Goal: Task Accomplishment & Management: Use online tool/utility

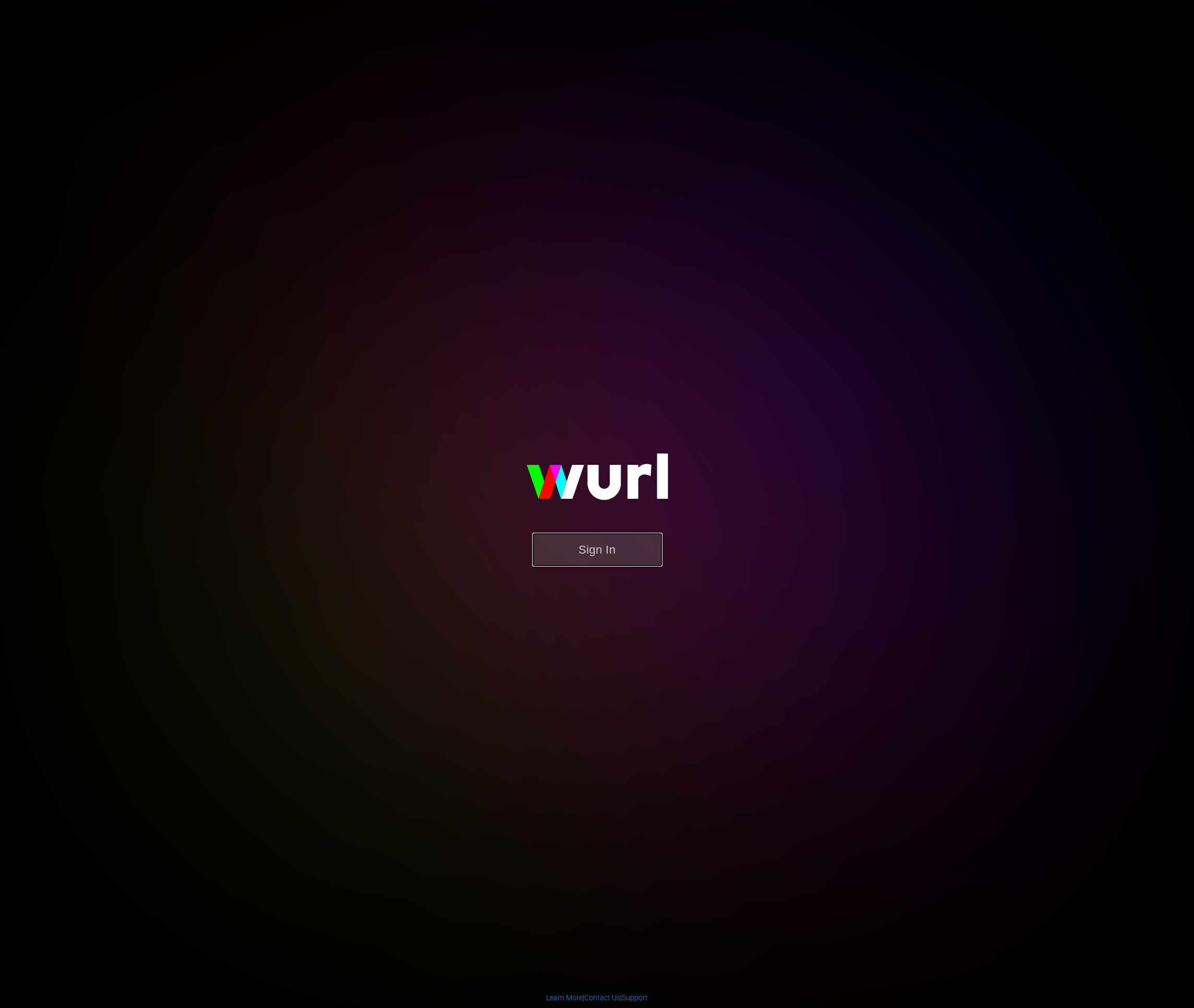
click at [558, 544] on button "Sign In" at bounding box center [597, 550] width 130 height 34
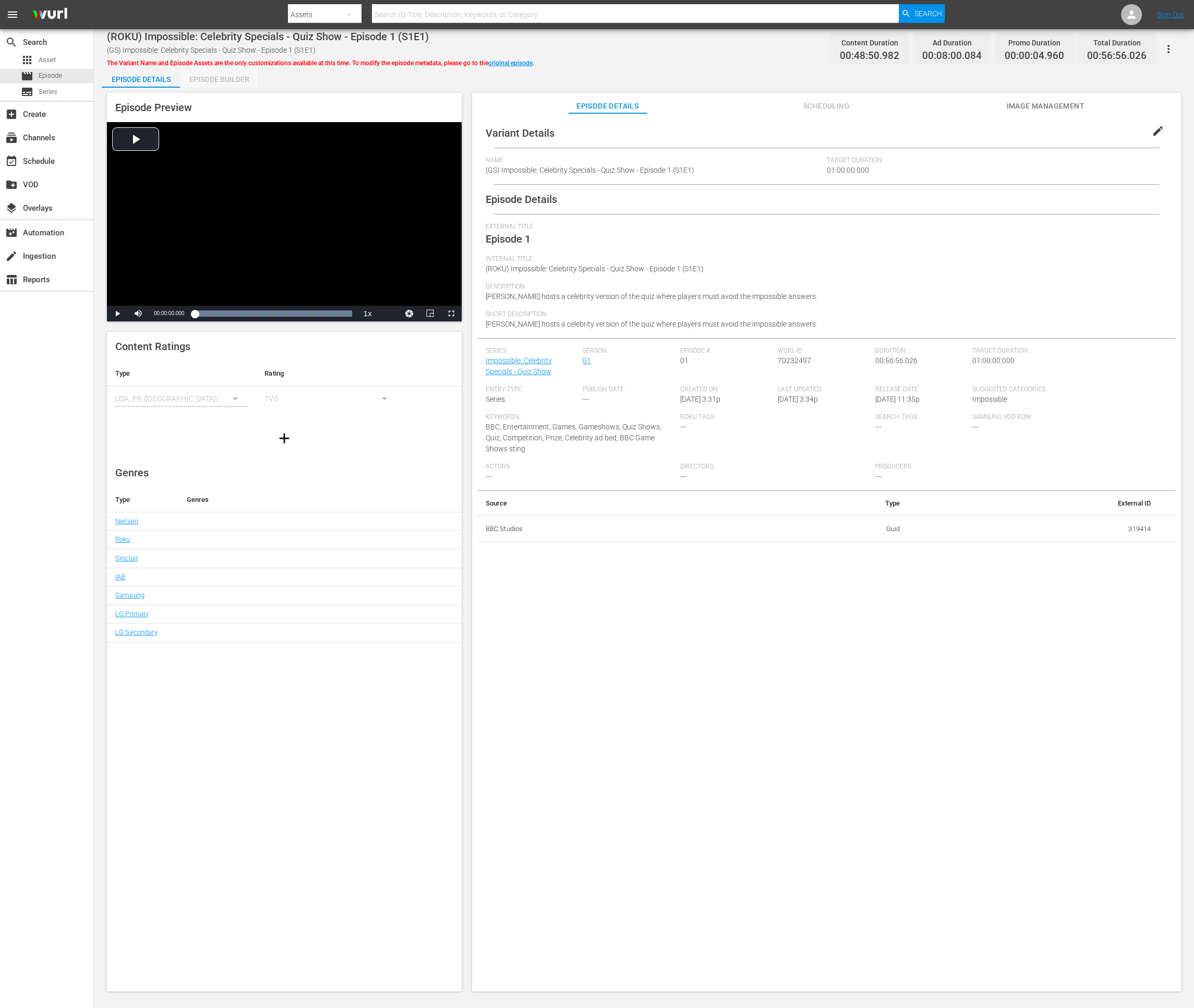
click at [243, 81] on div "Episode Builder" at bounding box center [218, 79] width 78 height 25
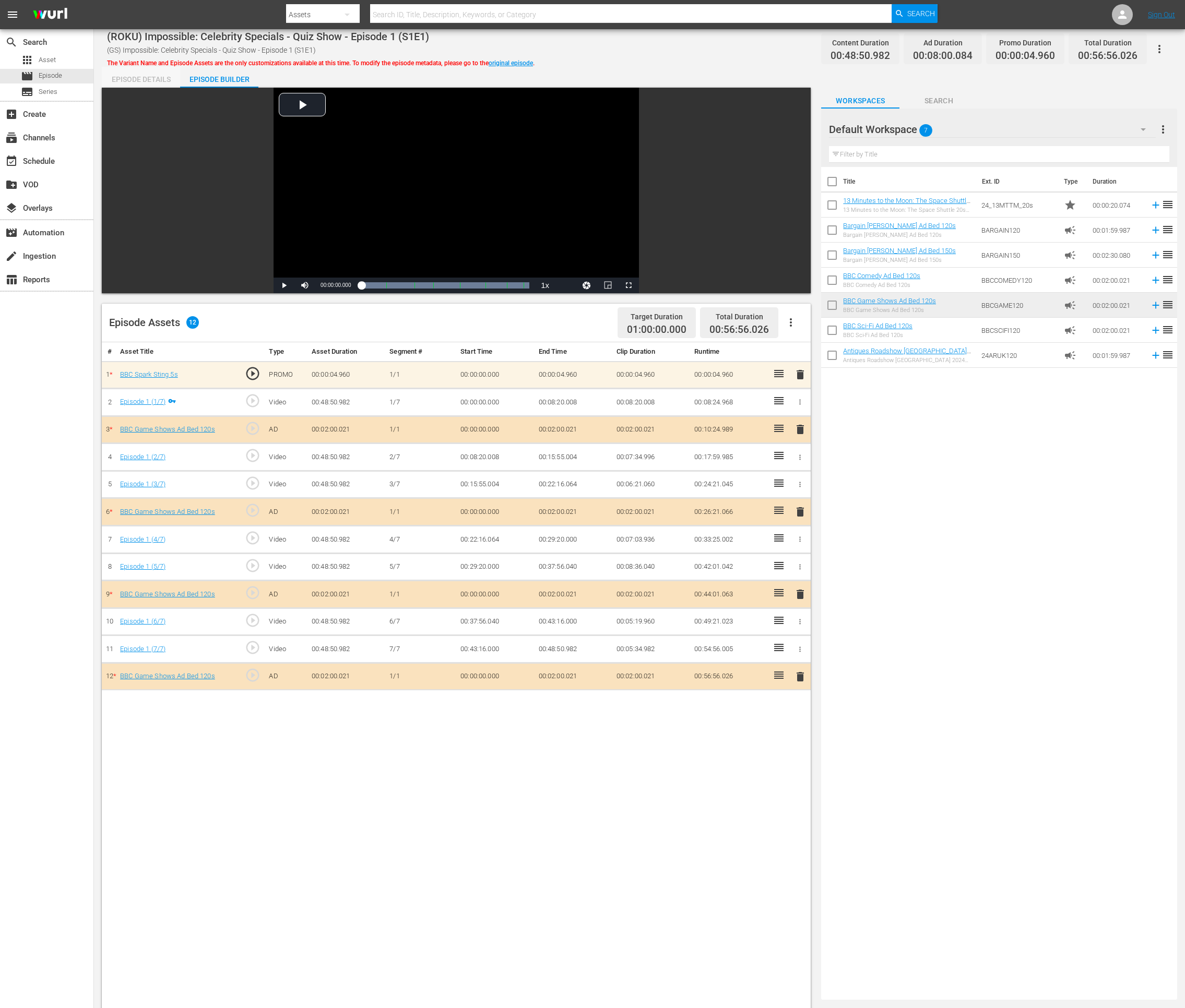
click at [144, 80] on div "Episode Details" at bounding box center [140, 79] width 78 height 25
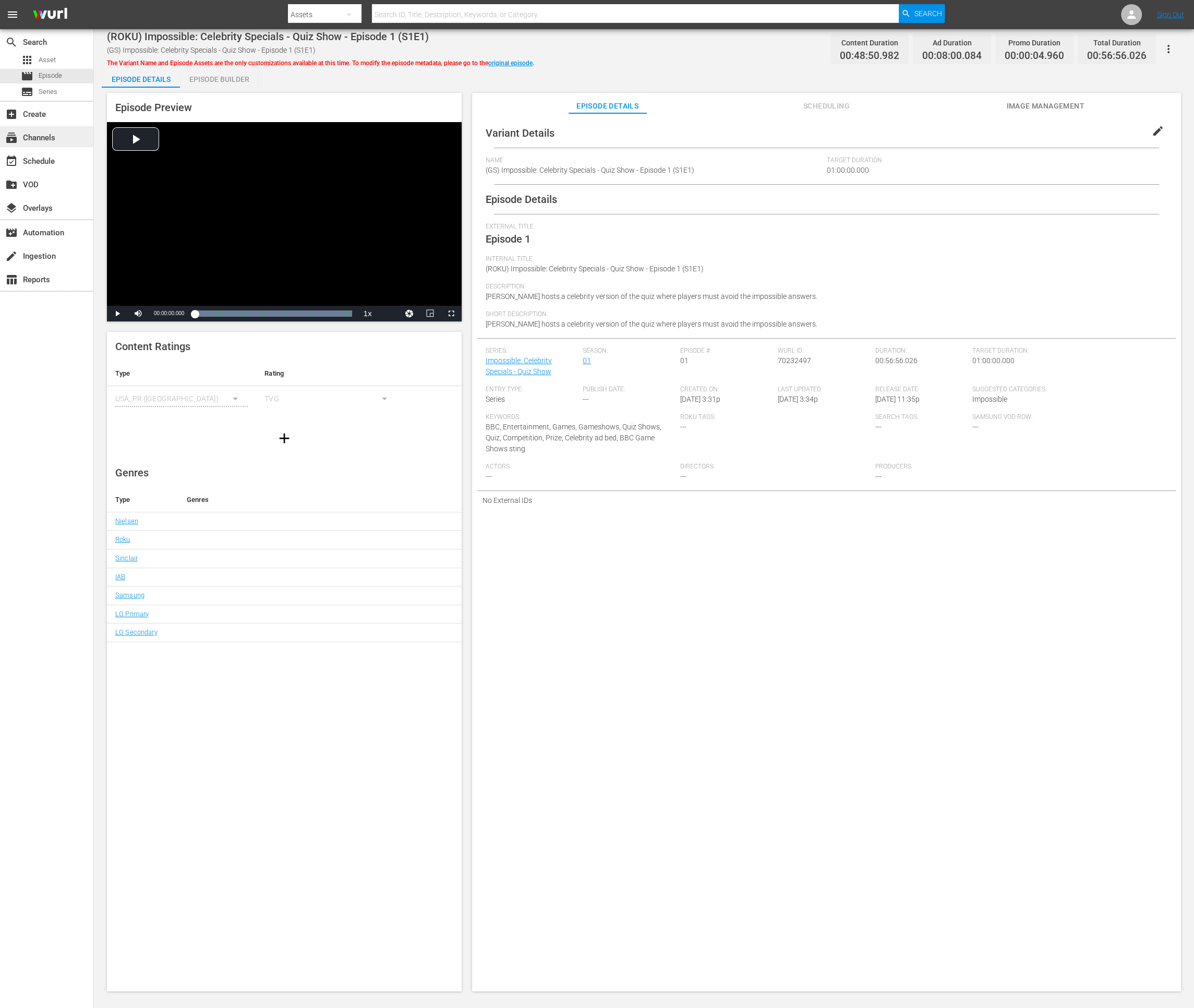
click at [46, 134] on div "subscriptions Channels" at bounding box center [29, 136] width 58 height 9
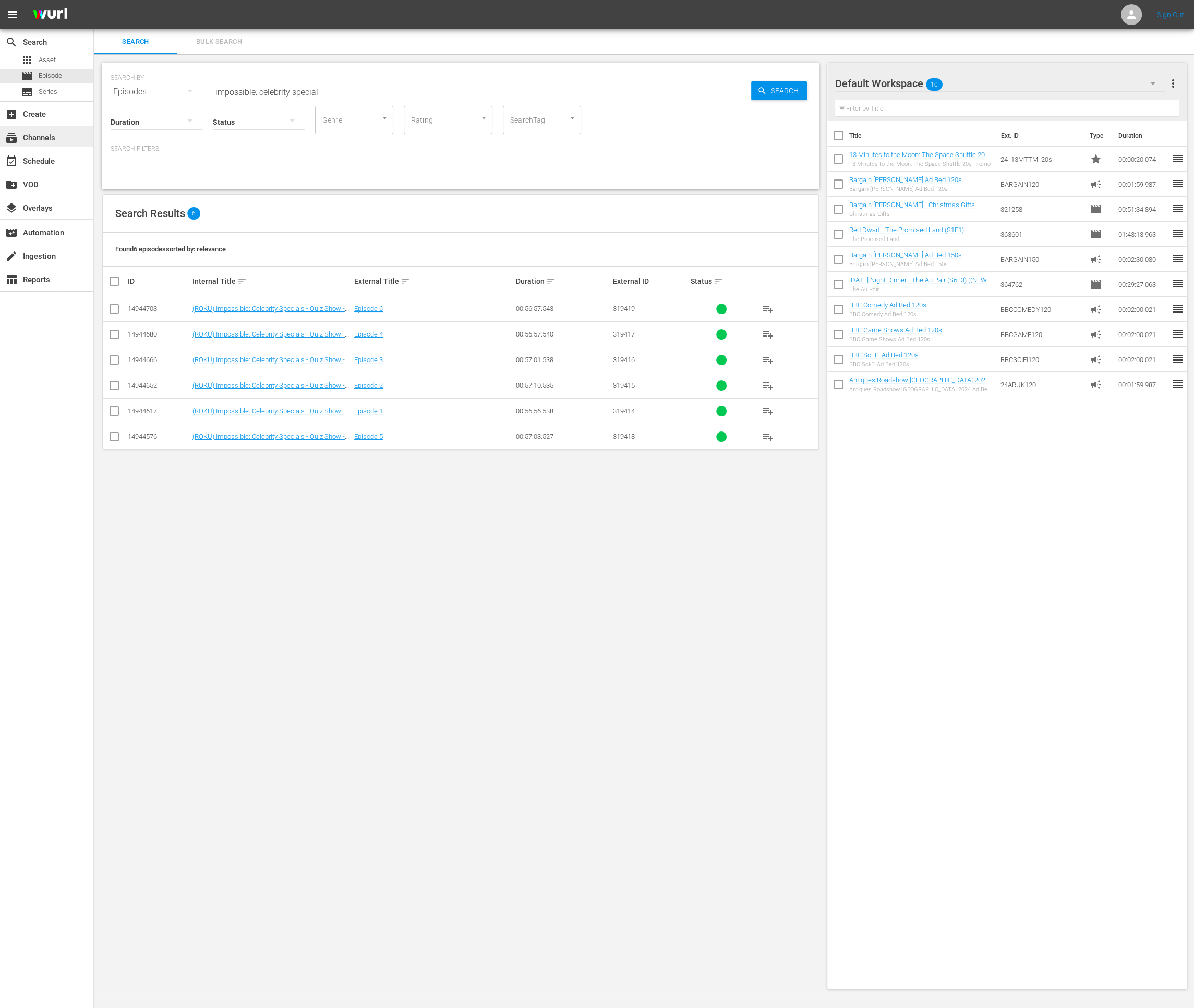
click at [56, 129] on div "subscriptions Channels" at bounding box center [47, 136] width 93 height 21
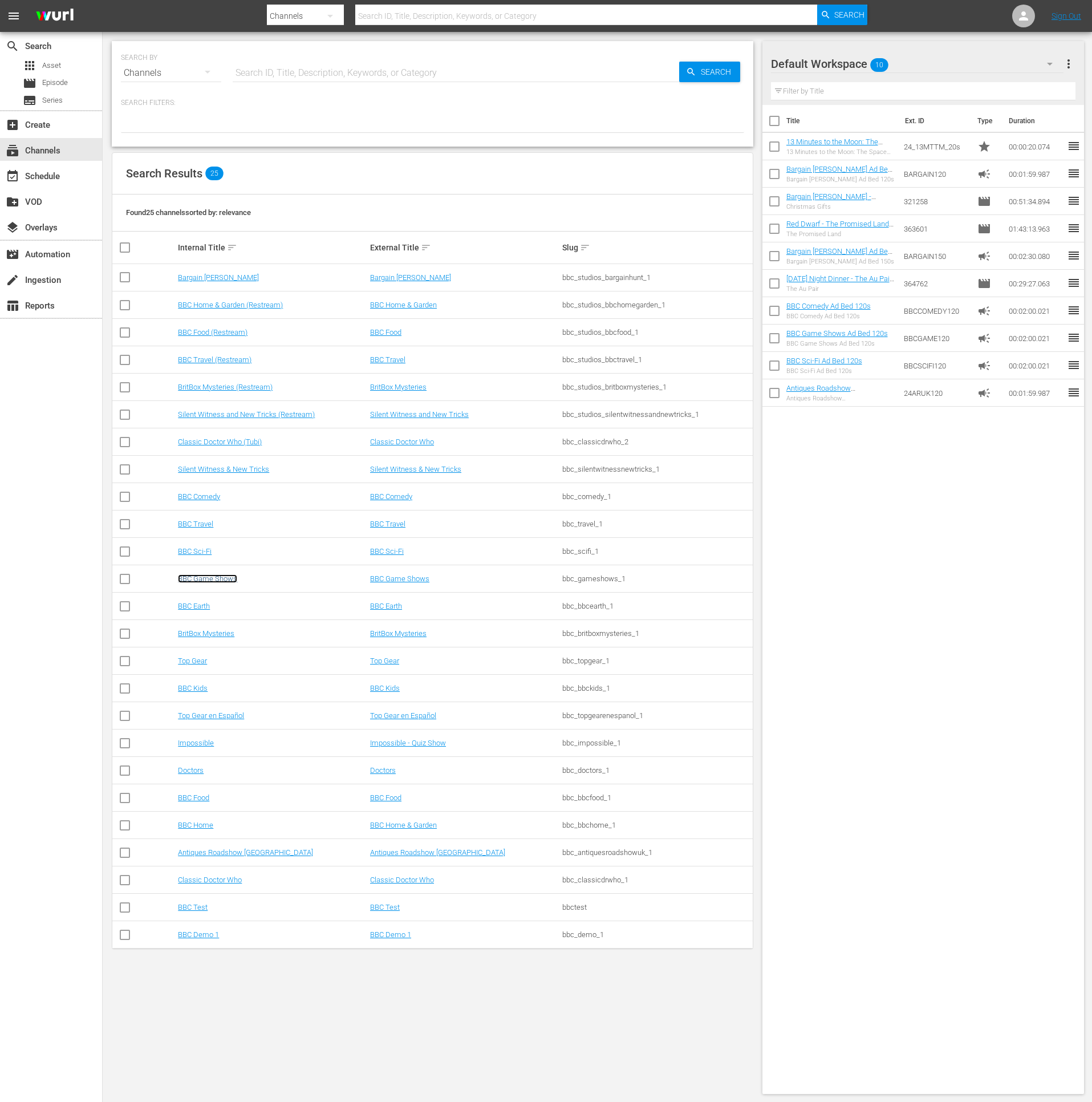
click at [220, 576] on link "BBC Game Shows" at bounding box center [207, 579] width 60 height 9
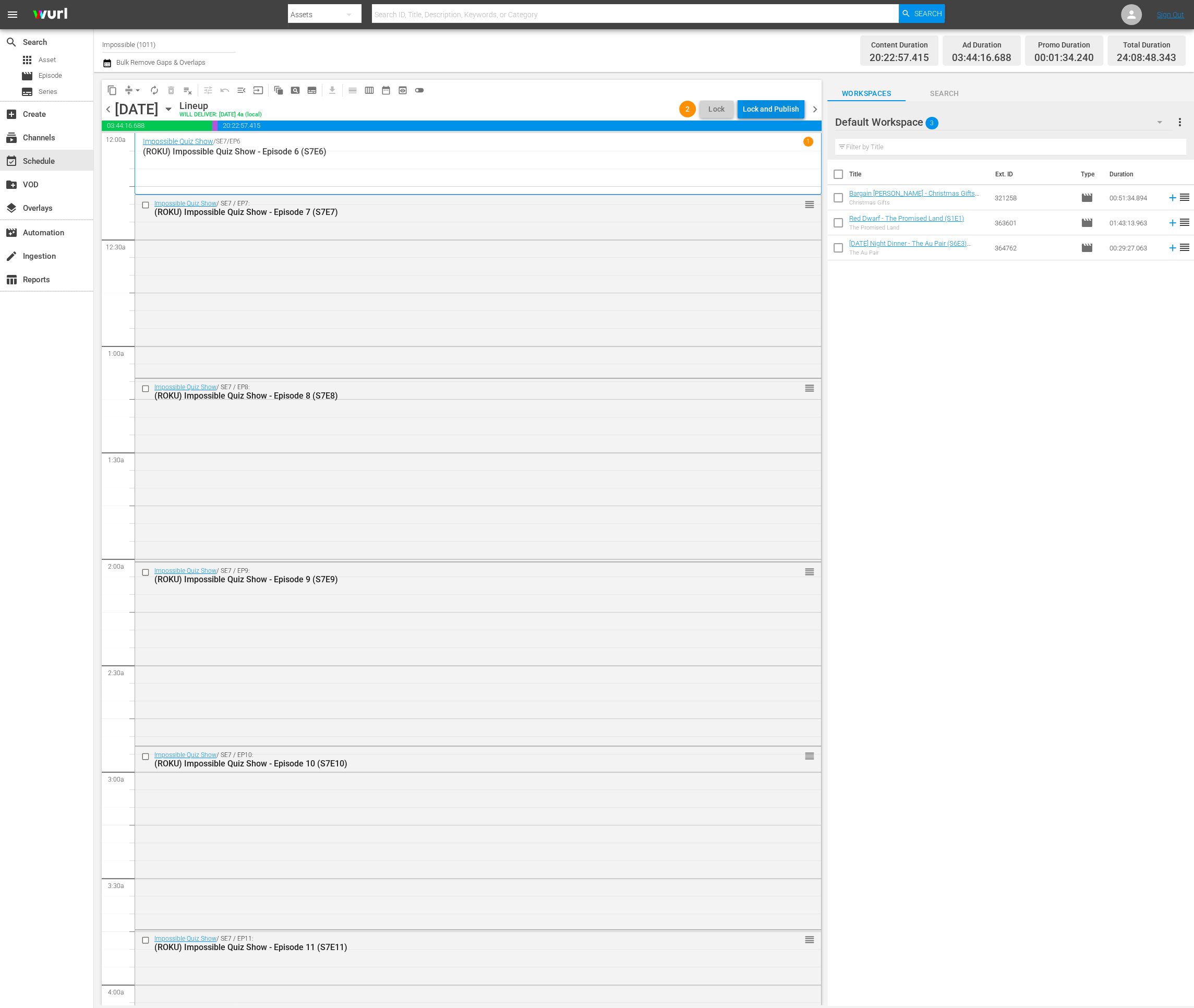
click at [787, 113] on div "Lock and Publish" at bounding box center [771, 109] width 56 height 19
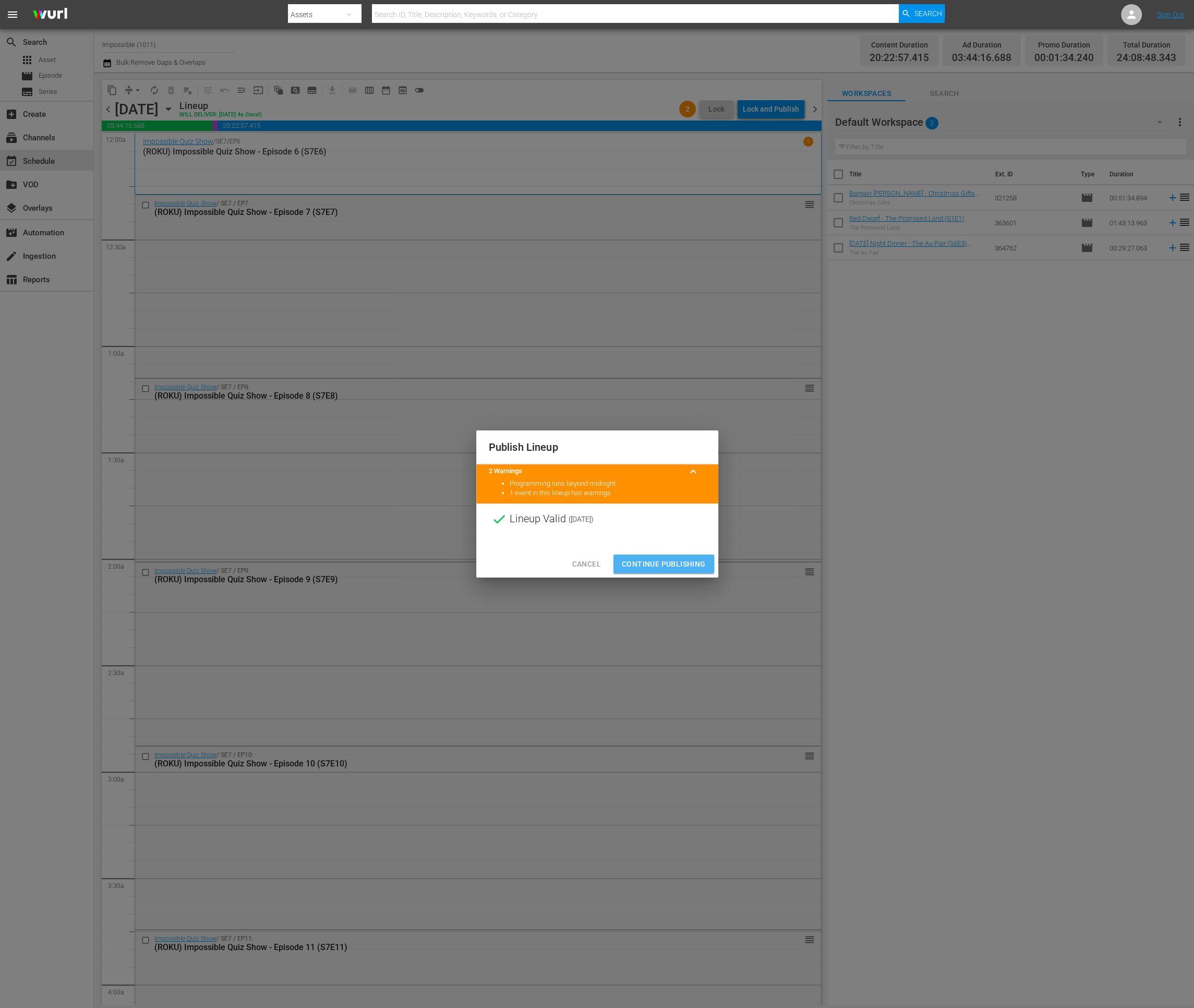
click at [664, 566] on span "Continue Publishing" at bounding box center [664, 564] width 84 height 13
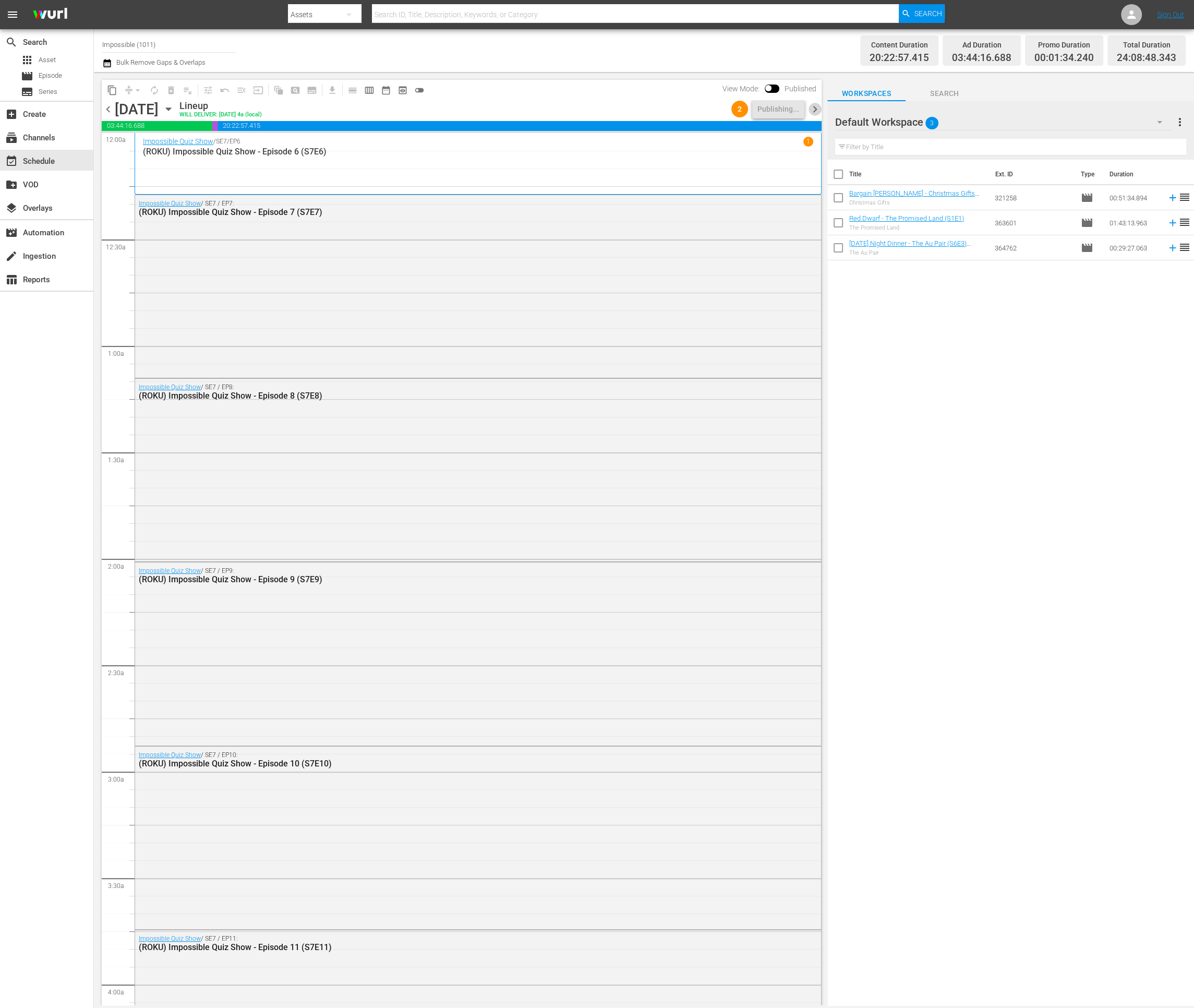
click at [814, 108] on span "chevron_right" at bounding box center [815, 110] width 13 height 13
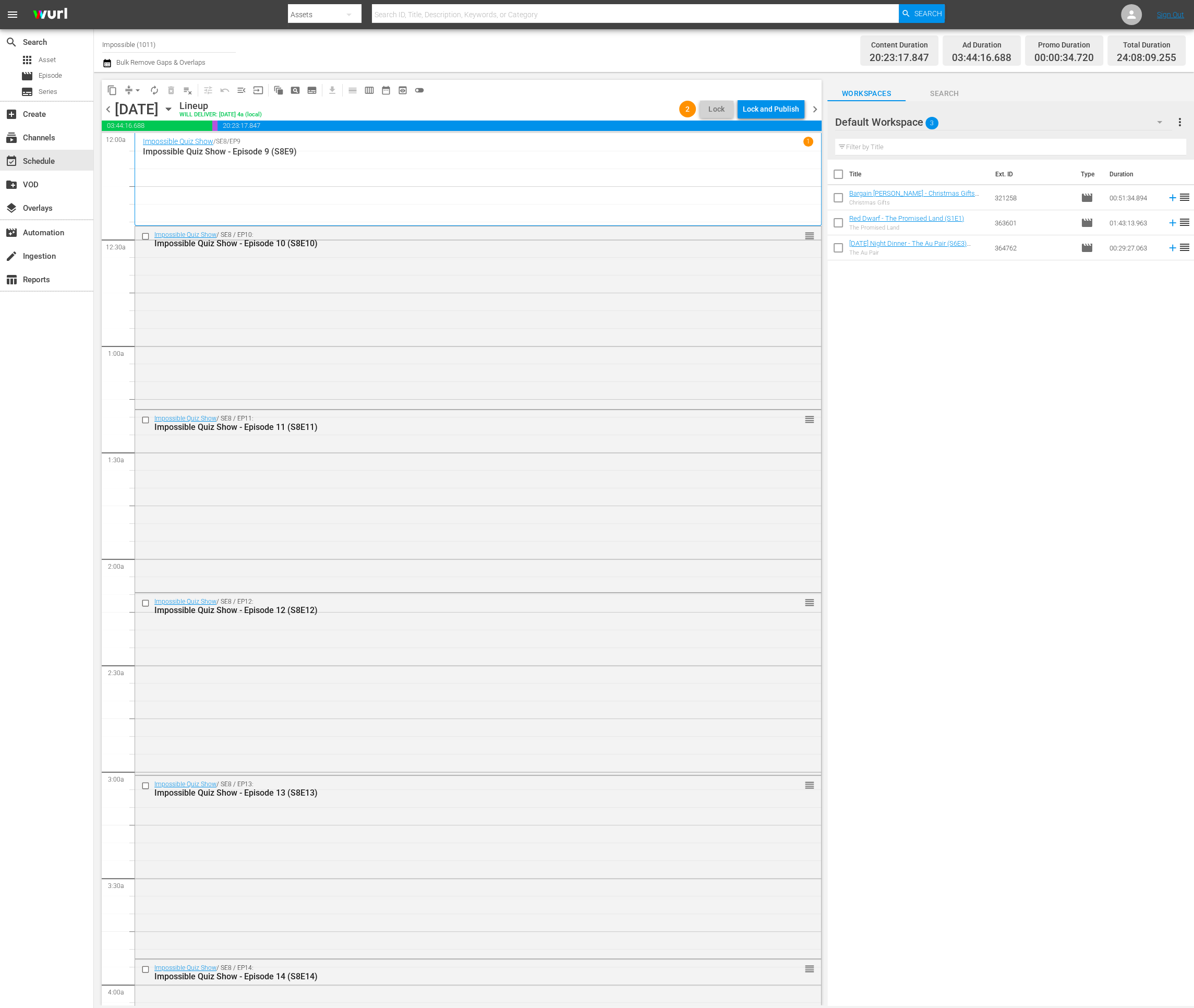
click at [751, 112] on div "Lock and Publish" at bounding box center [771, 109] width 56 height 19
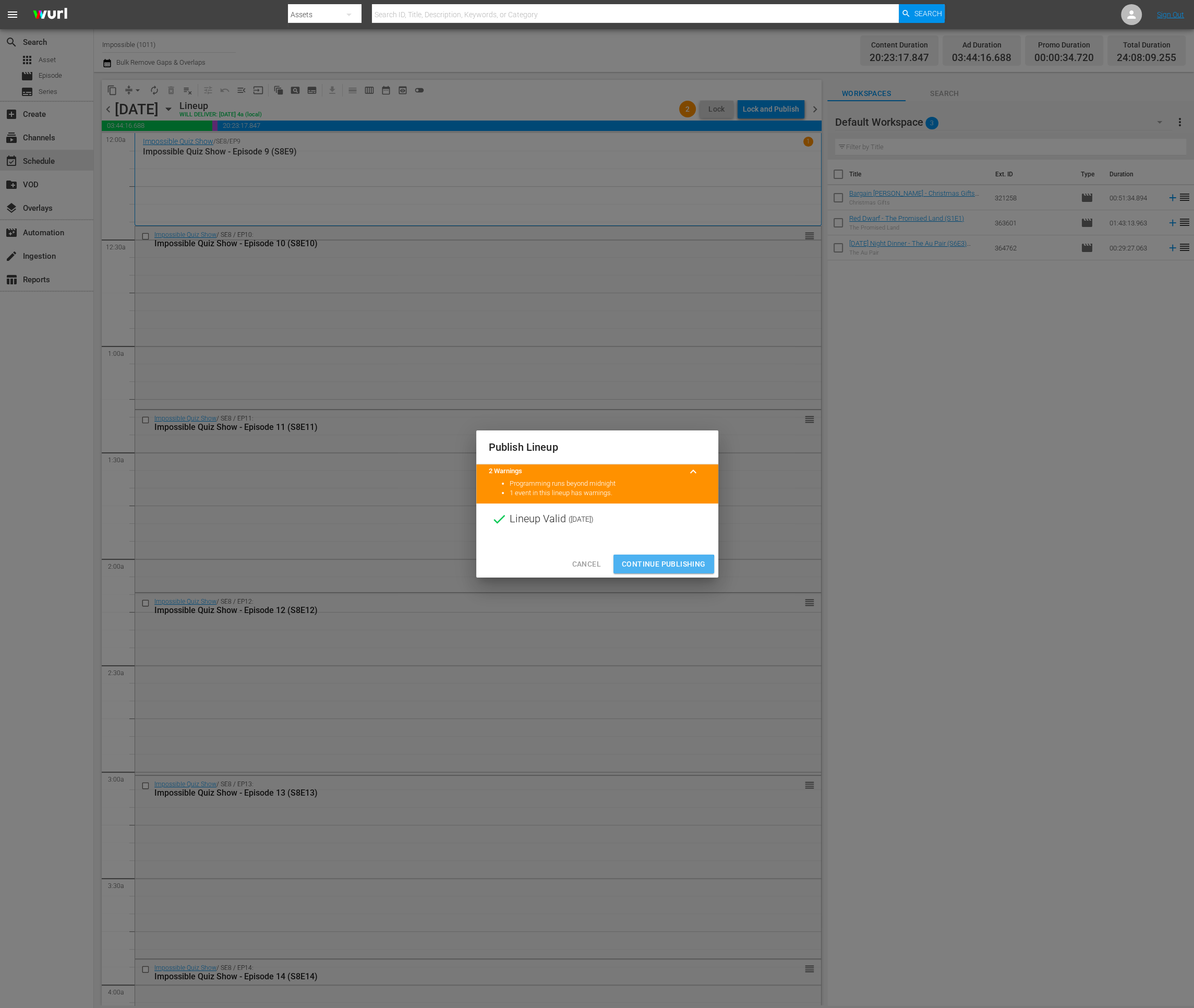
click at [652, 567] on span "Continue Publishing" at bounding box center [664, 564] width 84 height 13
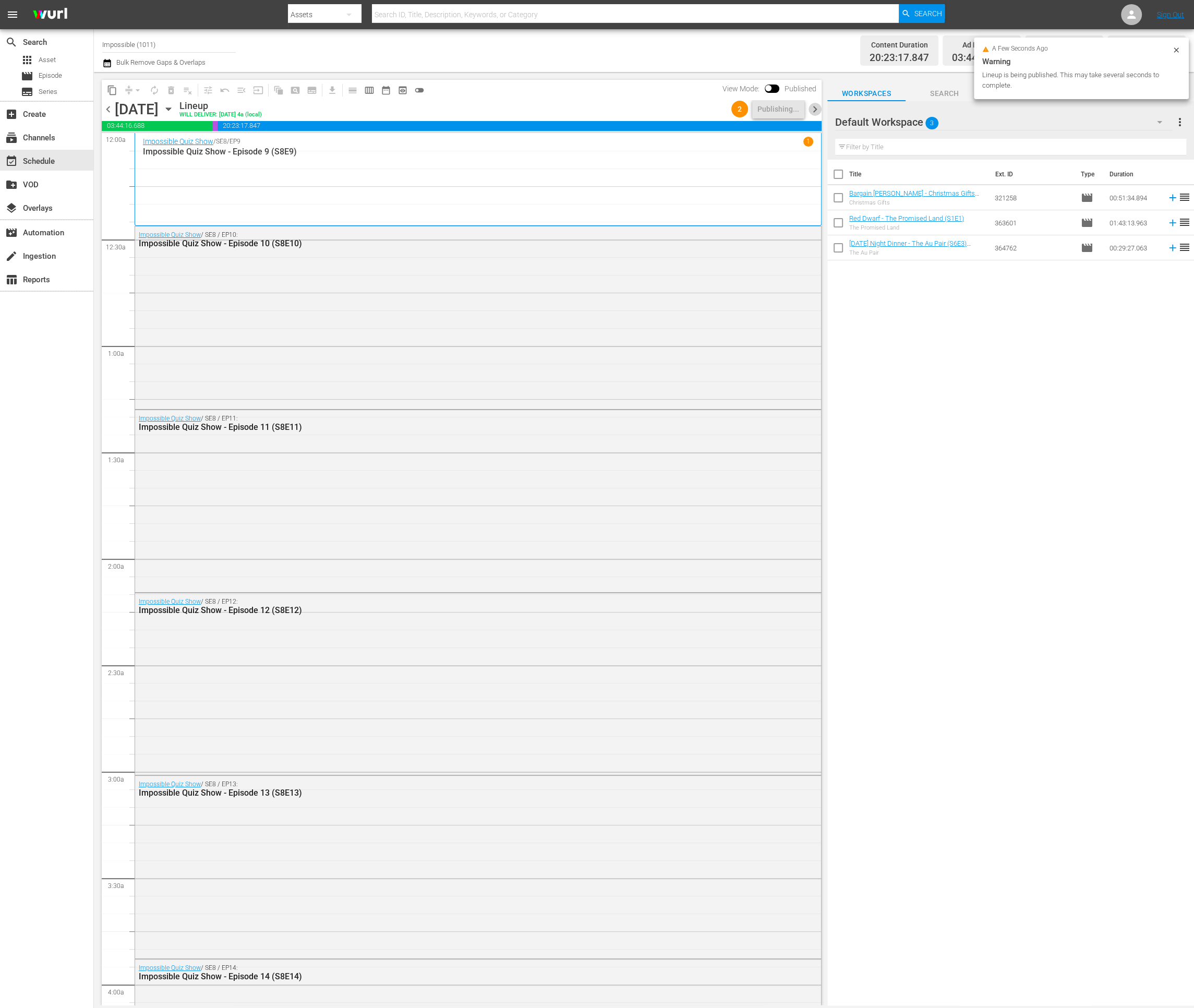
click at [816, 110] on span "chevron_right" at bounding box center [815, 110] width 13 height 13
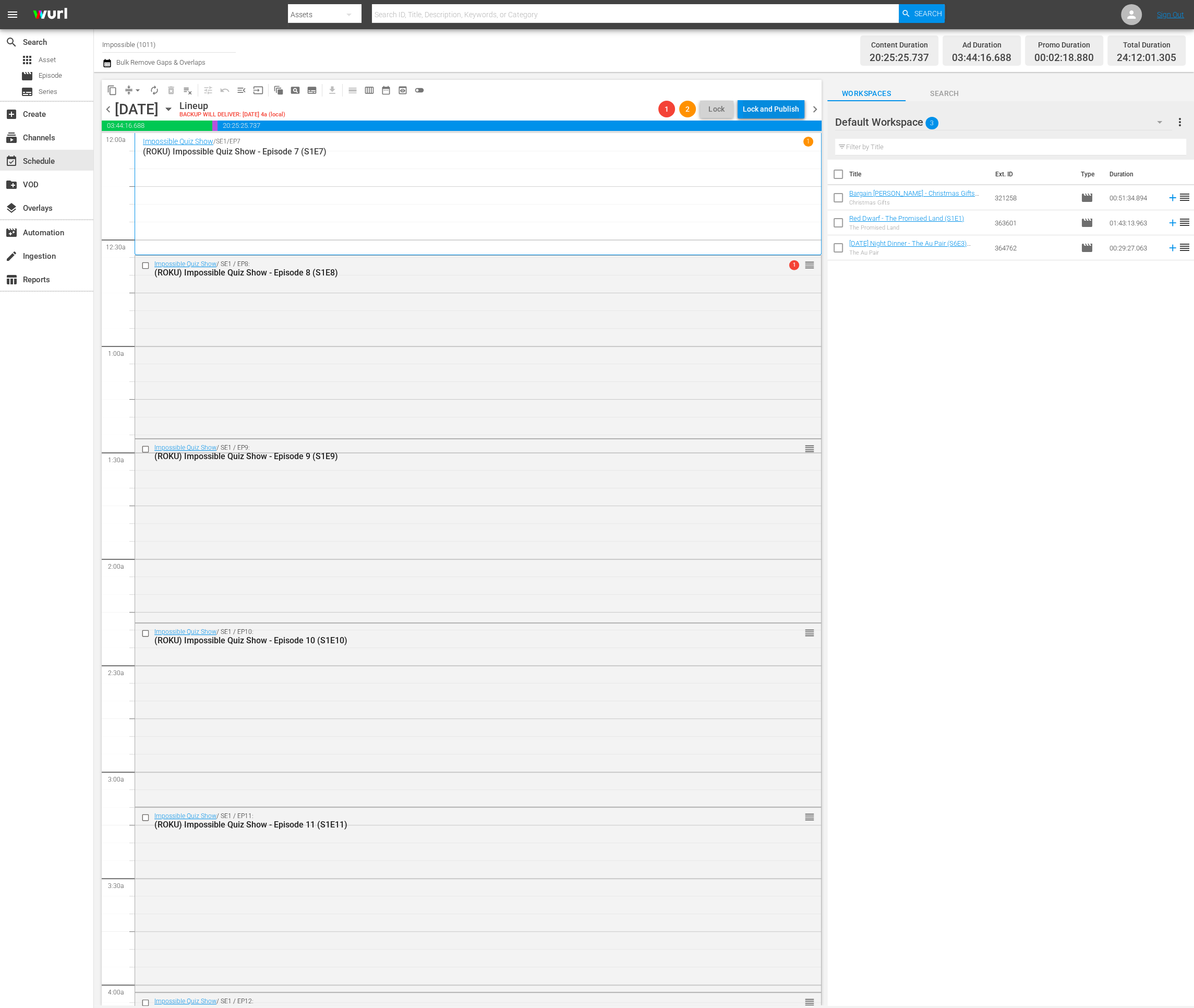
click at [774, 106] on div "Lock and Publish" at bounding box center [771, 109] width 56 height 19
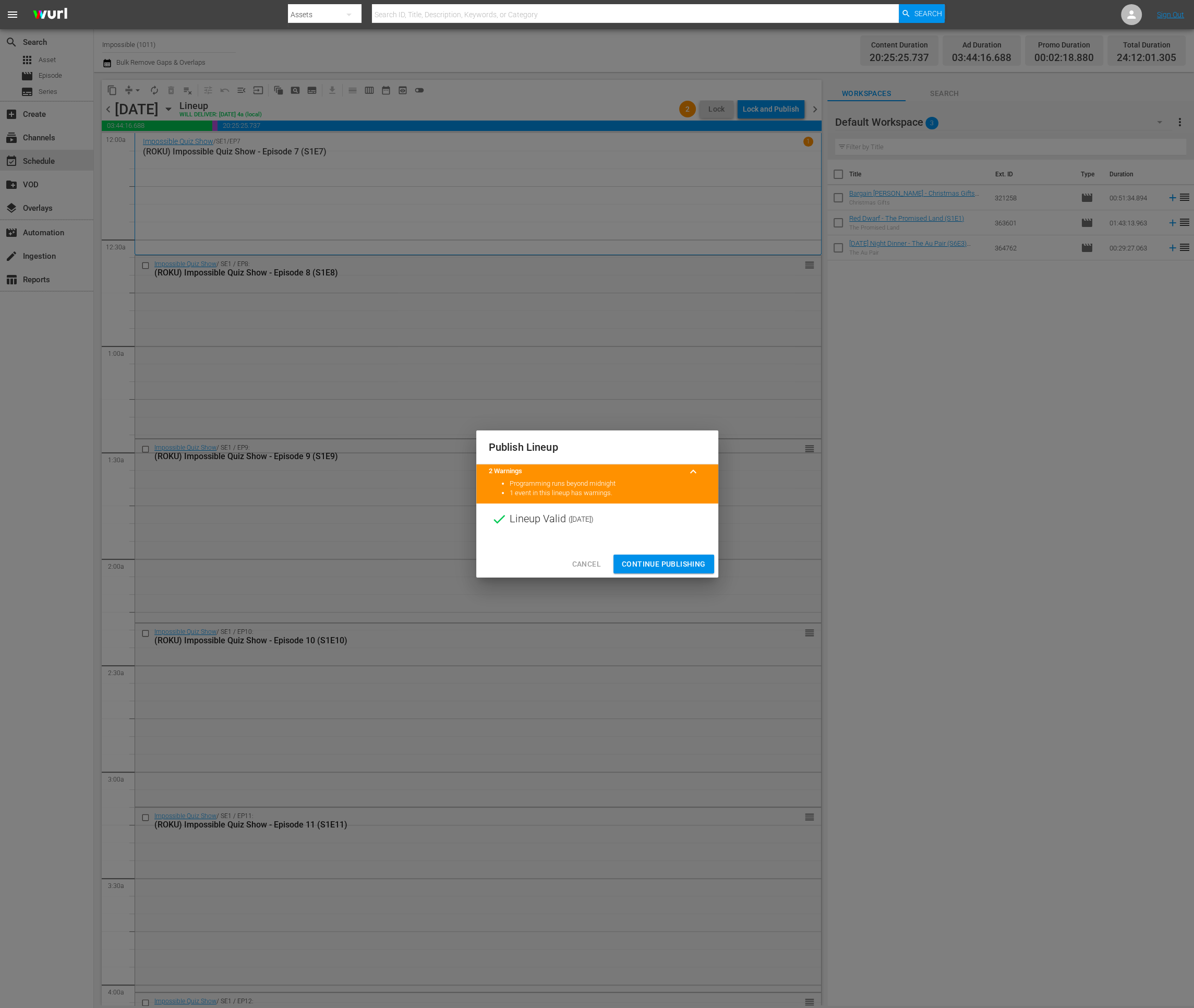
click at [632, 561] on span "Continue Publishing" at bounding box center [664, 564] width 84 height 13
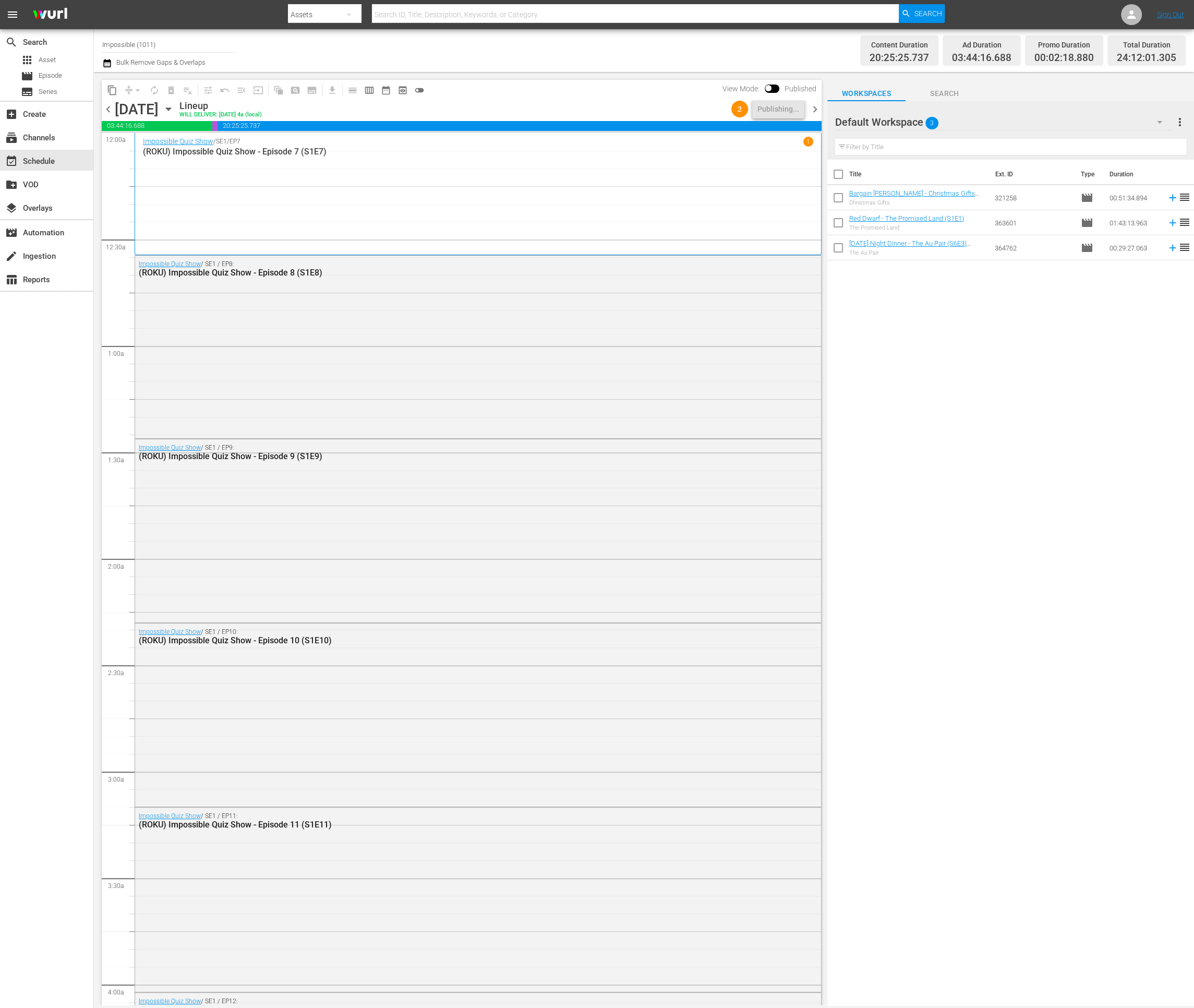
drag, startPoint x: 913, startPoint y: 336, endPoint x: 894, endPoint y: 300, distance: 40.7
click at [909, 329] on div "Title Ext. ID Type Duration Bargain Hunt - Christmas Gifts (S56E32) (Bargain Hu…" at bounding box center [1010, 583] width 367 height 847
click at [816, 110] on div "chevron_left Thursday, September 11th September 11th Lineup WILL DELIVER: 9/10 …" at bounding box center [462, 110] width 720 height 20
click at [816, 108] on span "chevron_right" at bounding box center [815, 110] width 13 height 13
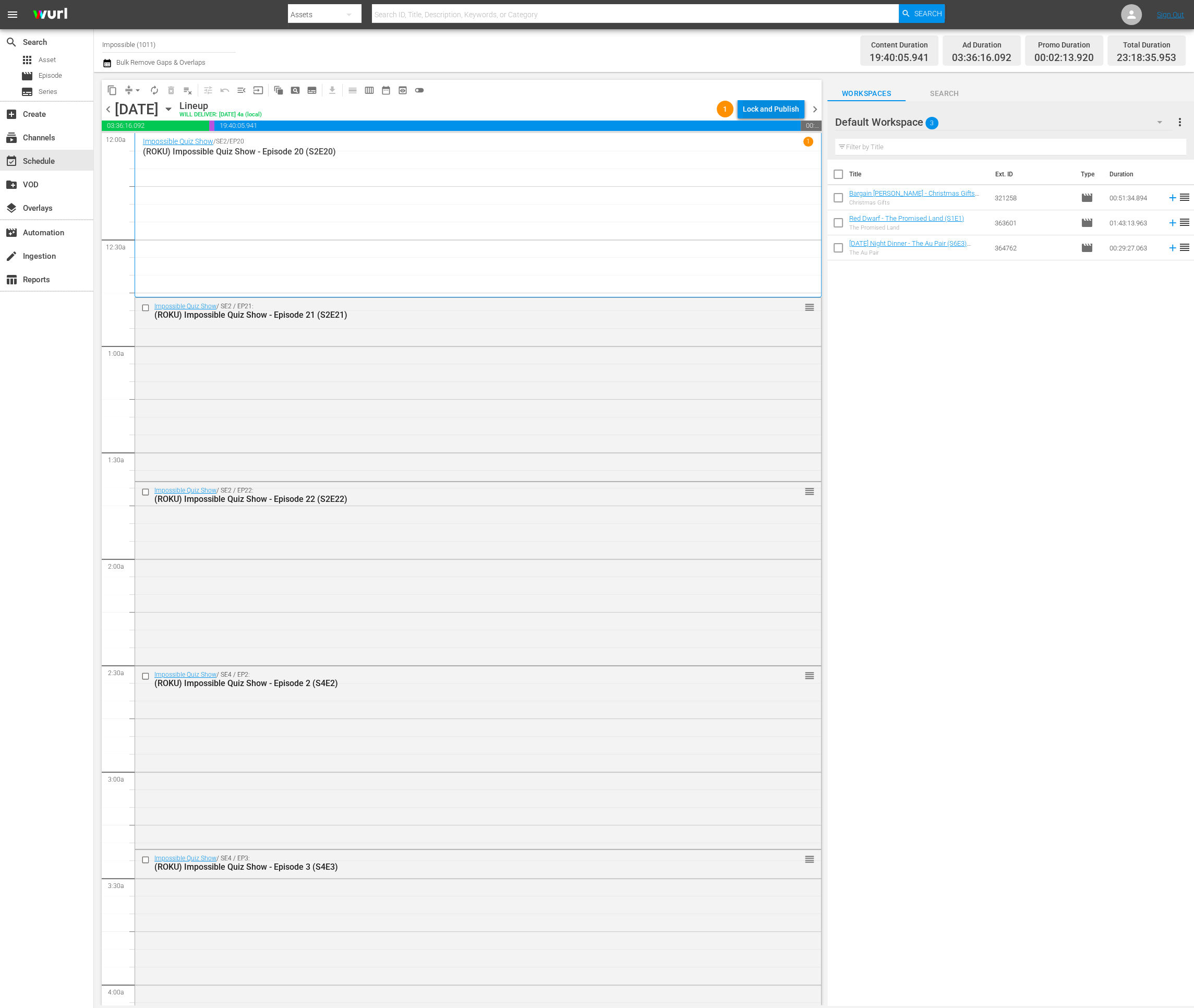
click at [774, 113] on div "Lock and Publish" at bounding box center [771, 109] width 56 height 19
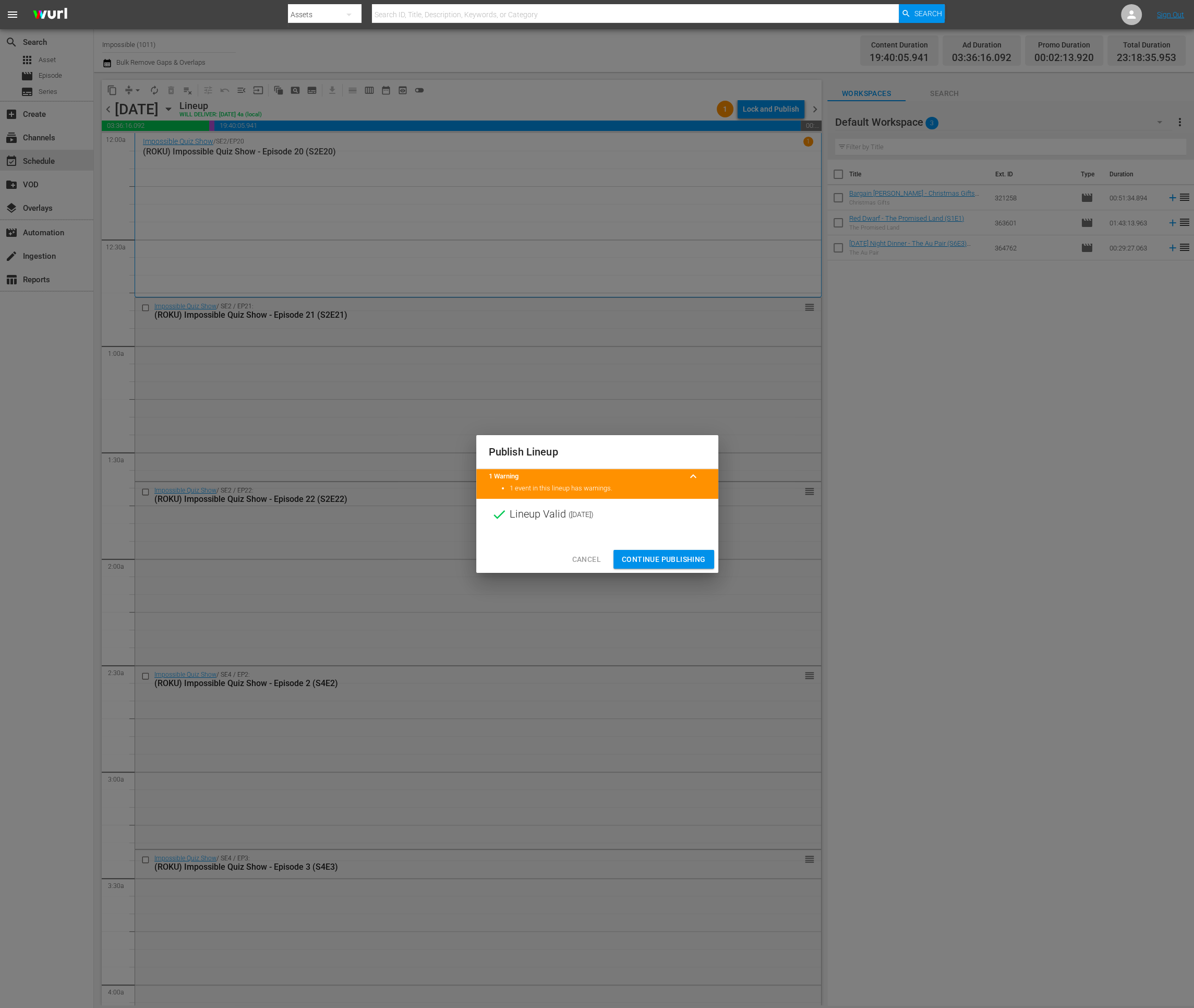
click at [653, 557] on span "Continue Publishing" at bounding box center [664, 559] width 84 height 13
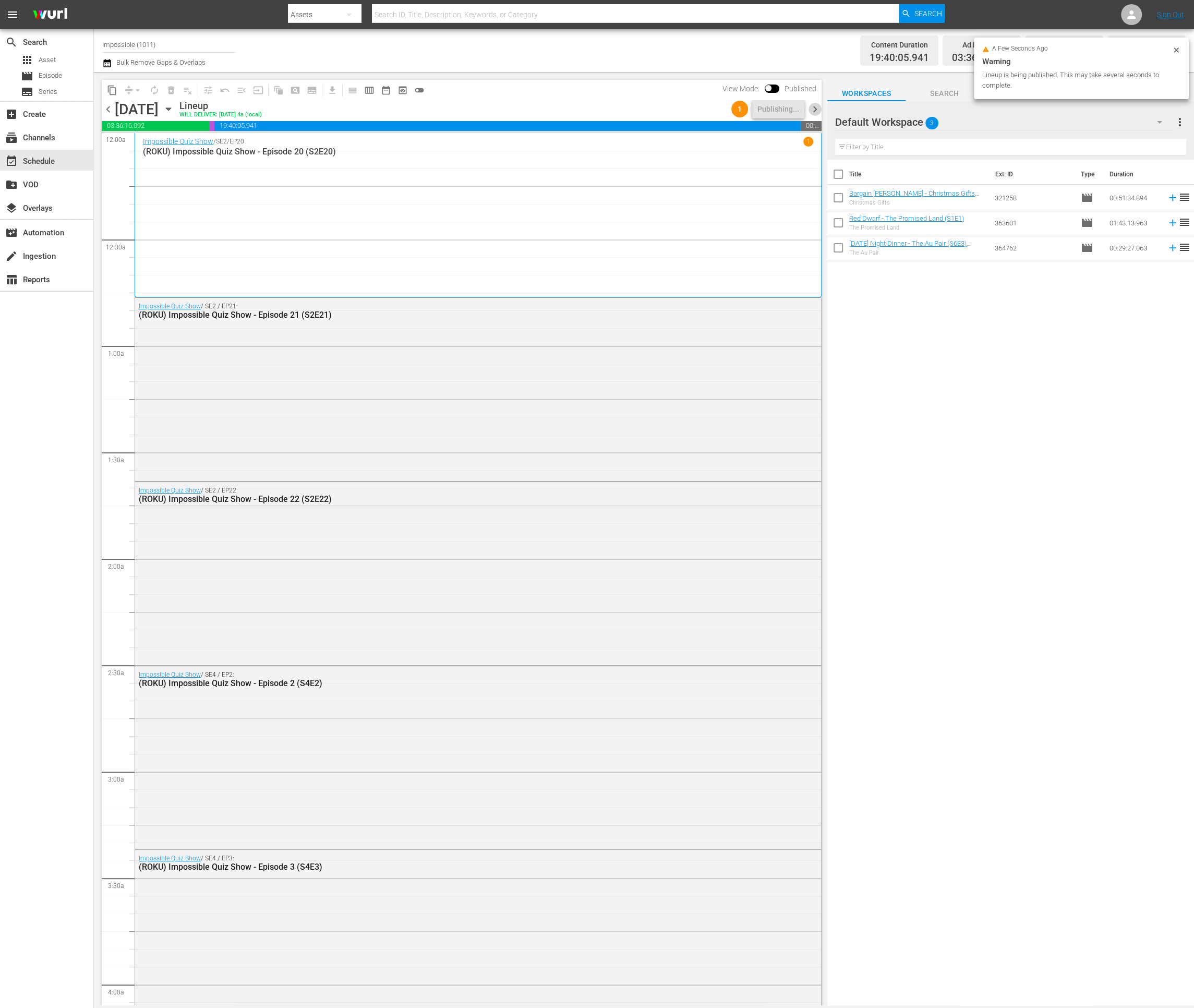
click at [817, 111] on span "chevron_right" at bounding box center [815, 110] width 13 height 13
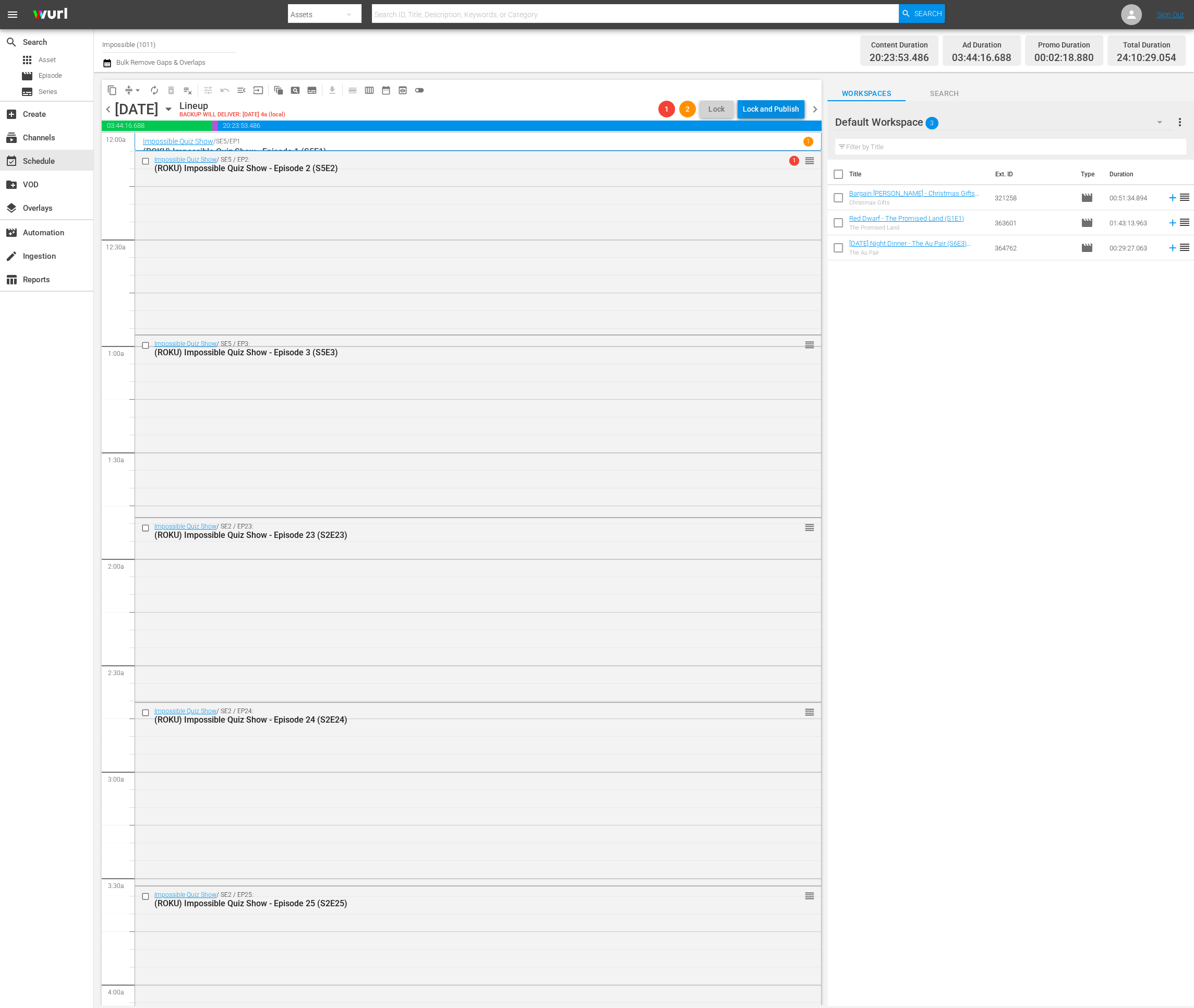
click at [762, 106] on div "Lock and Publish" at bounding box center [771, 109] width 56 height 19
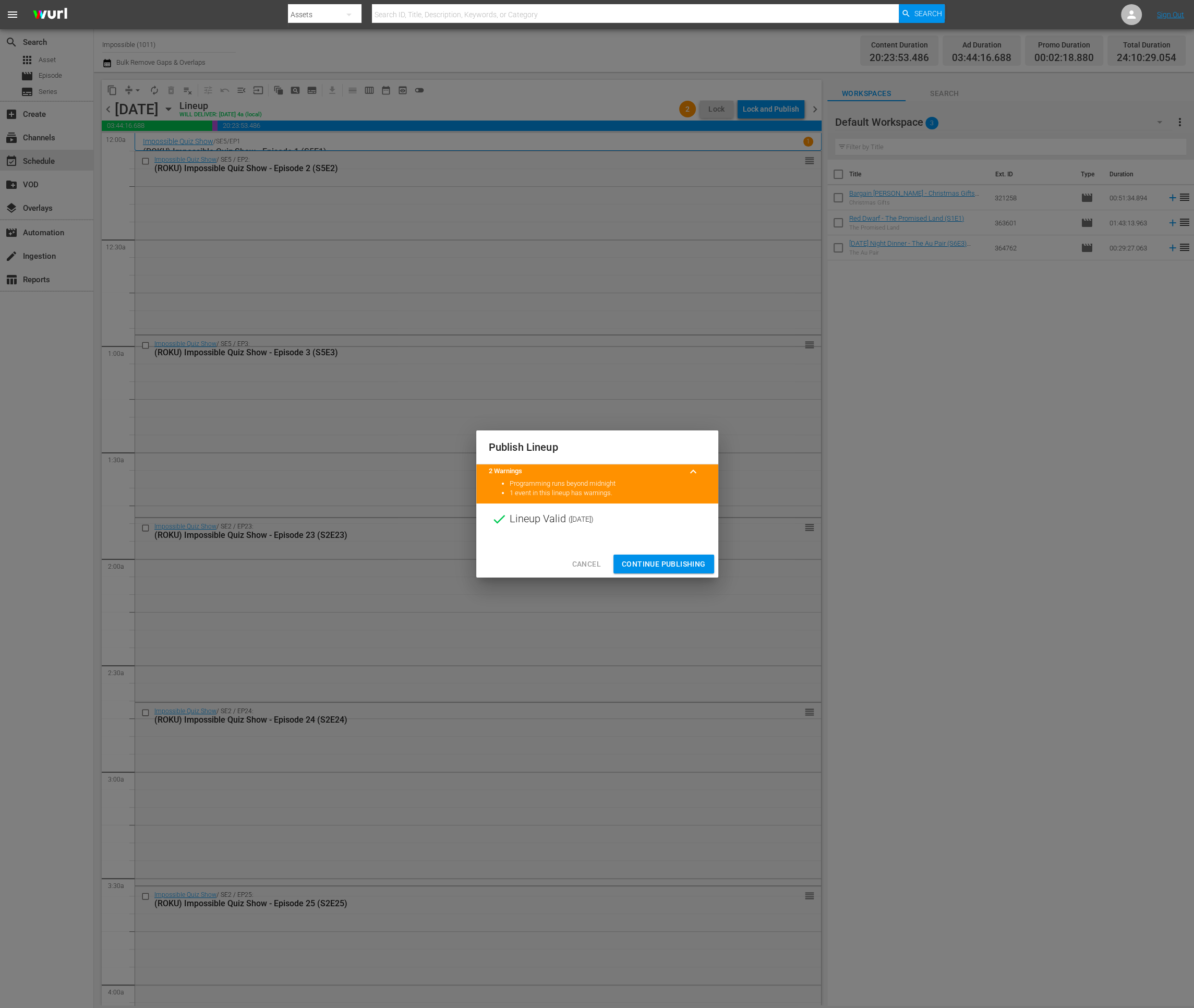
click at [688, 553] on div "Cancel Continue Publishing" at bounding box center [597, 564] width 242 height 28
click at [687, 565] on span "Continue Publishing" at bounding box center [664, 564] width 84 height 13
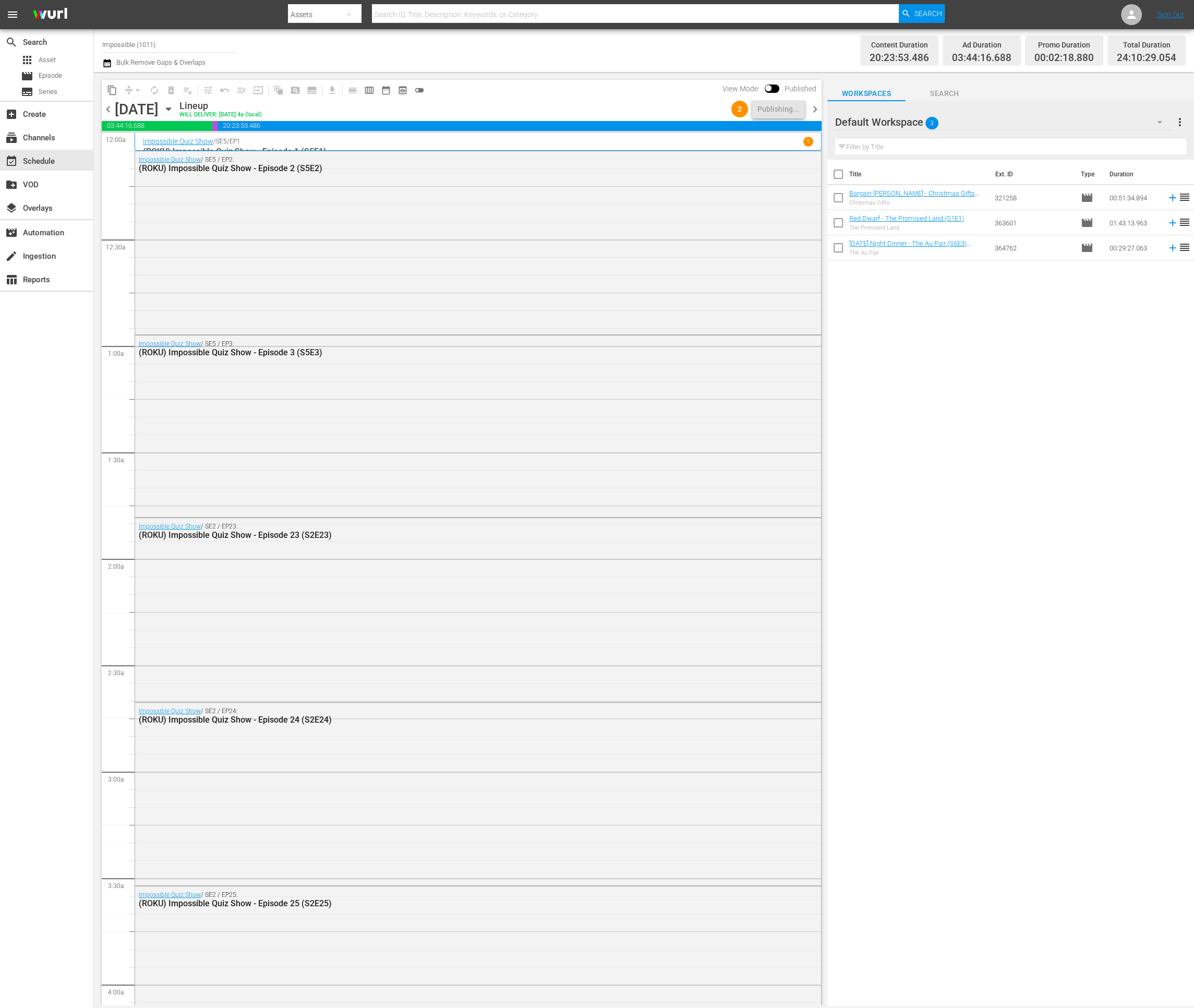
click at [812, 109] on span "chevron_right" at bounding box center [815, 110] width 13 height 13
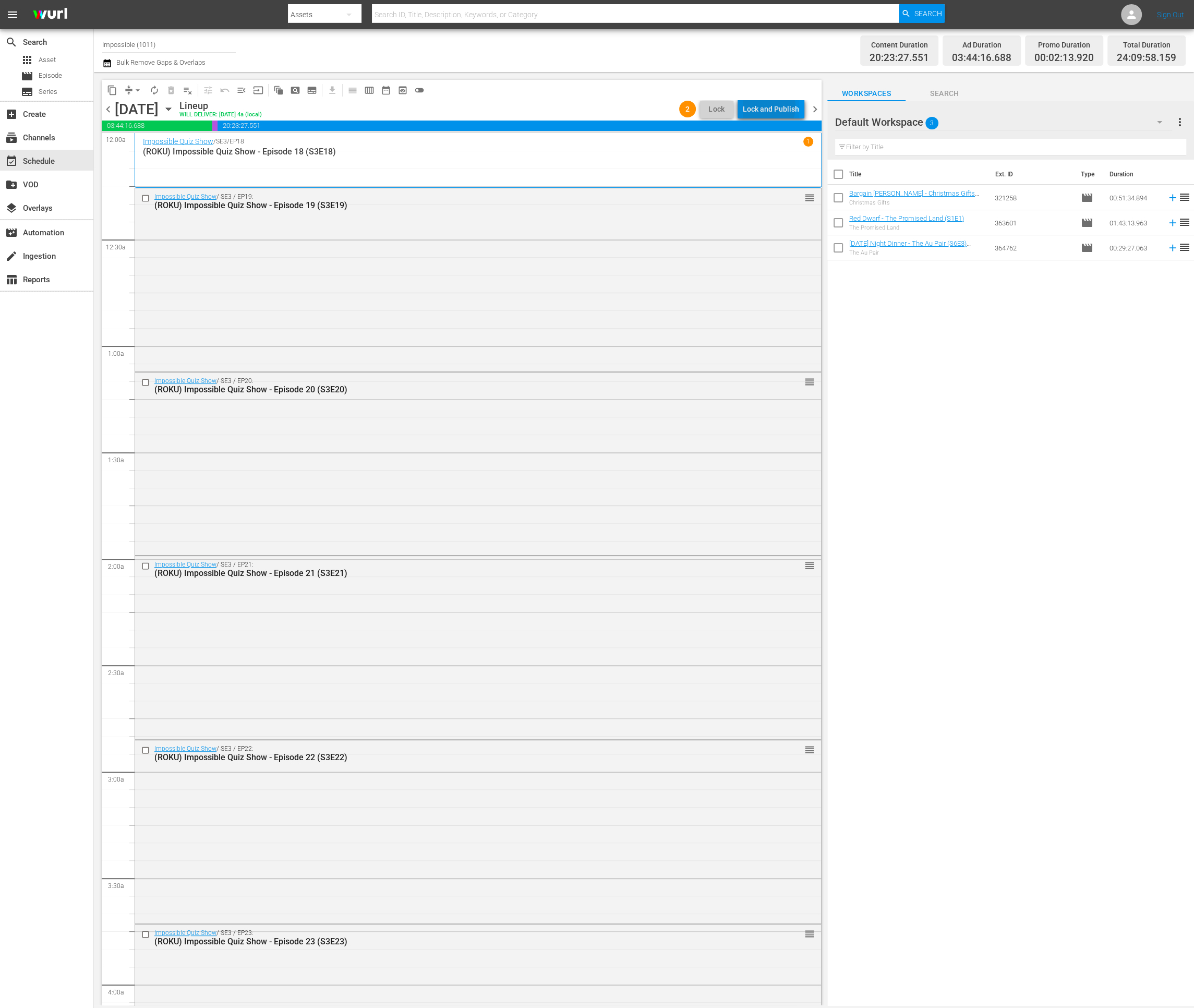
click at [768, 107] on div "Lock and Publish" at bounding box center [771, 109] width 56 height 19
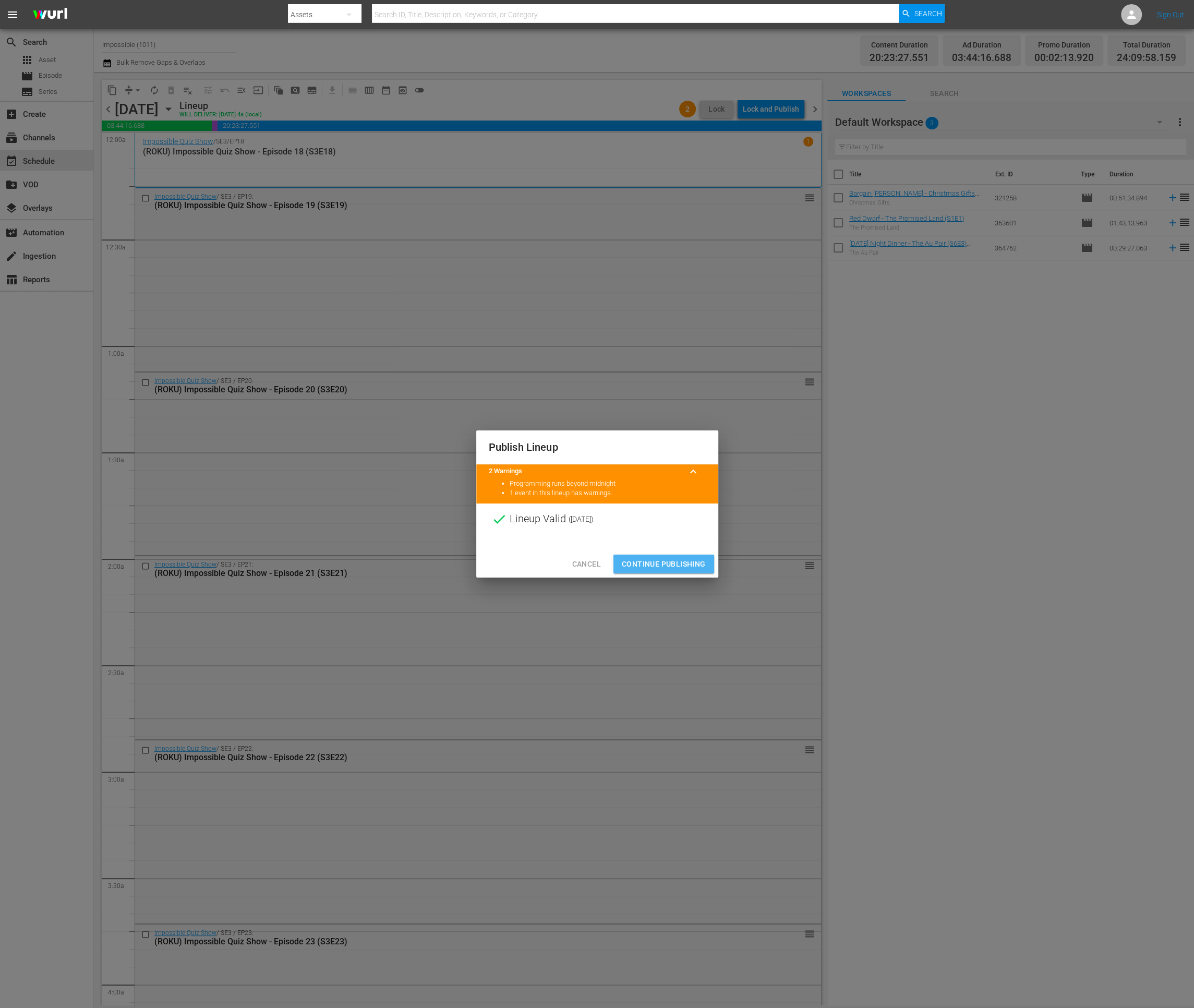
click at [673, 569] on span "Continue Publishing" at bounding box center [664, 564] width 84 height 13
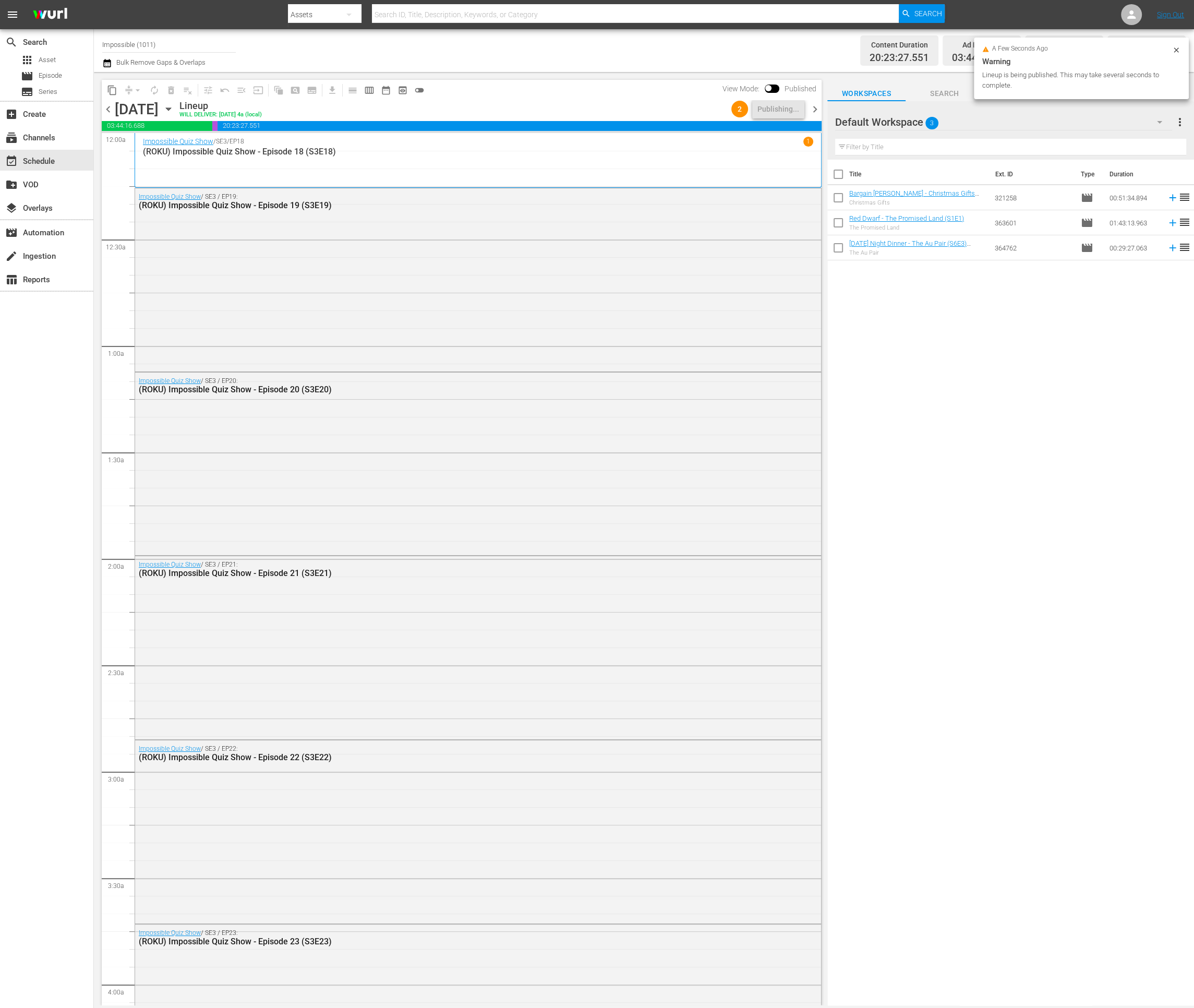
click at [816, 106] on span "chevron_right" at bounding box center [815, 110] width 13 height 13
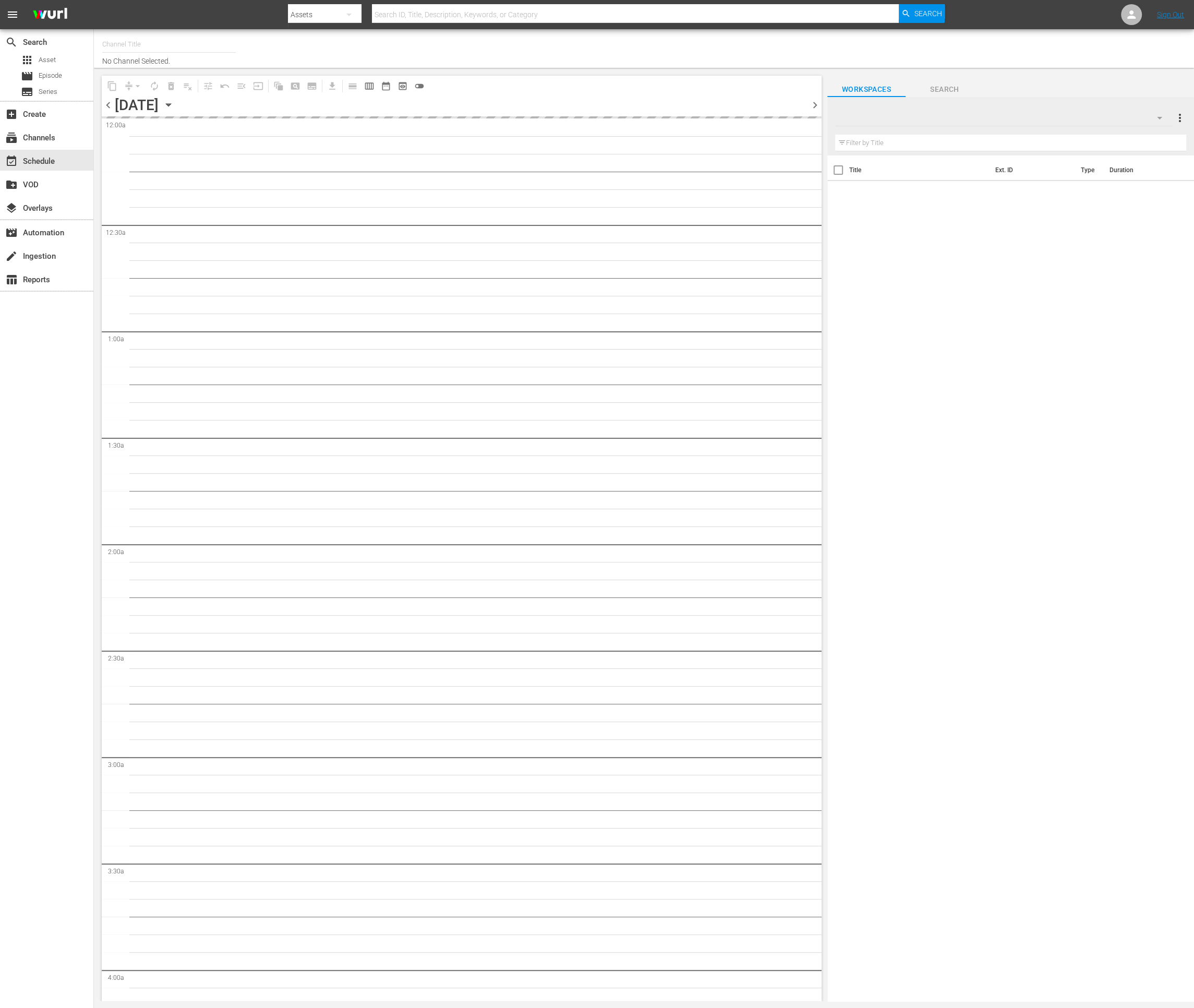
type input "Impossible (1011)"
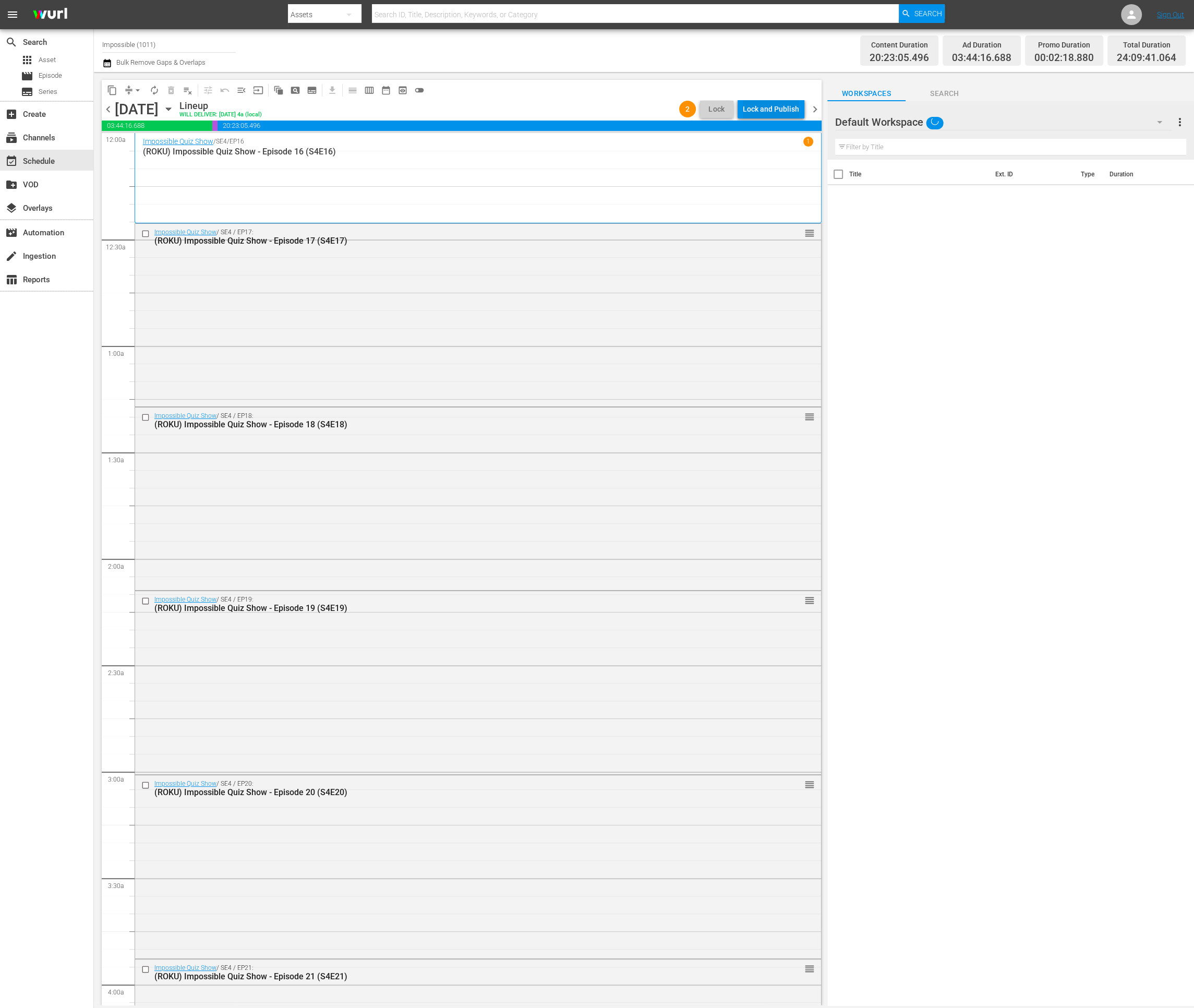
click at [770, 106] on div "Lock and Publish" at bounding box center [771, 109] width 56 height 19
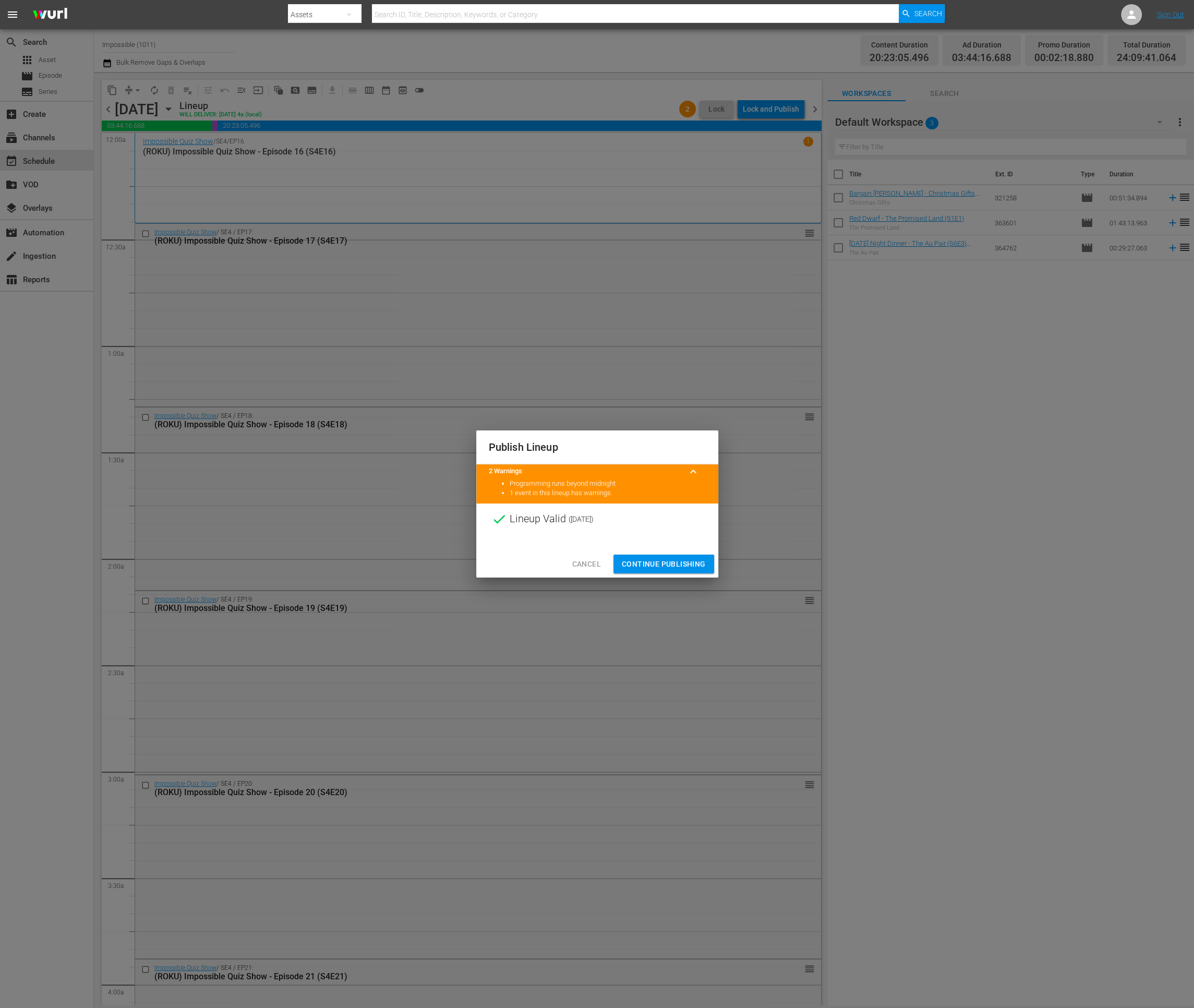
click at [641, 565] on span "Continue Publishing" at bounding box center [664, 564] width 84 height 13
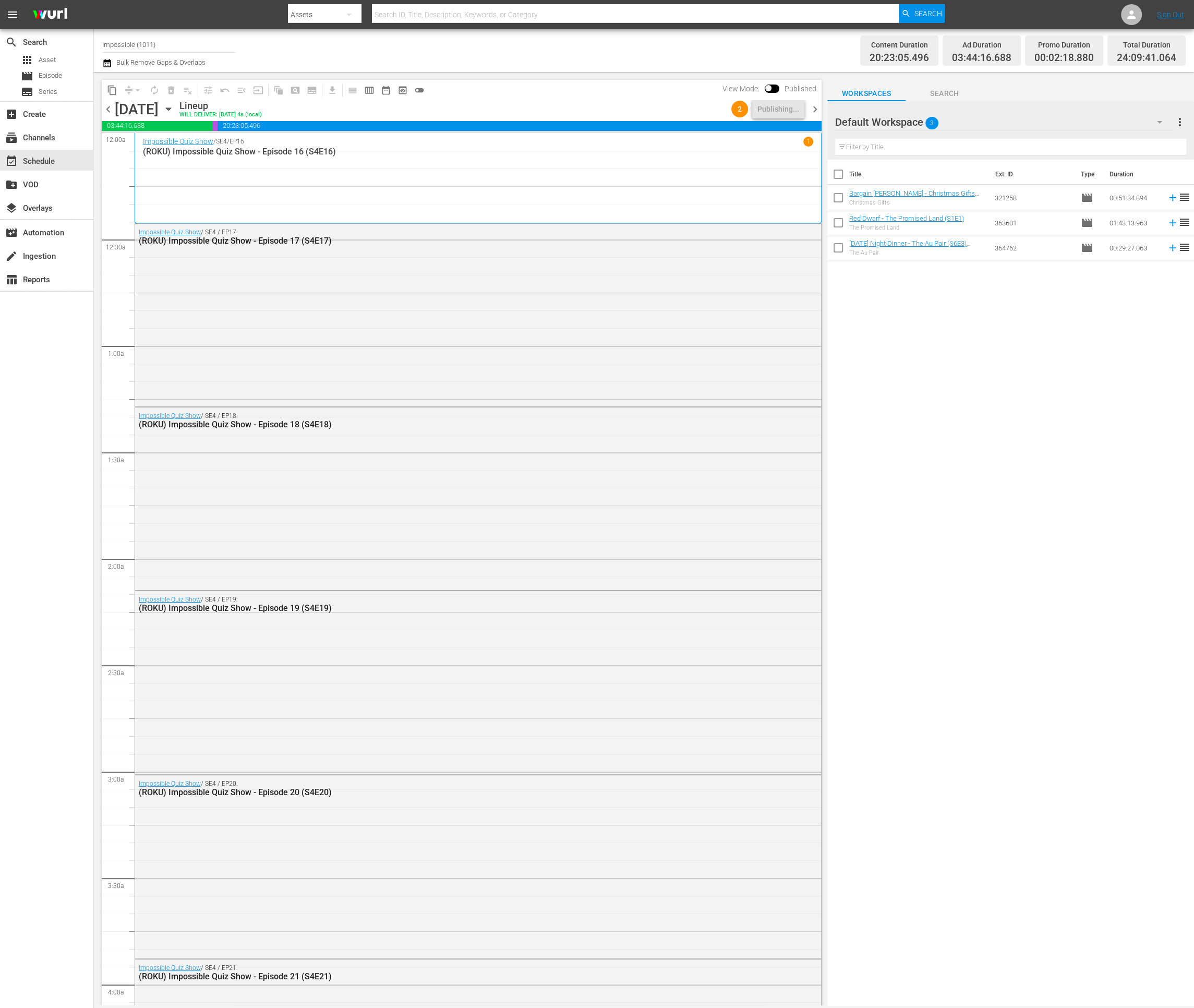
click at [810, 108] on span "chevron_right" at bounding box center [815, 110] width 13 height 13
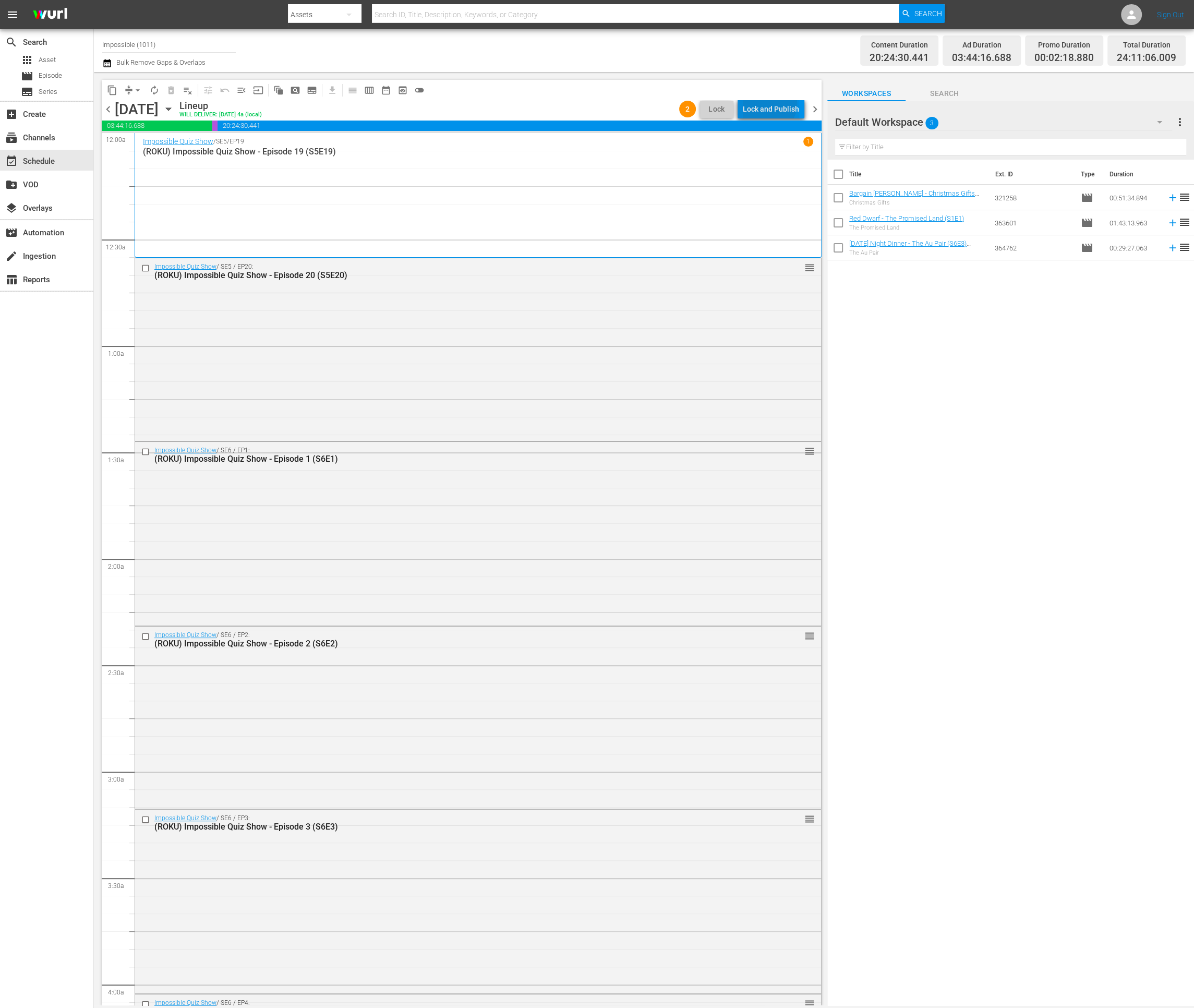
click at [770, 104] on div "Lock and Publish" at bounding box center [771, 109] width 56 height 19
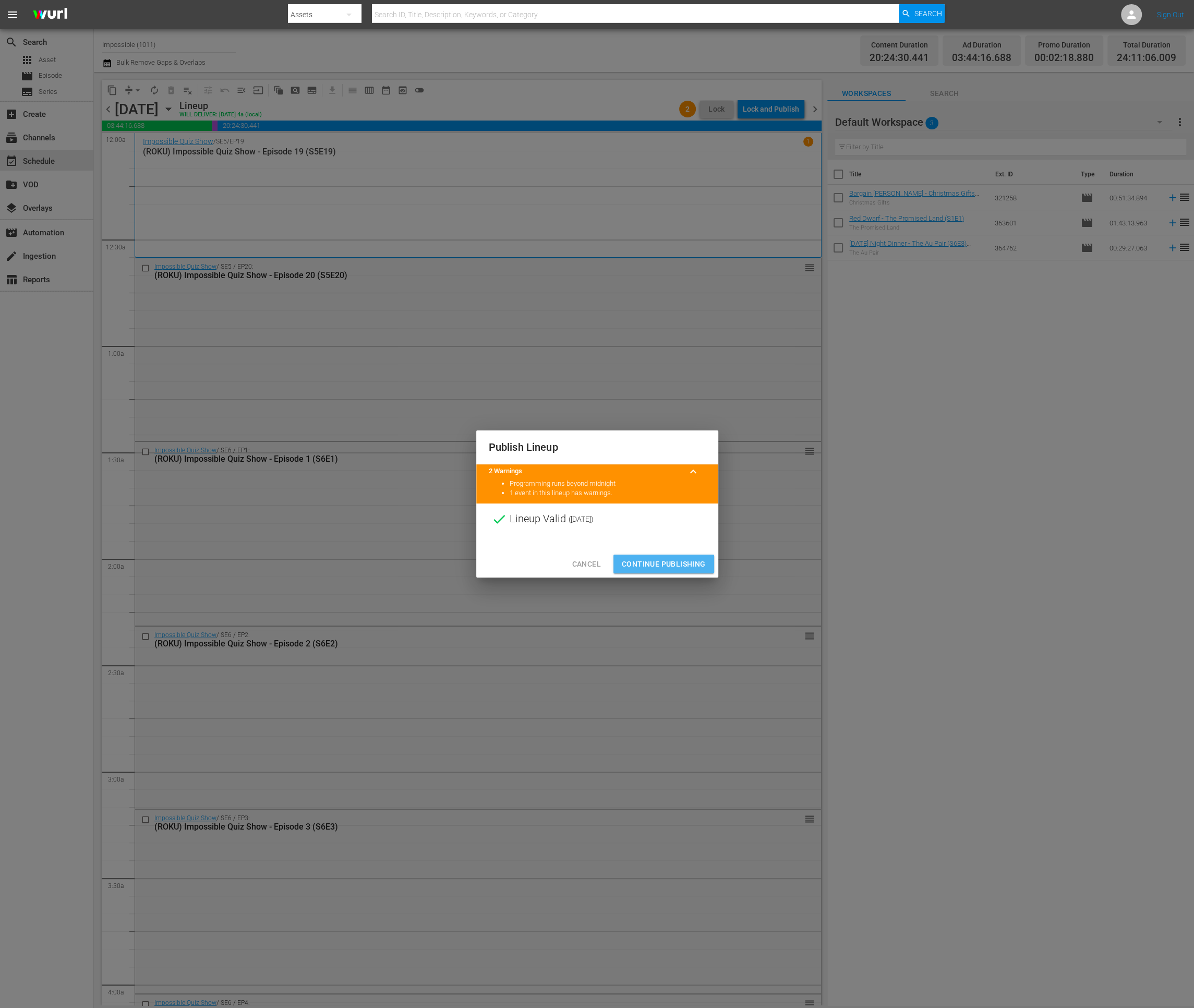
click at [690, 563] on span "Continue Publishing" at bounding box center [664, 564] width 84 height 13
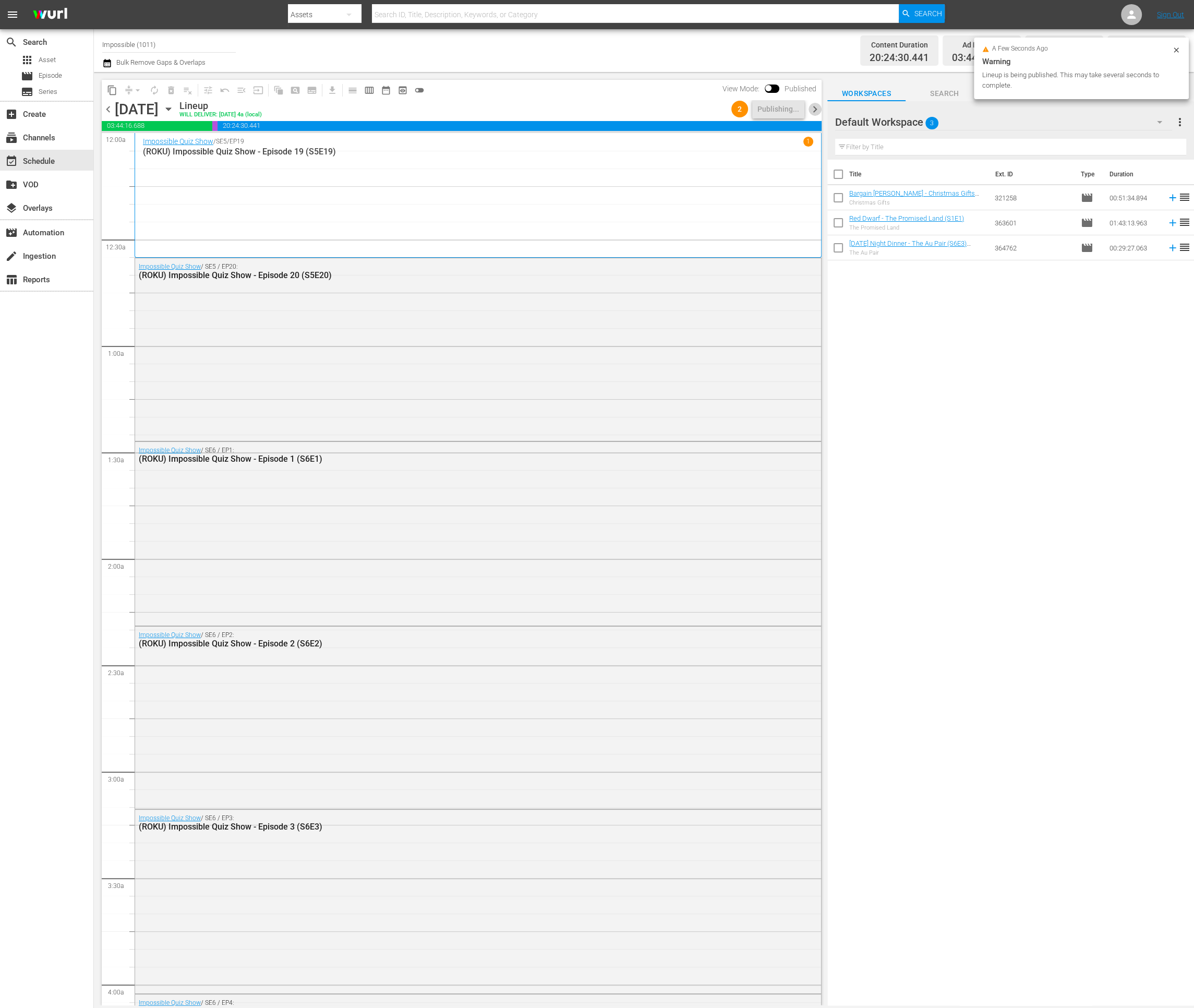
click at [816, 103] on span "chevron_right" at bounding box center [815, 110] width 13 height 13
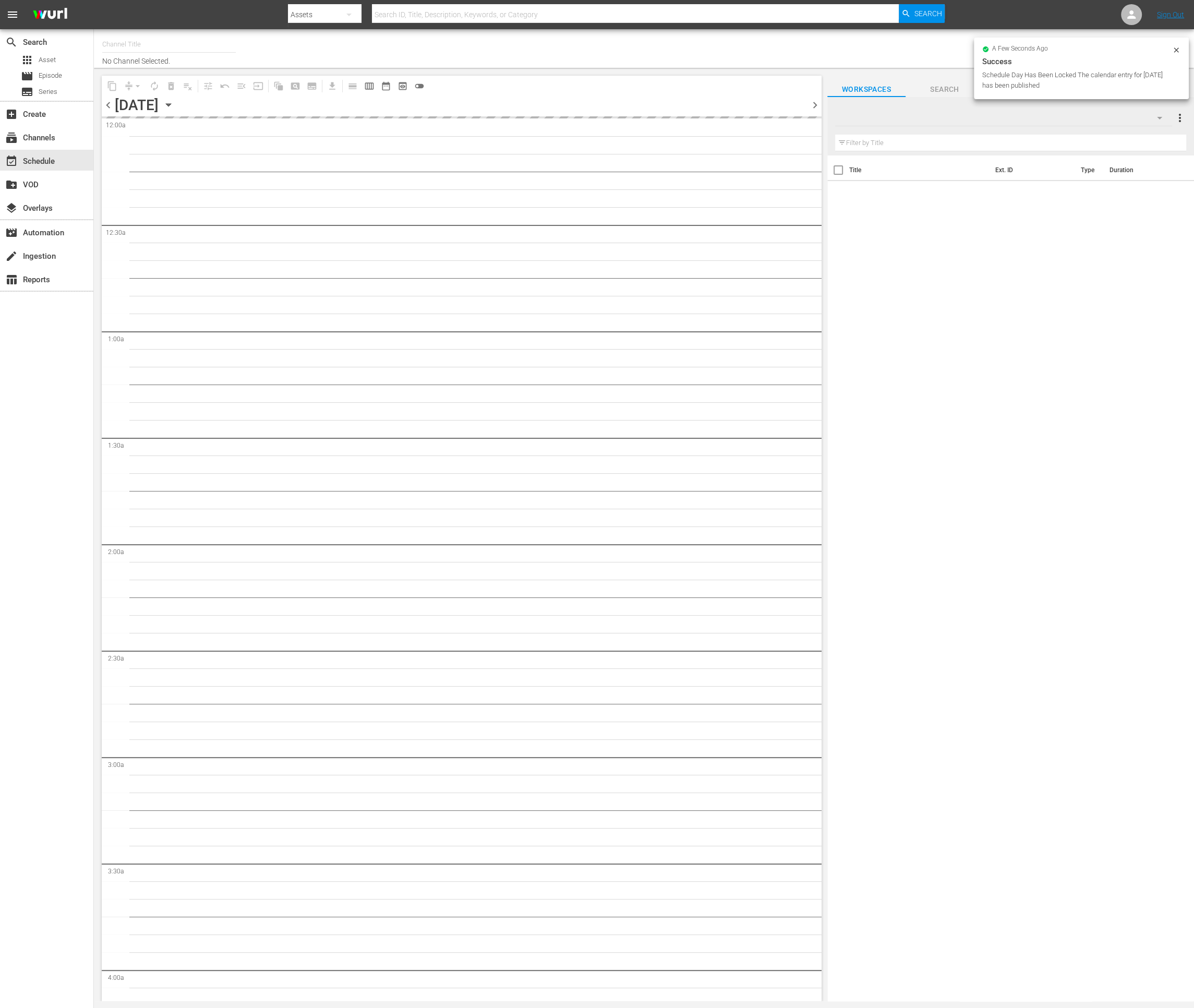
type input "Impossible (1011)"
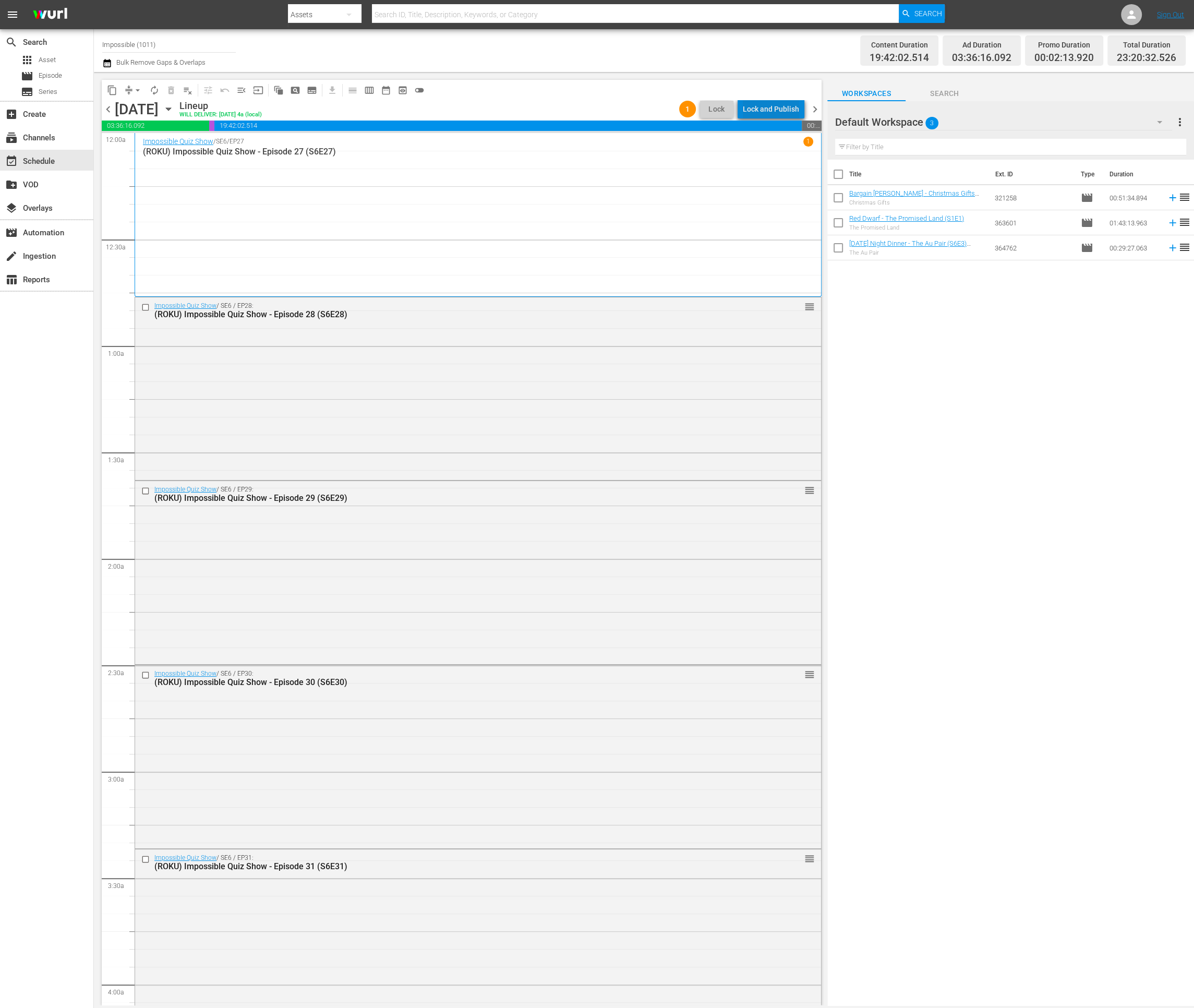
click at [782, 109] on div "Lock and Publish" at bounding box center [771, 109] width 56 height 19
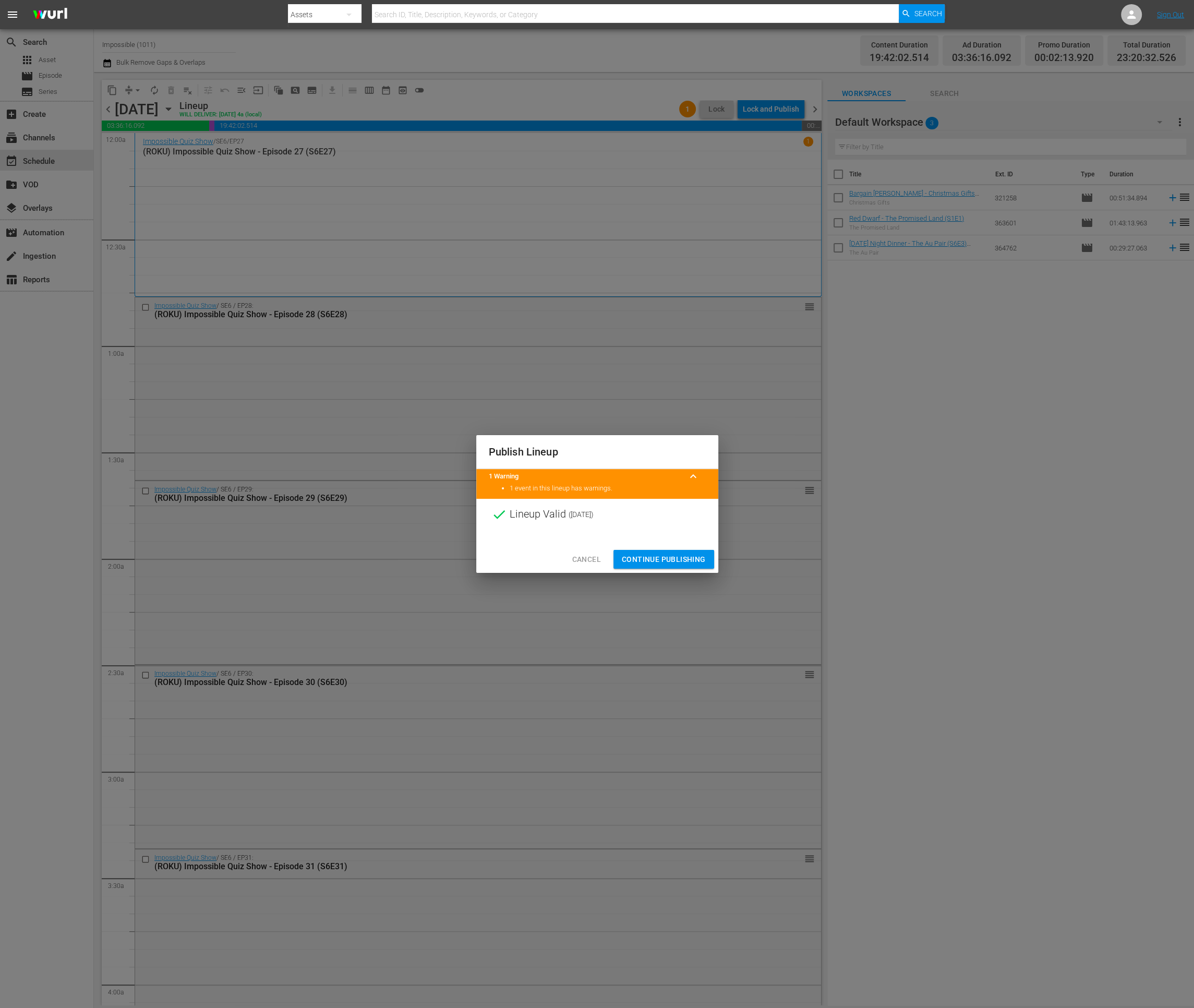
click at [651, 559] on span "Continue Publishing" at bounding box center [664, 559] width 84 height 13
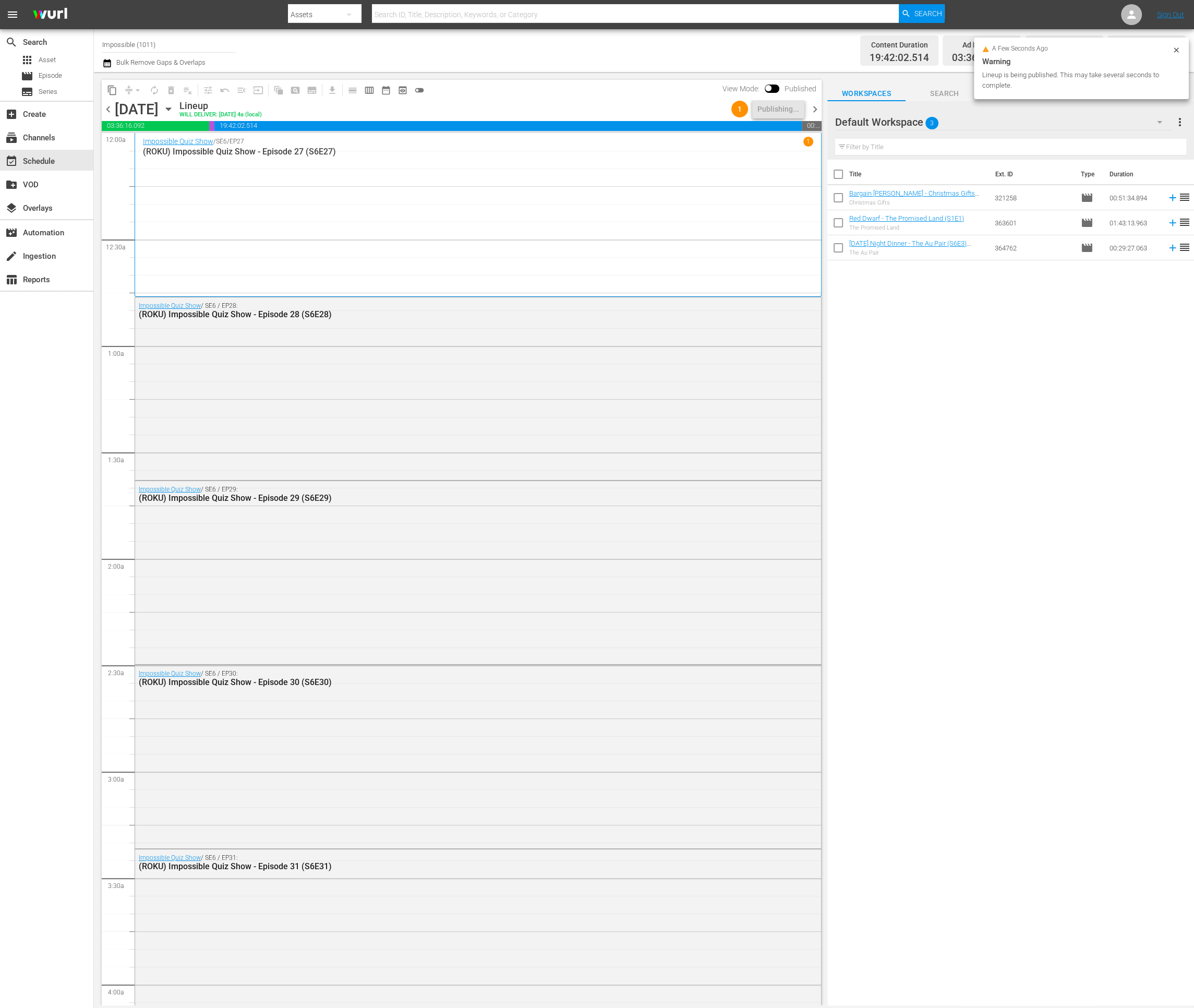
click at [821, 105] on span "chevron_right" at bounding box center [815, 110] width 13 height 13
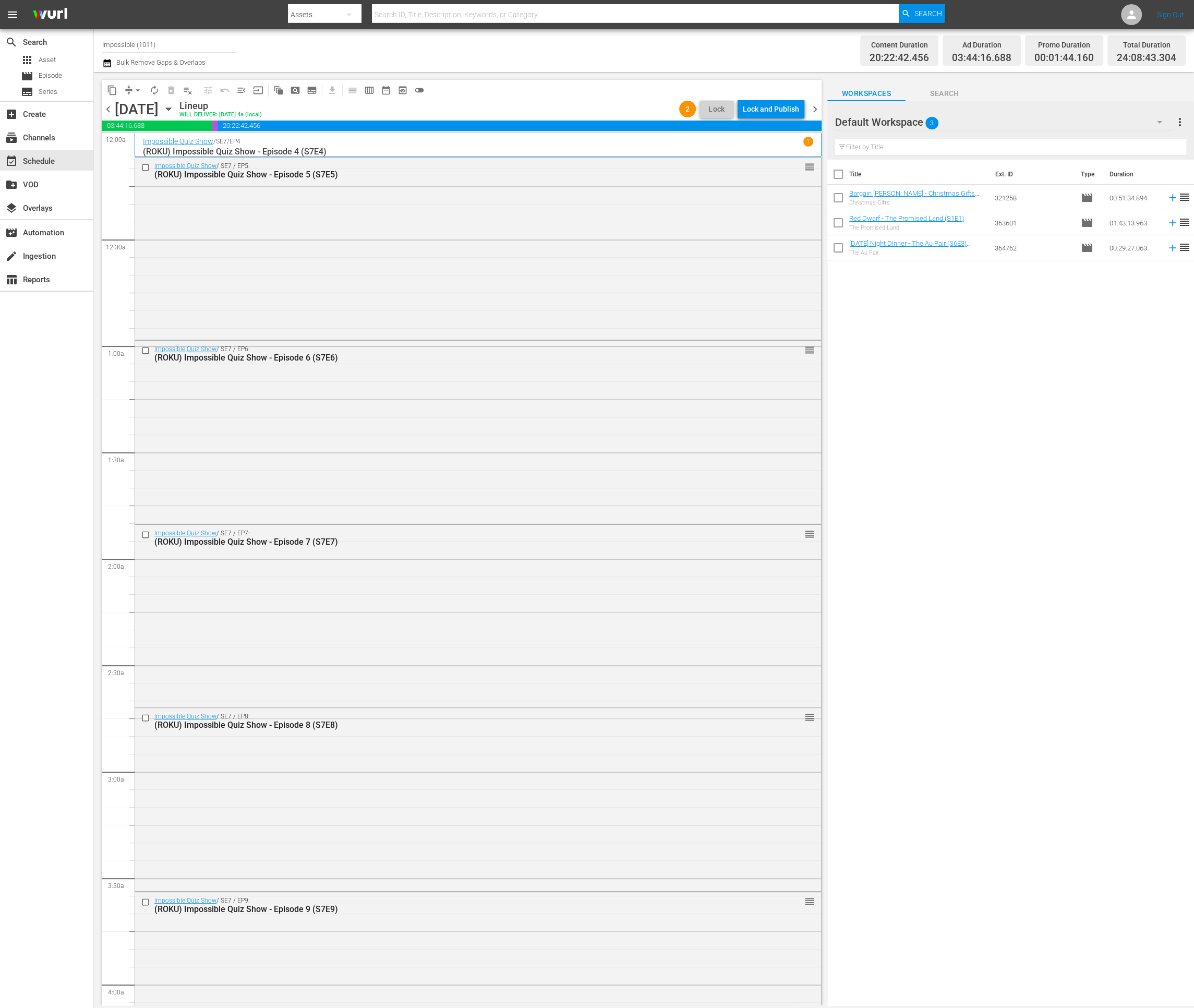
click at [782, 111] on div "Lock and Publish" at bounding box center [771, 109] width 56 height 19
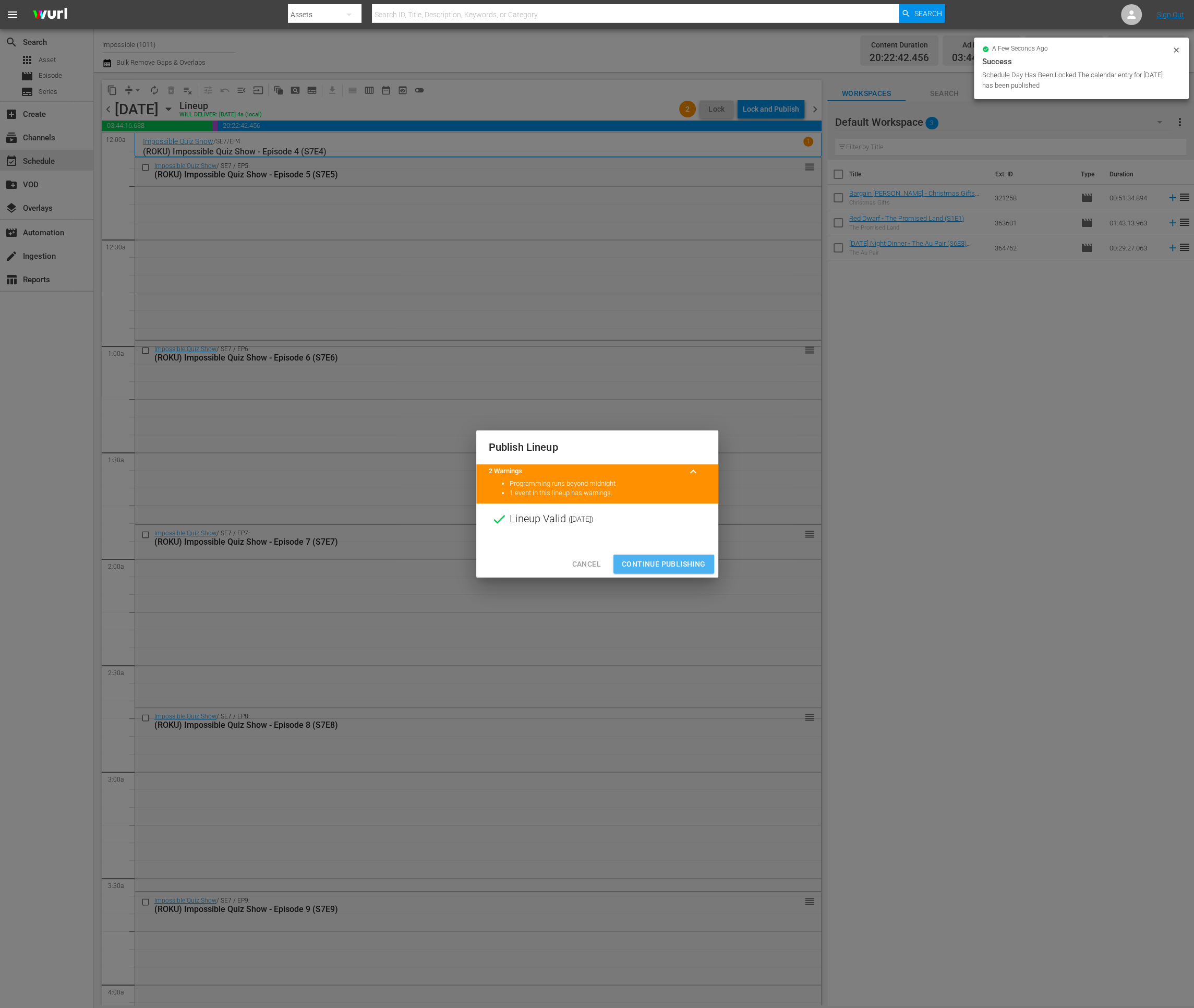
click at [664, 565] on span "Continue Publishing" at bounding box center [664, 564] width 84 height 13
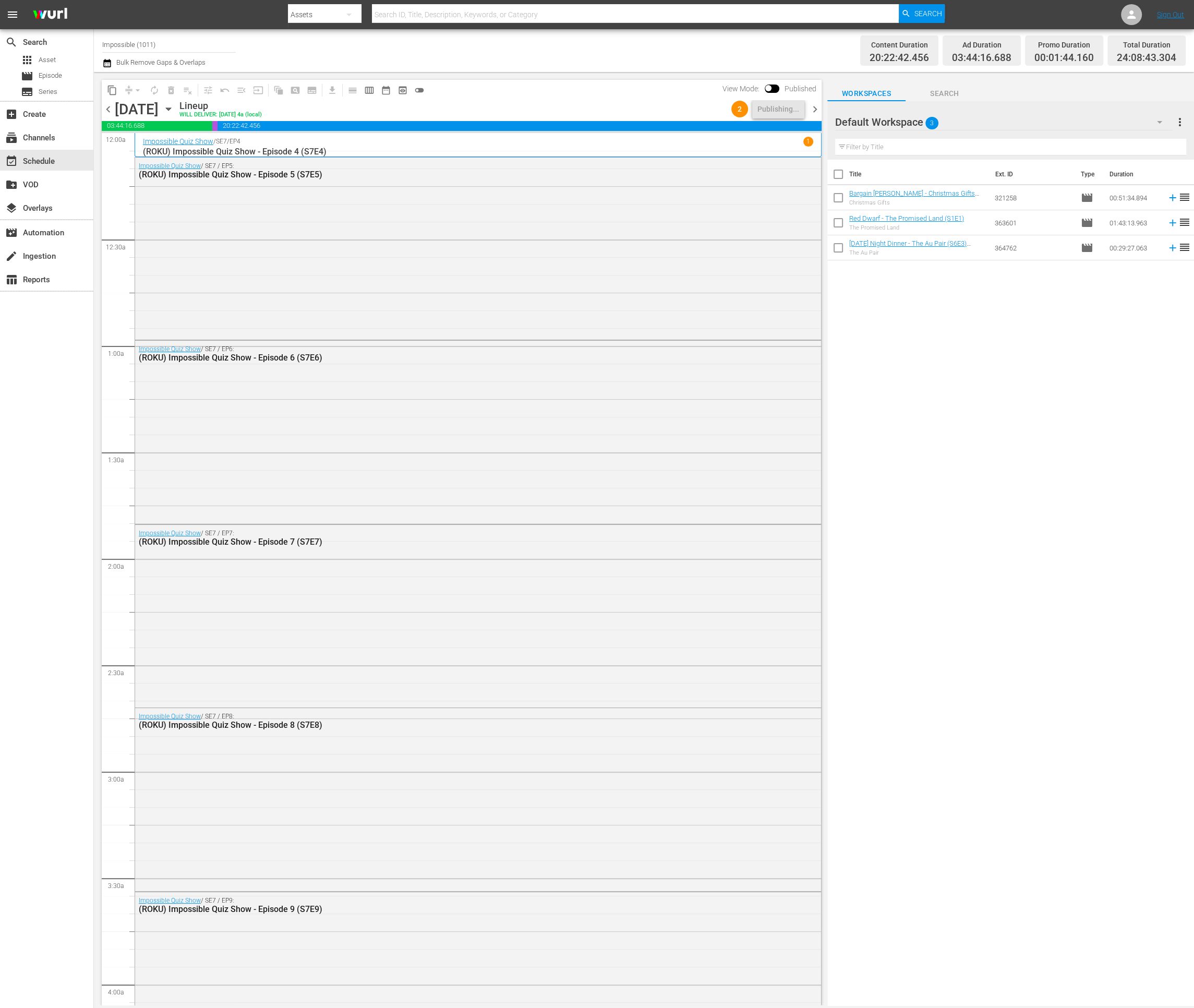
click at [811, 109] on span "chevron_right" at bounding box center [815, 110] width 13 height 13
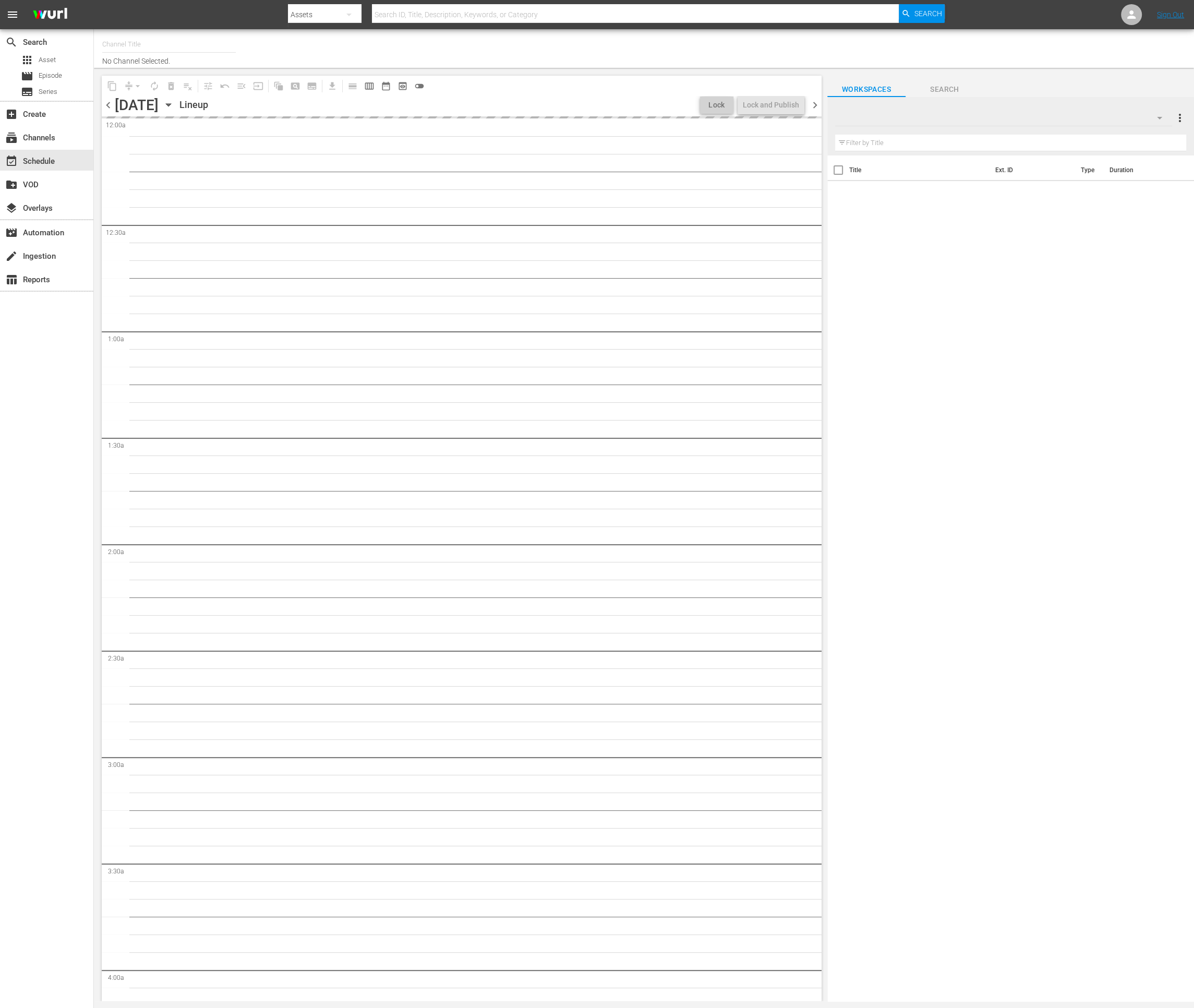
type input "Impossible (1011)"
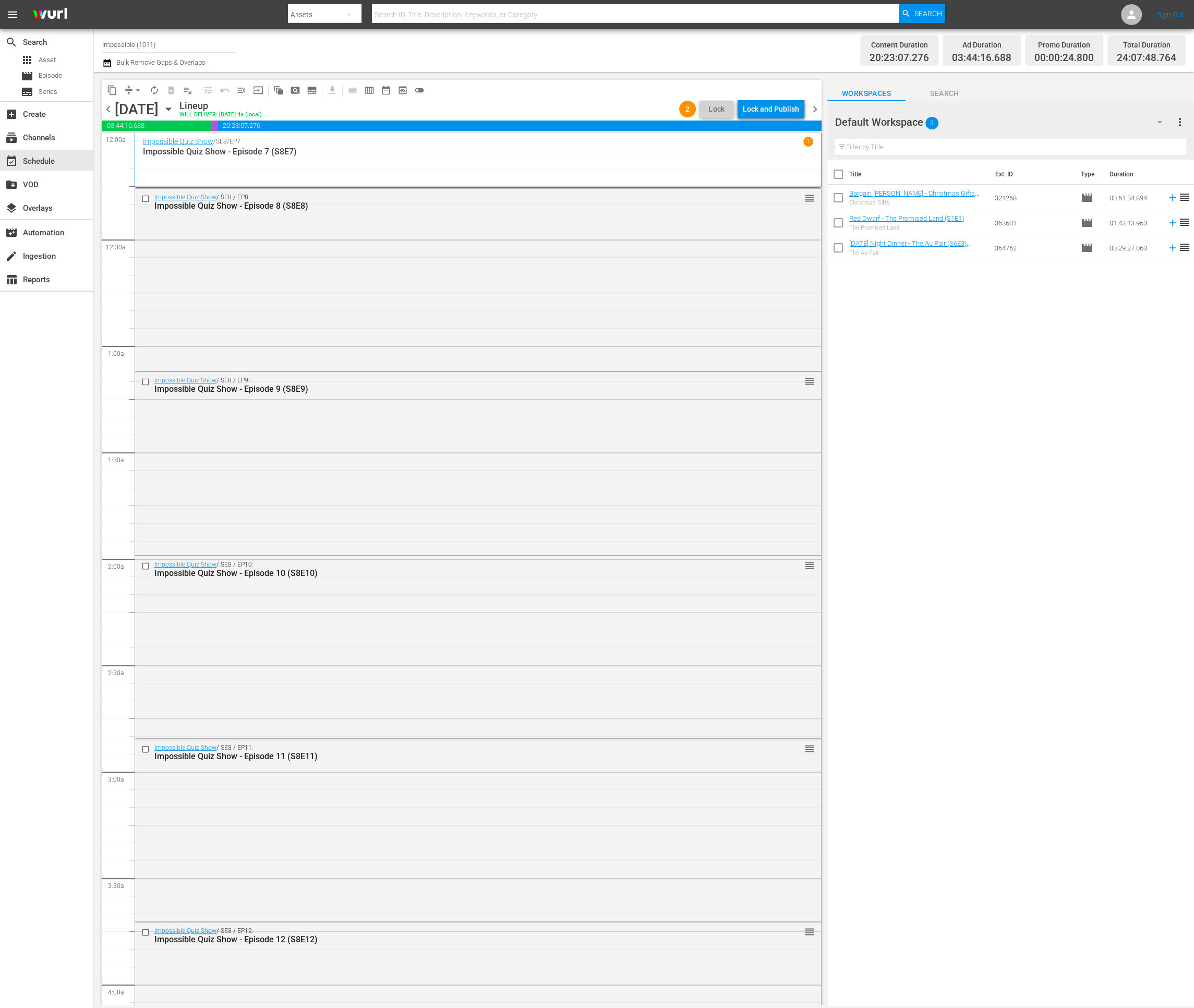
click at [761, 105] on div "Lock and Publish" at bounding box center [771, 109] width 56 height 19
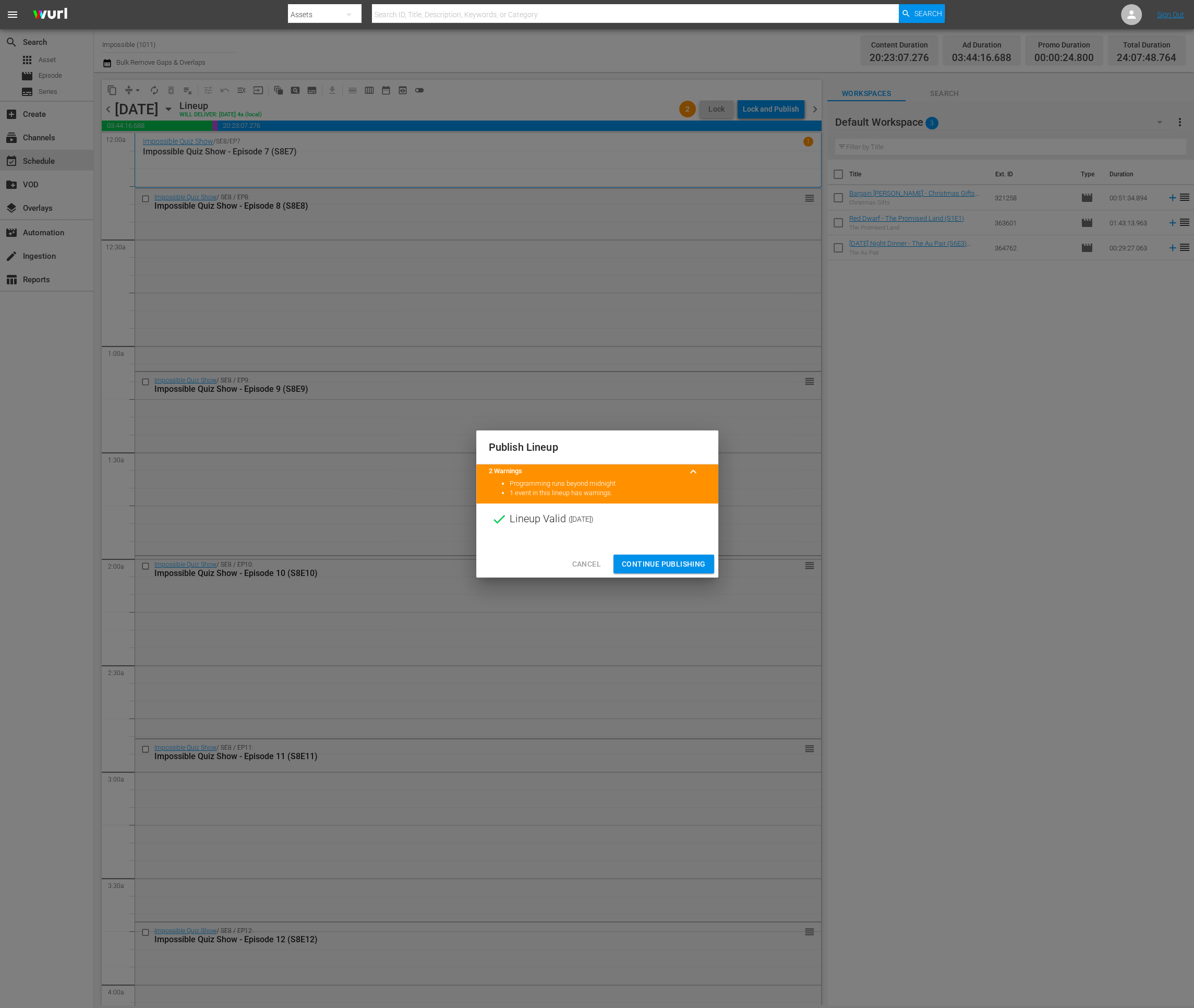
click at [677, 563] on span "Continue Publishing" at bounding box center [664, 564] width 84 height 13
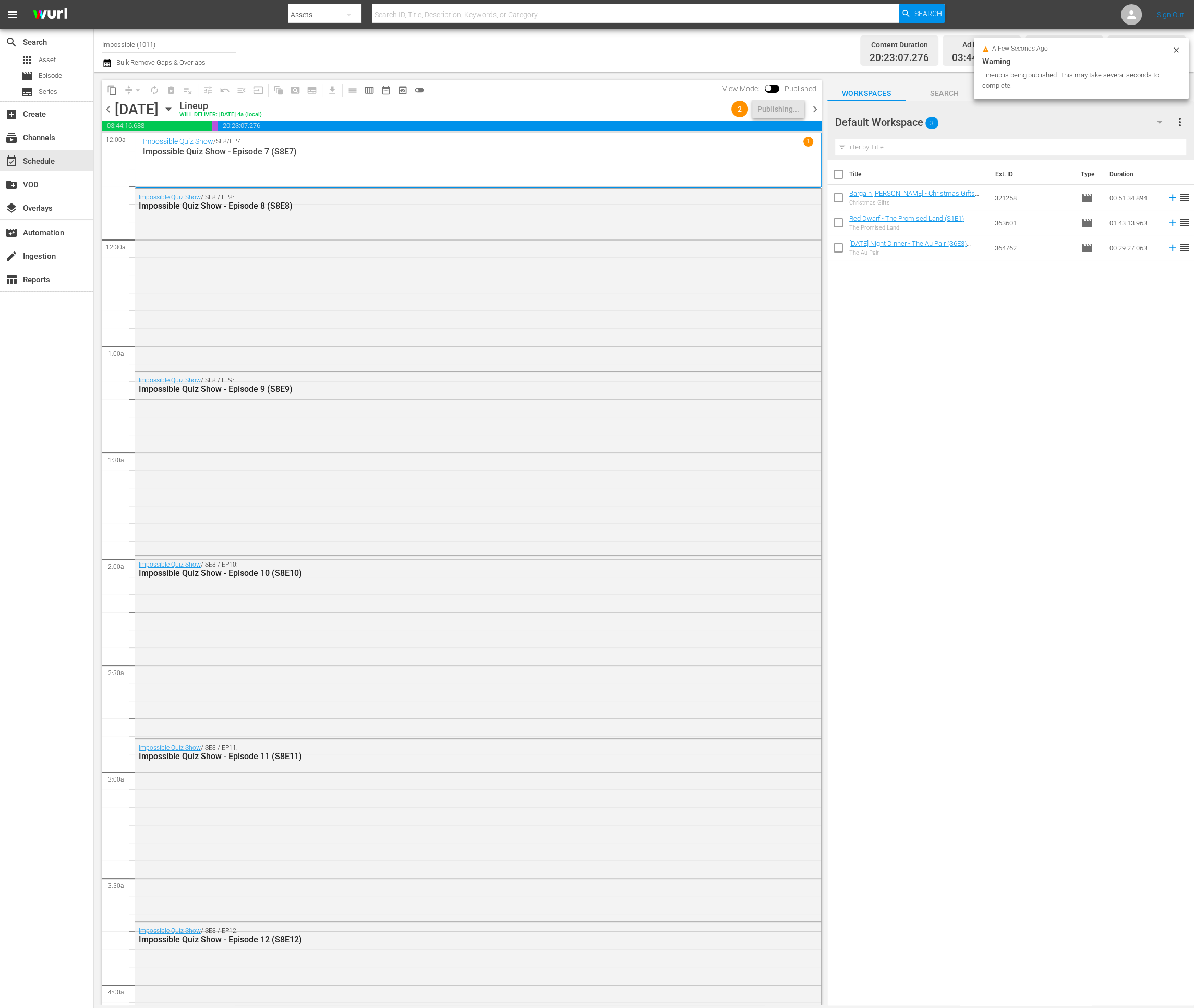
click at [814, 106] on span "chevron_right" at bounding box center [815, 110] width 13 height 13
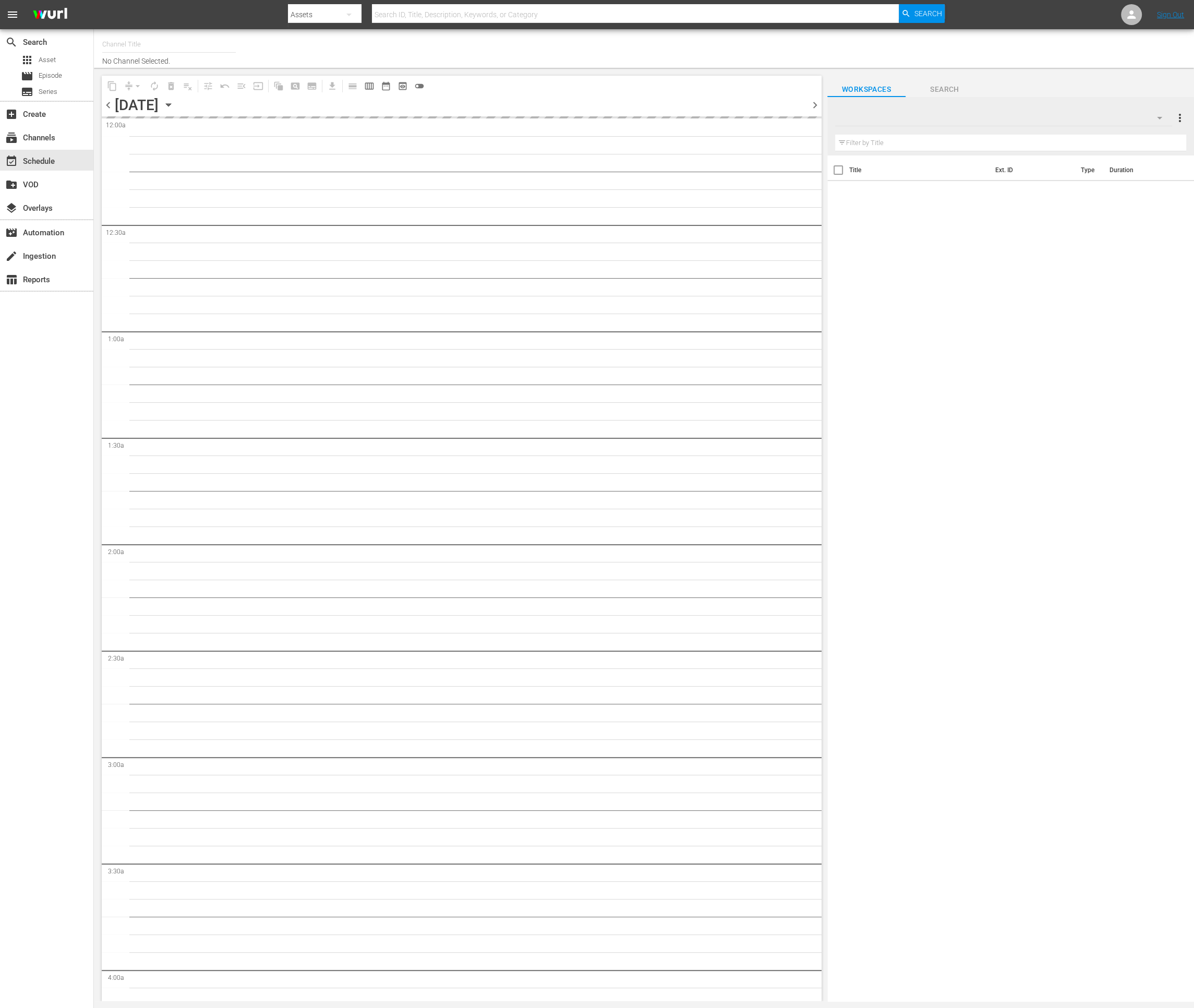
type input "Impossible (1011)"
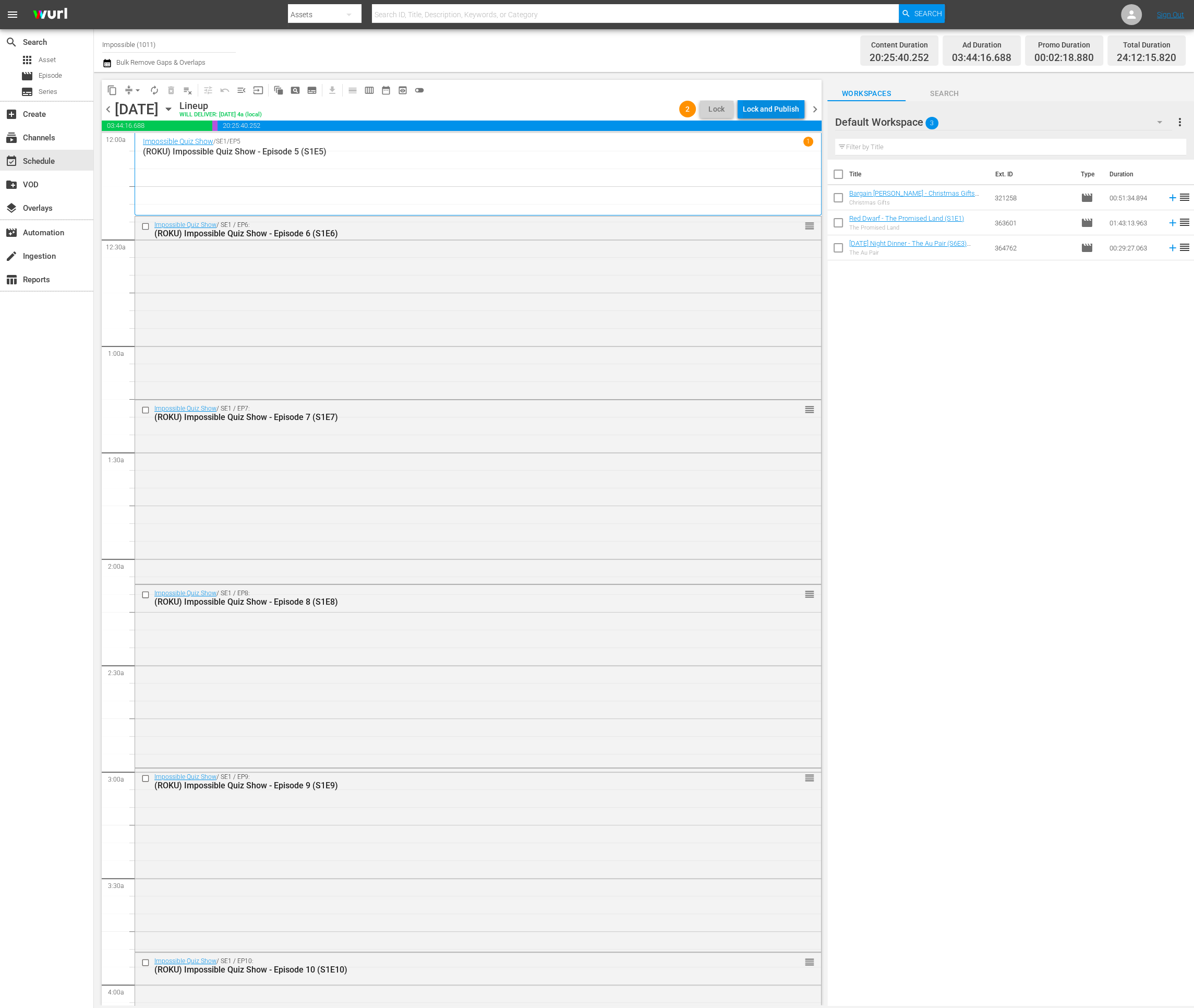
click at [758, 107] on div "Lock and Publish" at bounding box center [771, 109] width 56 height 19
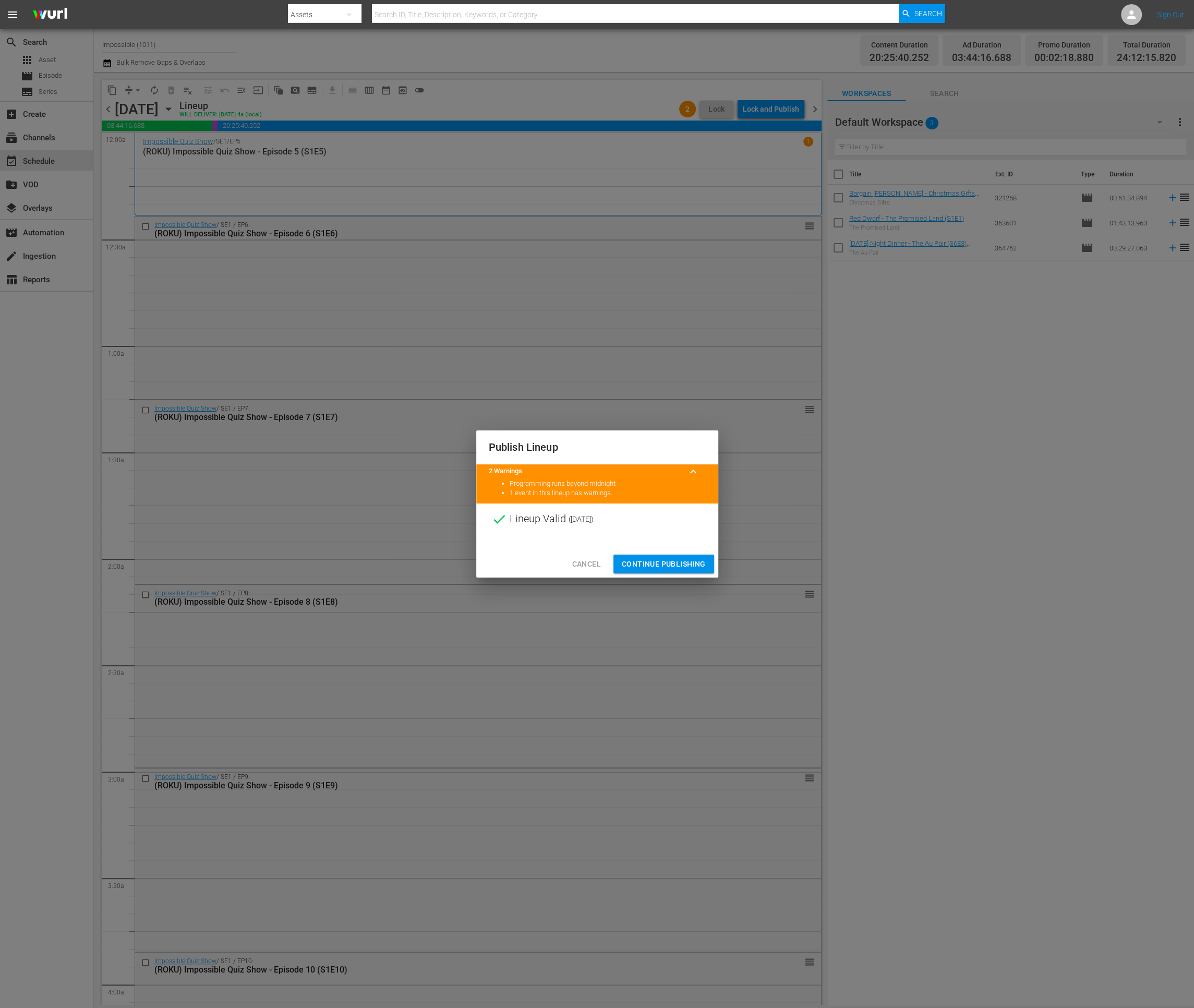
click at [654, 568] on span "Continue Publishing" at bounding box center [664, 564] width 84 height 13
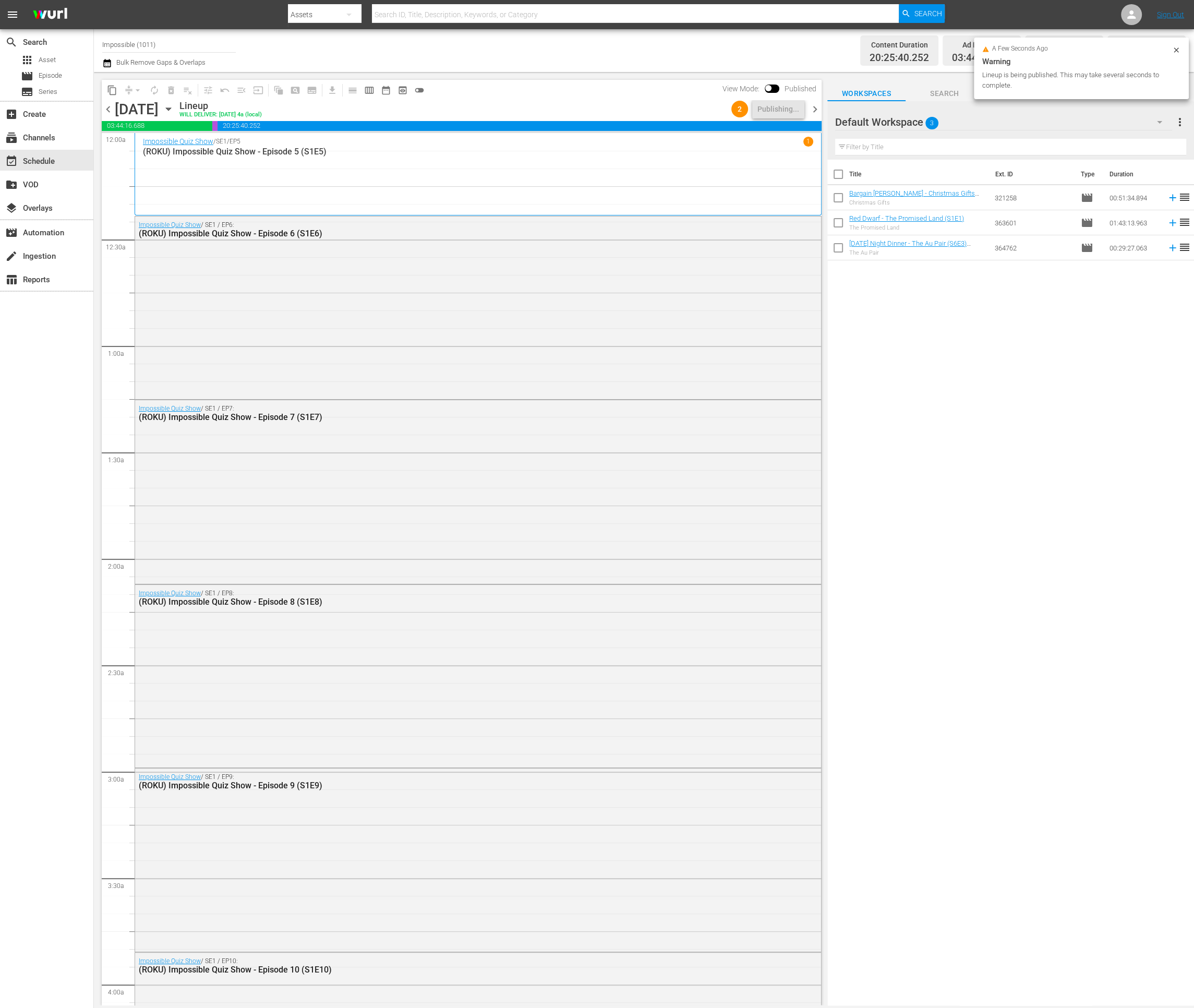
click at [812, 106] on span "chevron_right" at bounding box center [815, 110] width 13 height 13
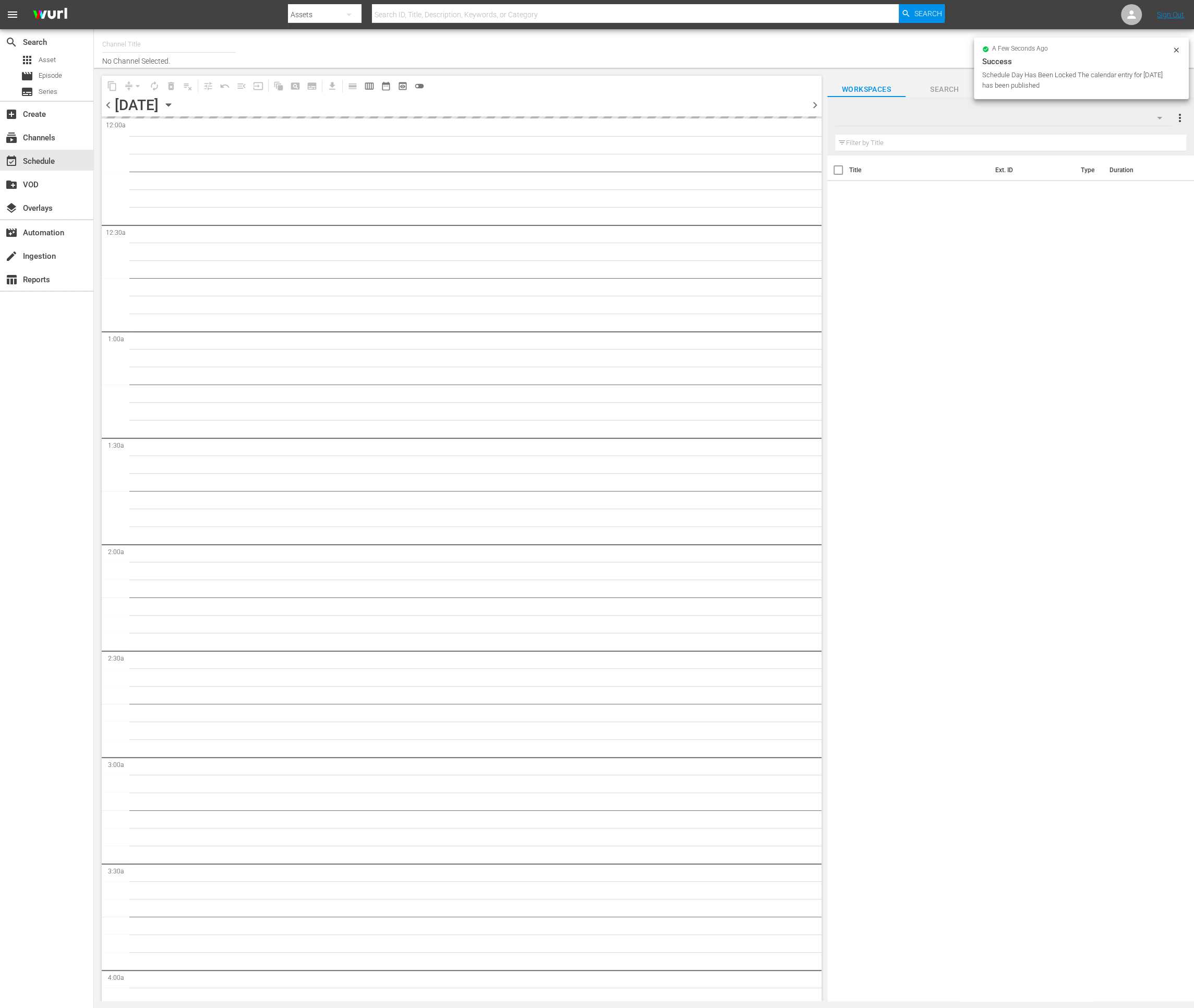
type input "Impossible (1011)"
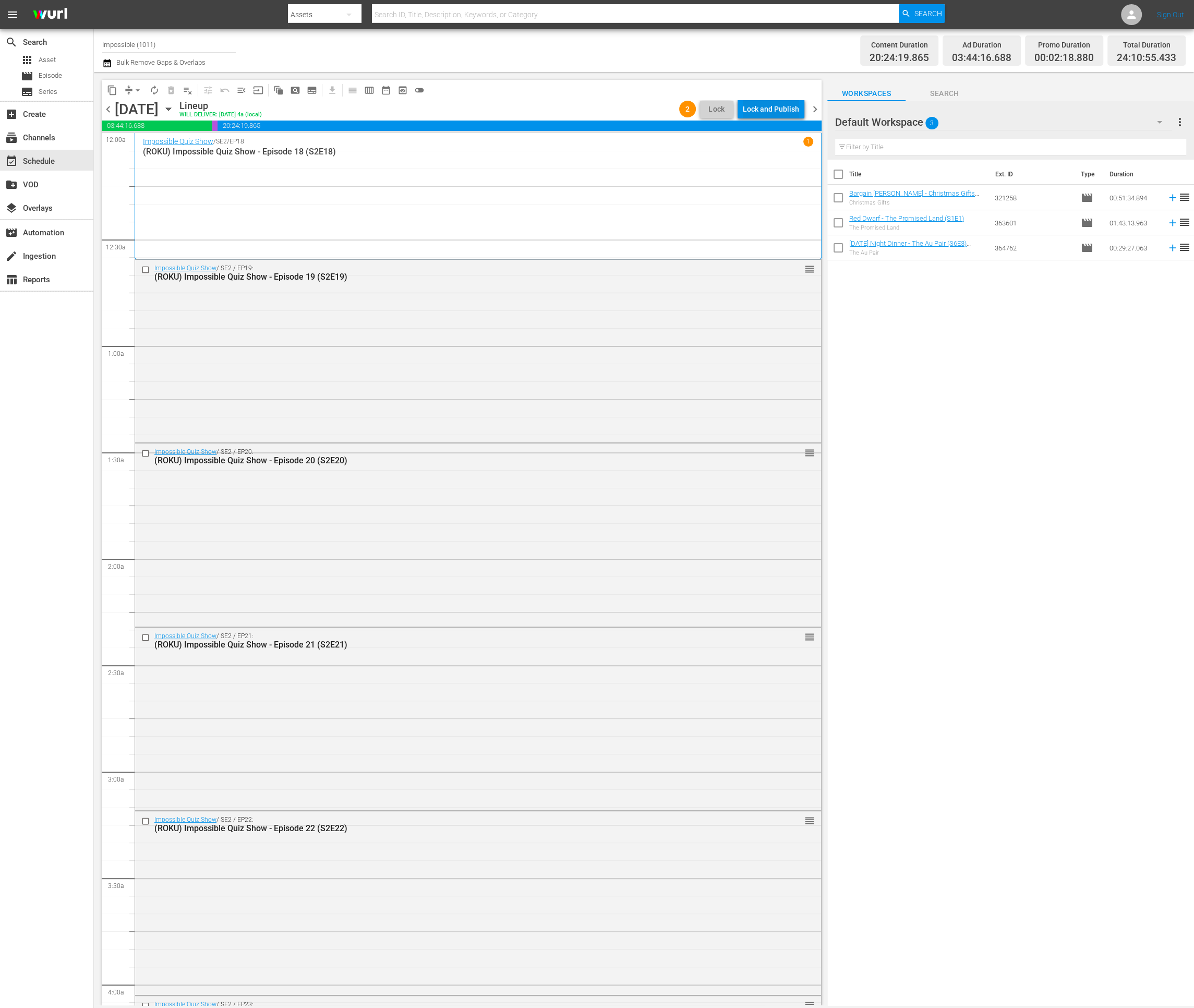
click at [791, 110] on div "Lock and Publish" at bounding box center [771, 109] width 56 height 19
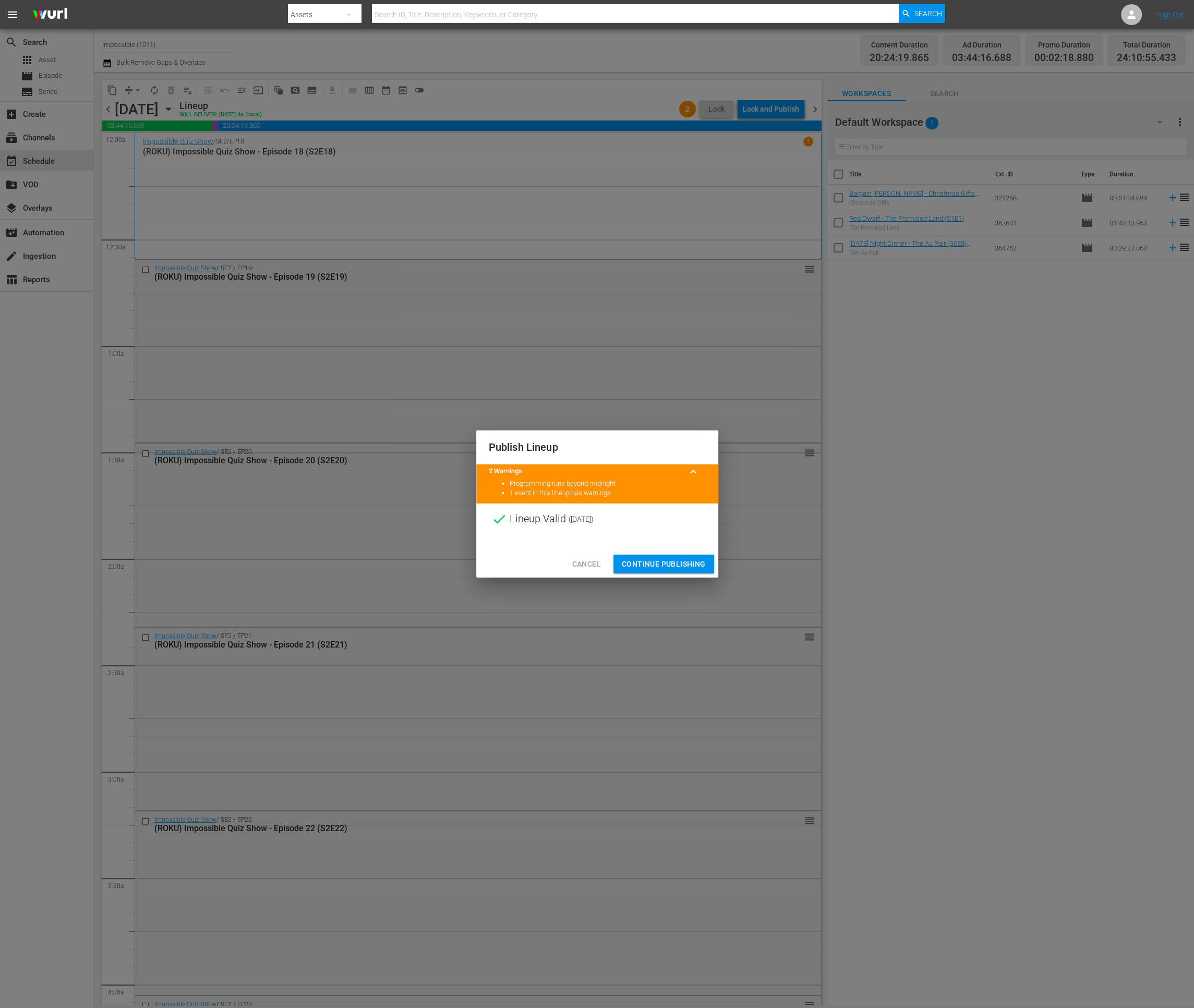
drag, startPoint x: 640, startPoint y: 568, endPoint x: 645, endPoint y: 563, distance: 7.1
click at [641, 568] on span "Continue Publishing" at bounding box center [664, 564] width 84 height 13
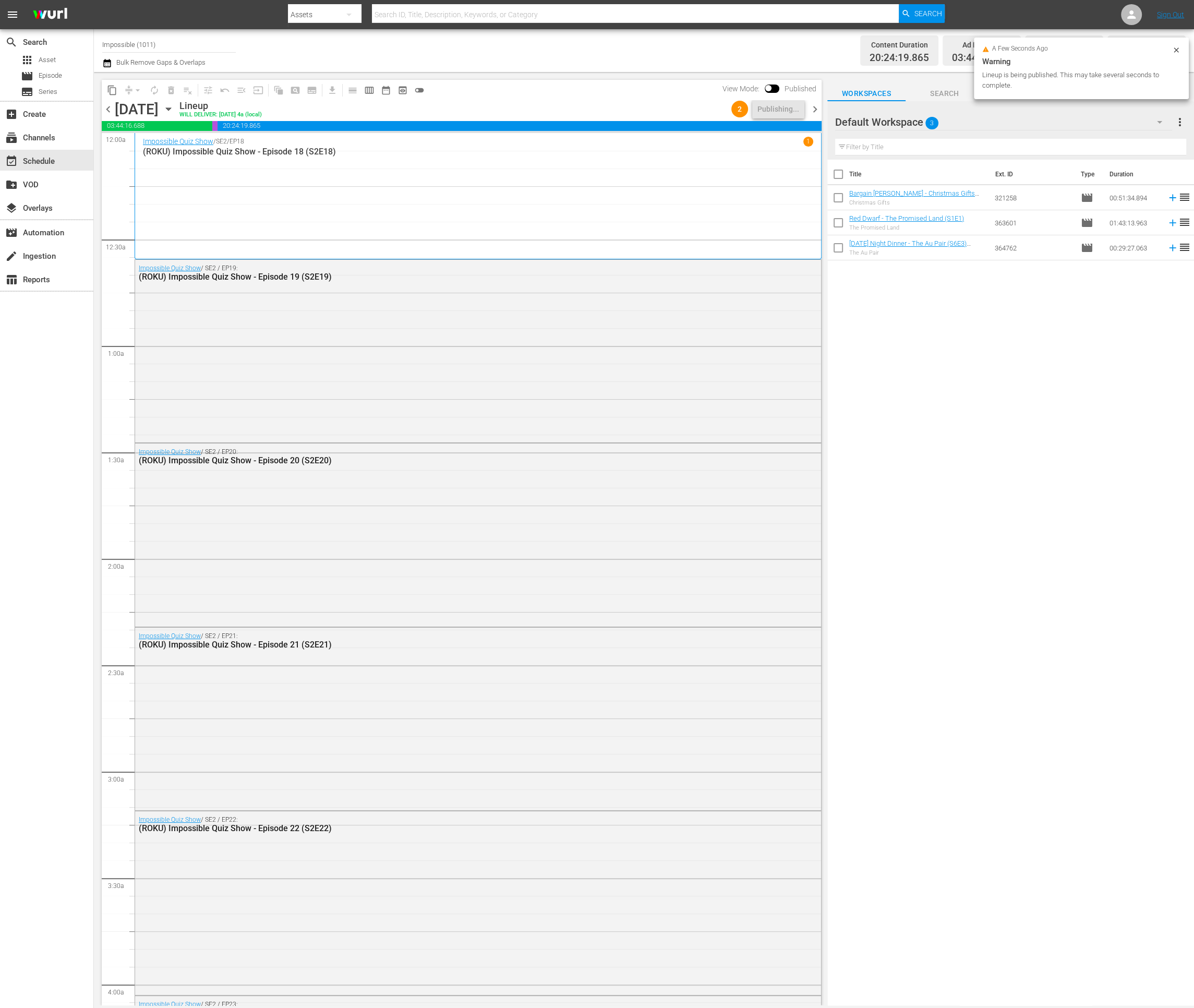
click at [815, 111] on span "chevron_right" at bounding box center [815, 110] width 13 height 13
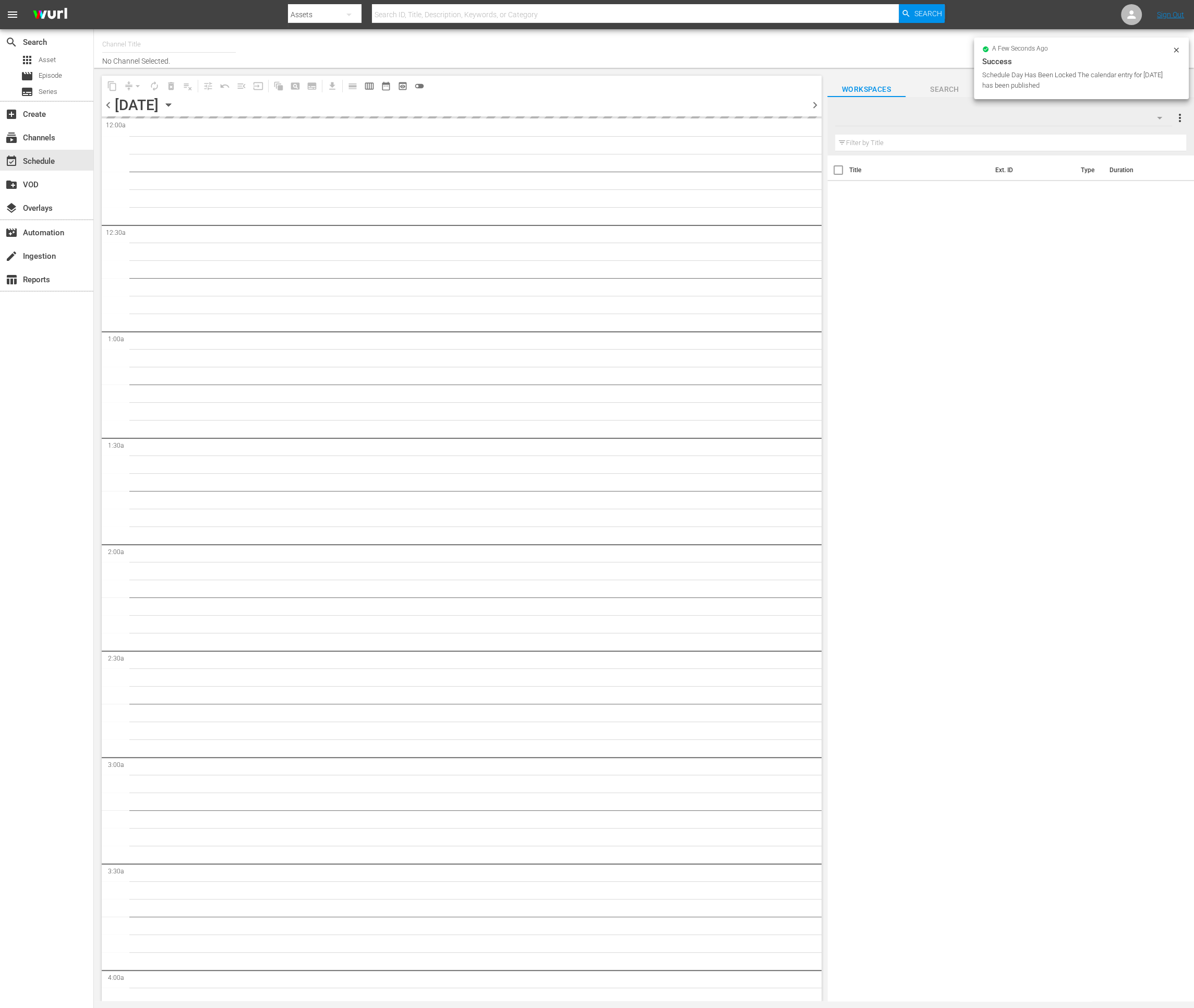
type input "Impossible (1011)"
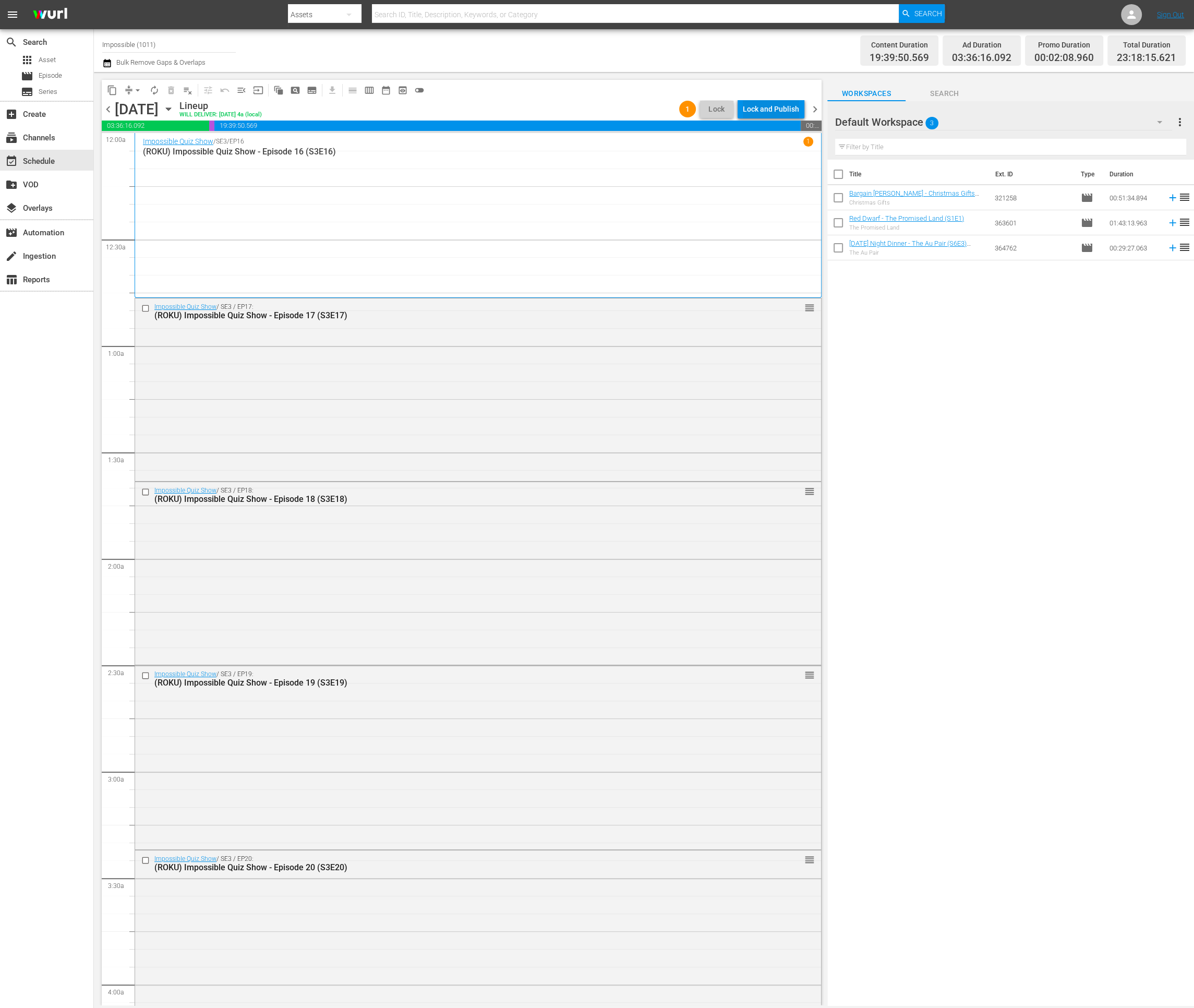
click at [770, 104] on div "Lock and Publish" at bounding box center [771, 109] width 56 height 19
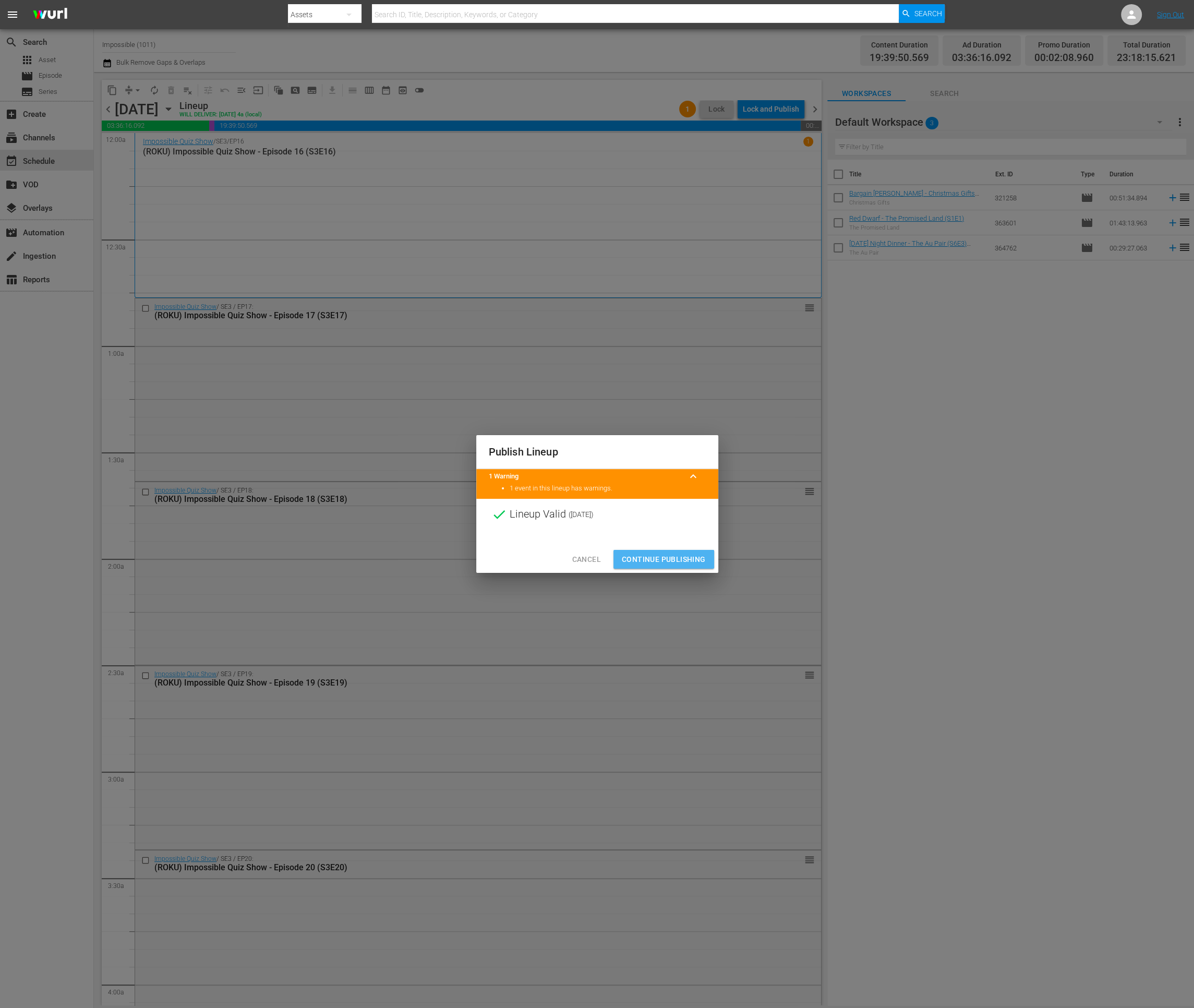
click at [645, 560] on span "Continue Publishing" at bounding box center [664, 559] width 84 height 13
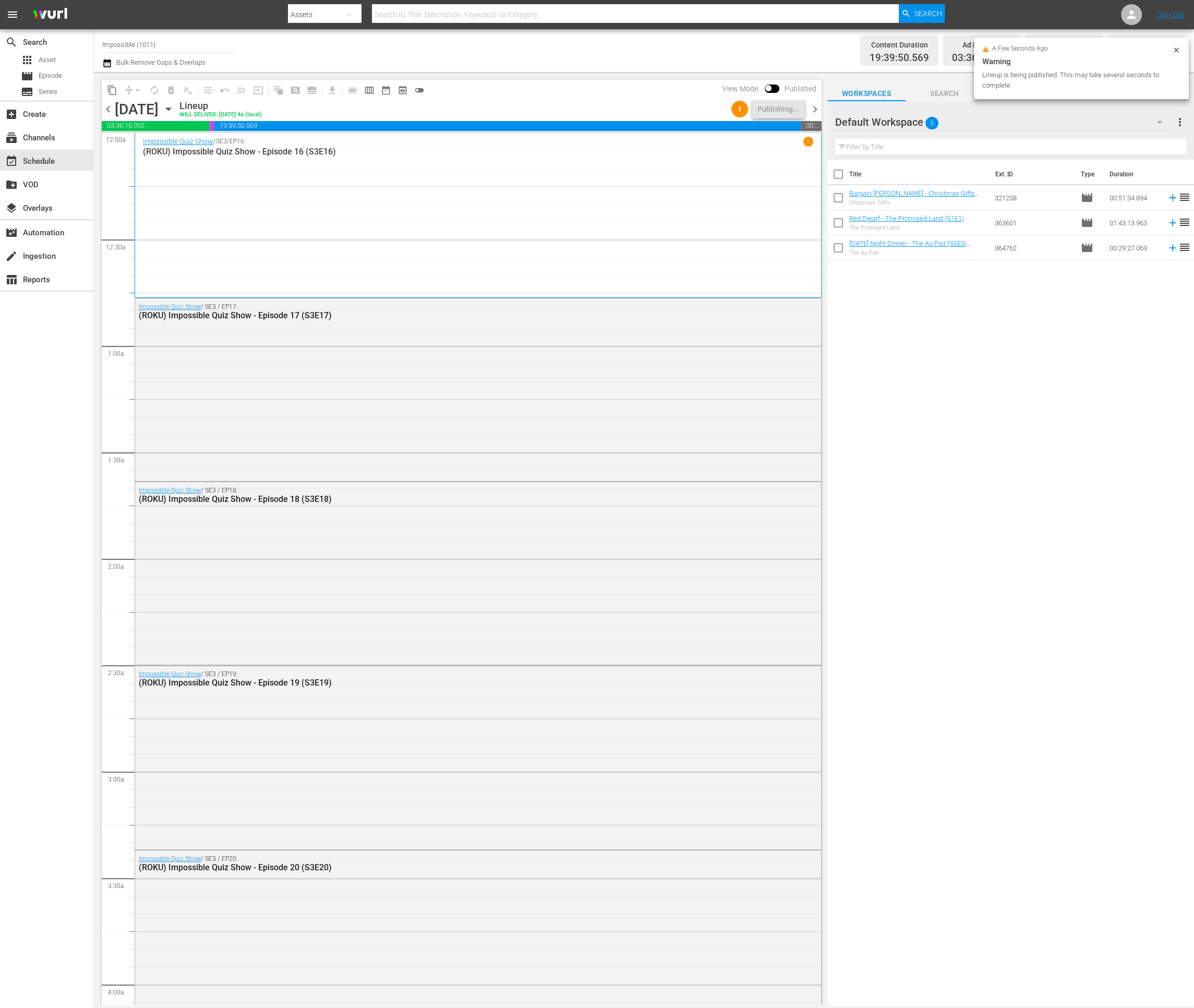
click at [817, 111] on span "chevron_right" at bounding box center [815, 110] width 13 height 13
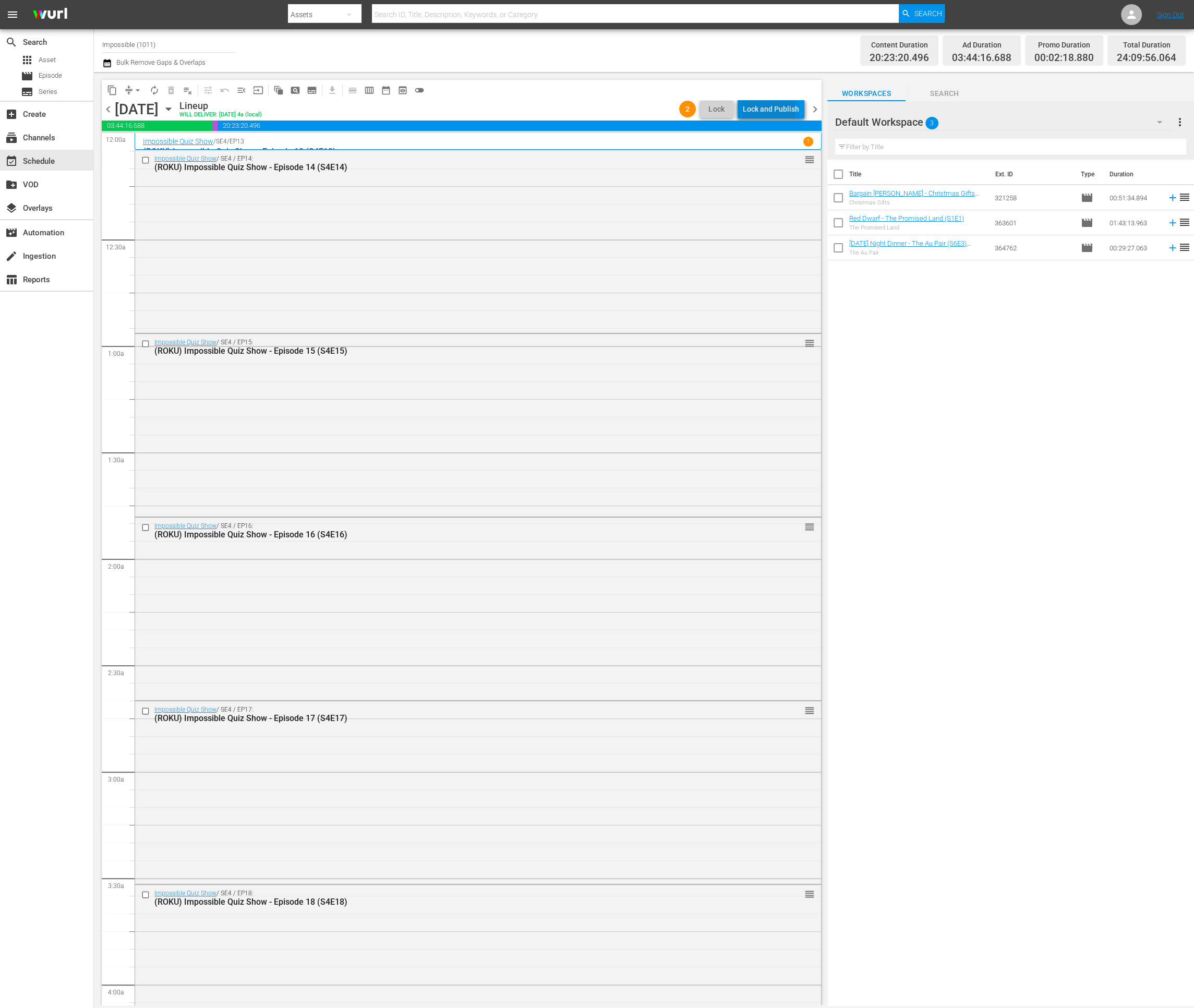
click at [746, 113] on div "Lock and Publish" at bounding box center [771, 109] width 56 height 19
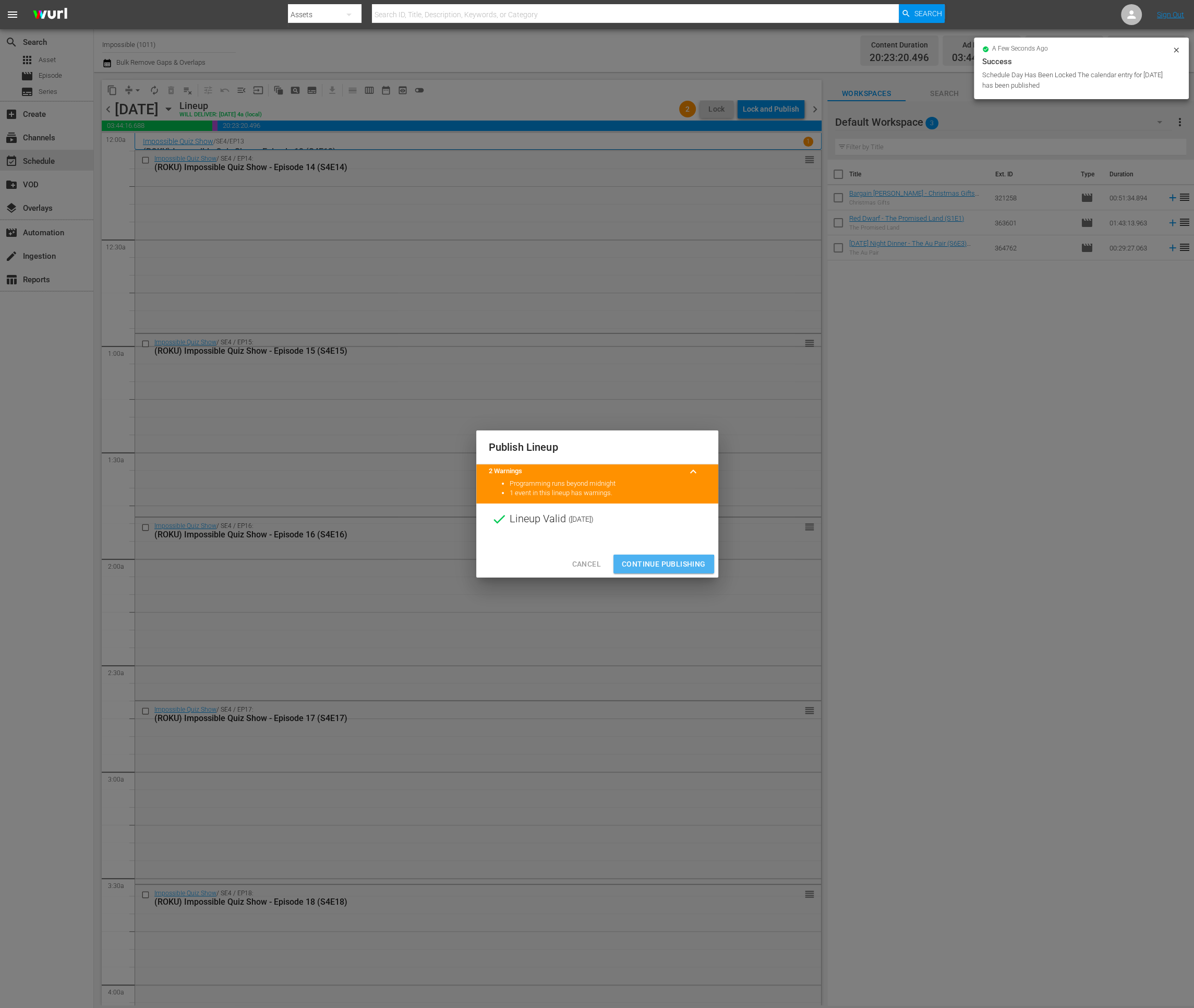
click at [648, 569] on span "Continue Publishing" at bounding box center [664, 564] width 84 height 13
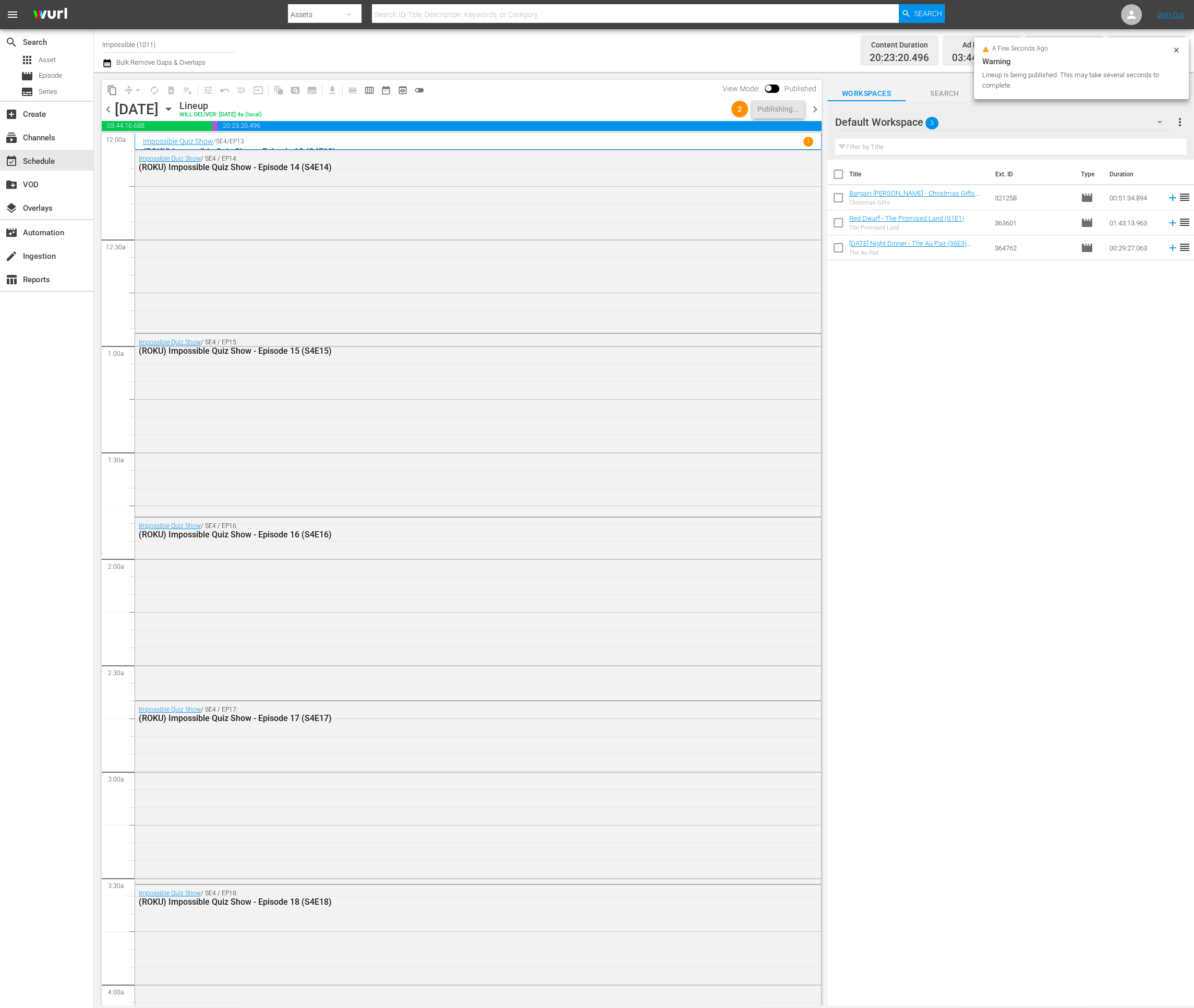
click at [814, 111] on span "chevron_right" at bounding box center [815, 110] width 13 height 13
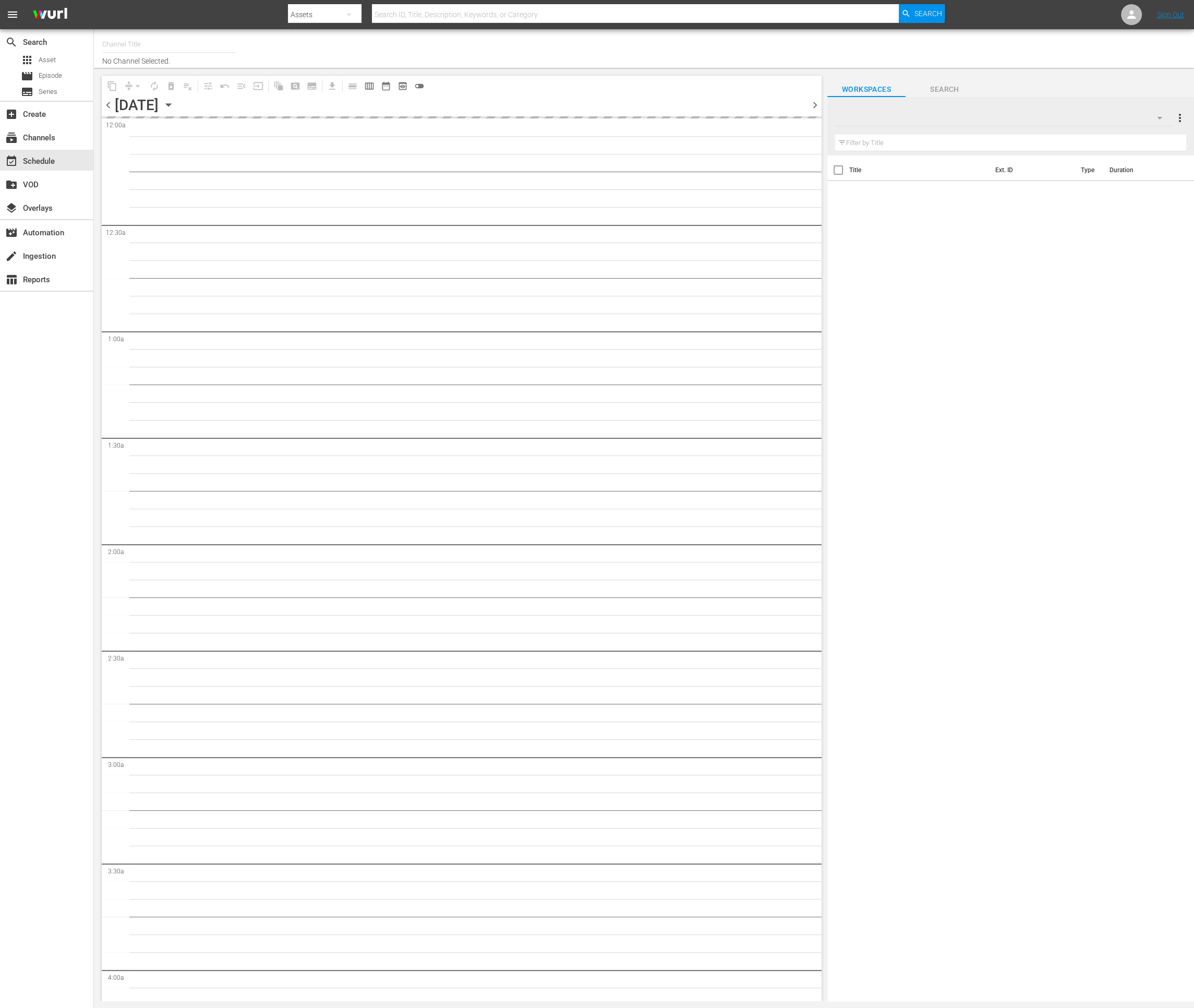
type input "Impossible (1011)"
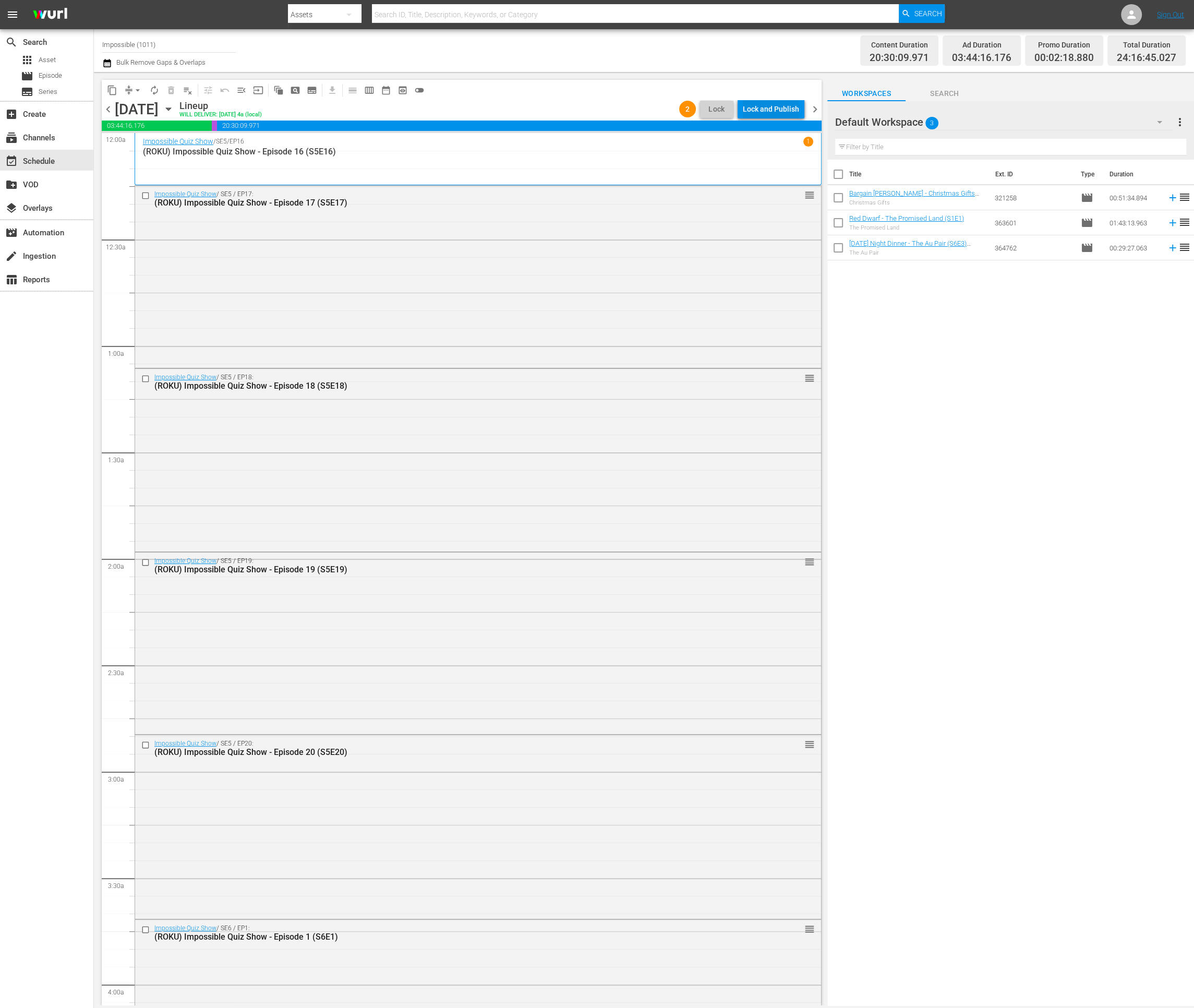
click at [765, 108] on div "Lock and Publish" at bounding box center [771, 109] width 56 height 19
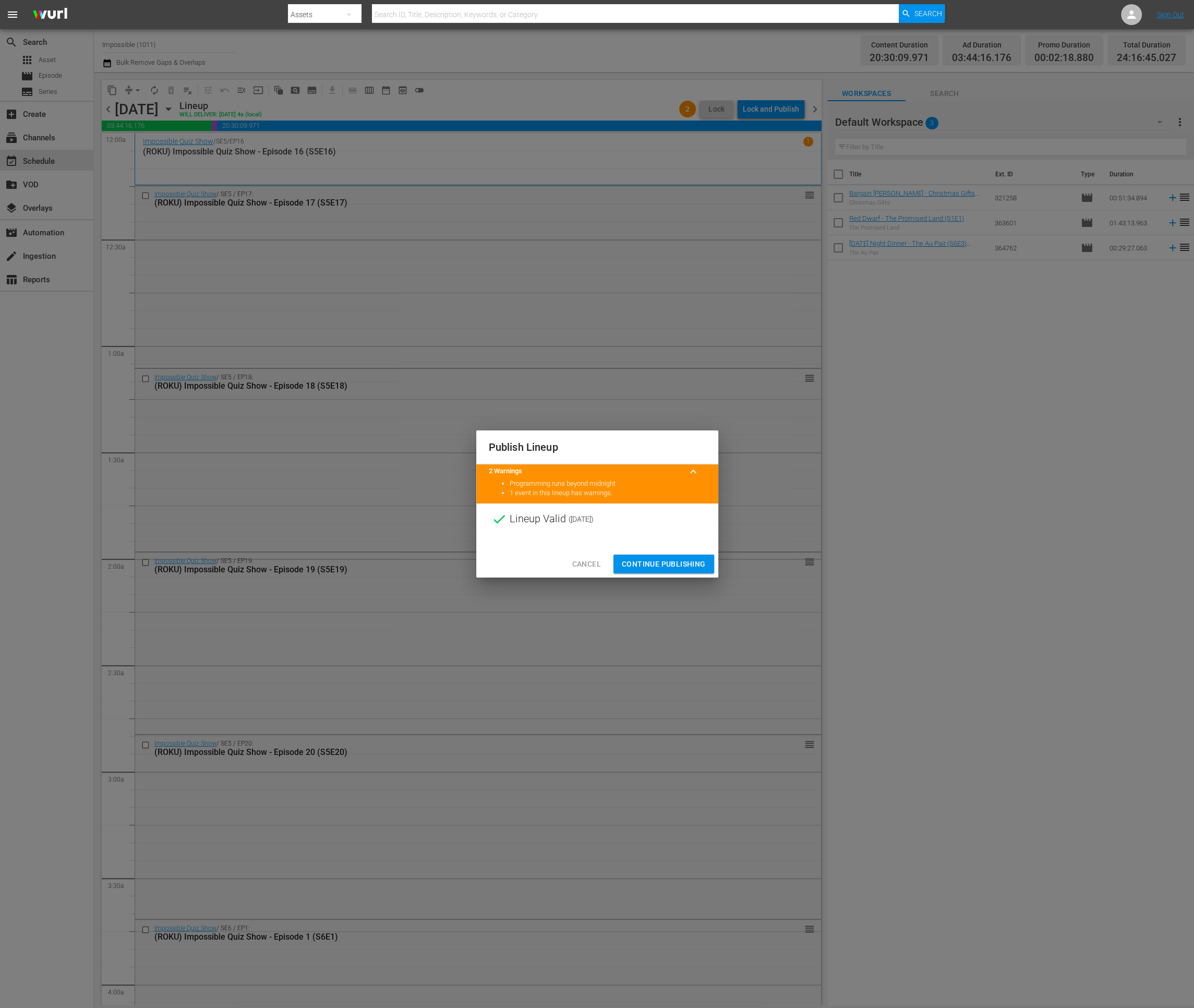
click at [664, 571] on button "Continue Publishing" at bounding box center [664, 564] width 101 height 19
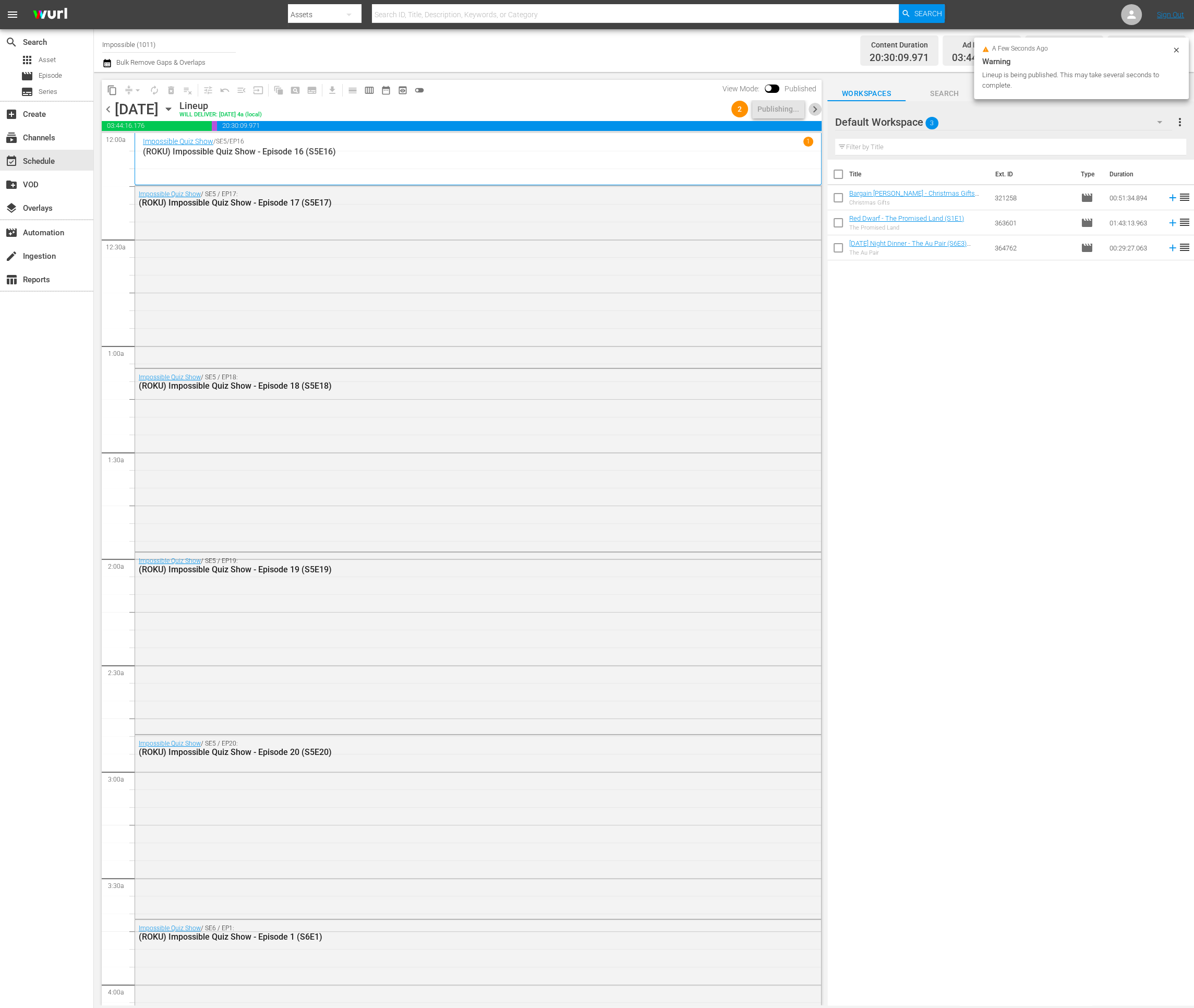
click at [818, 108] on span "chevron_right" at bounding box center [815, 110] width 13 height 13
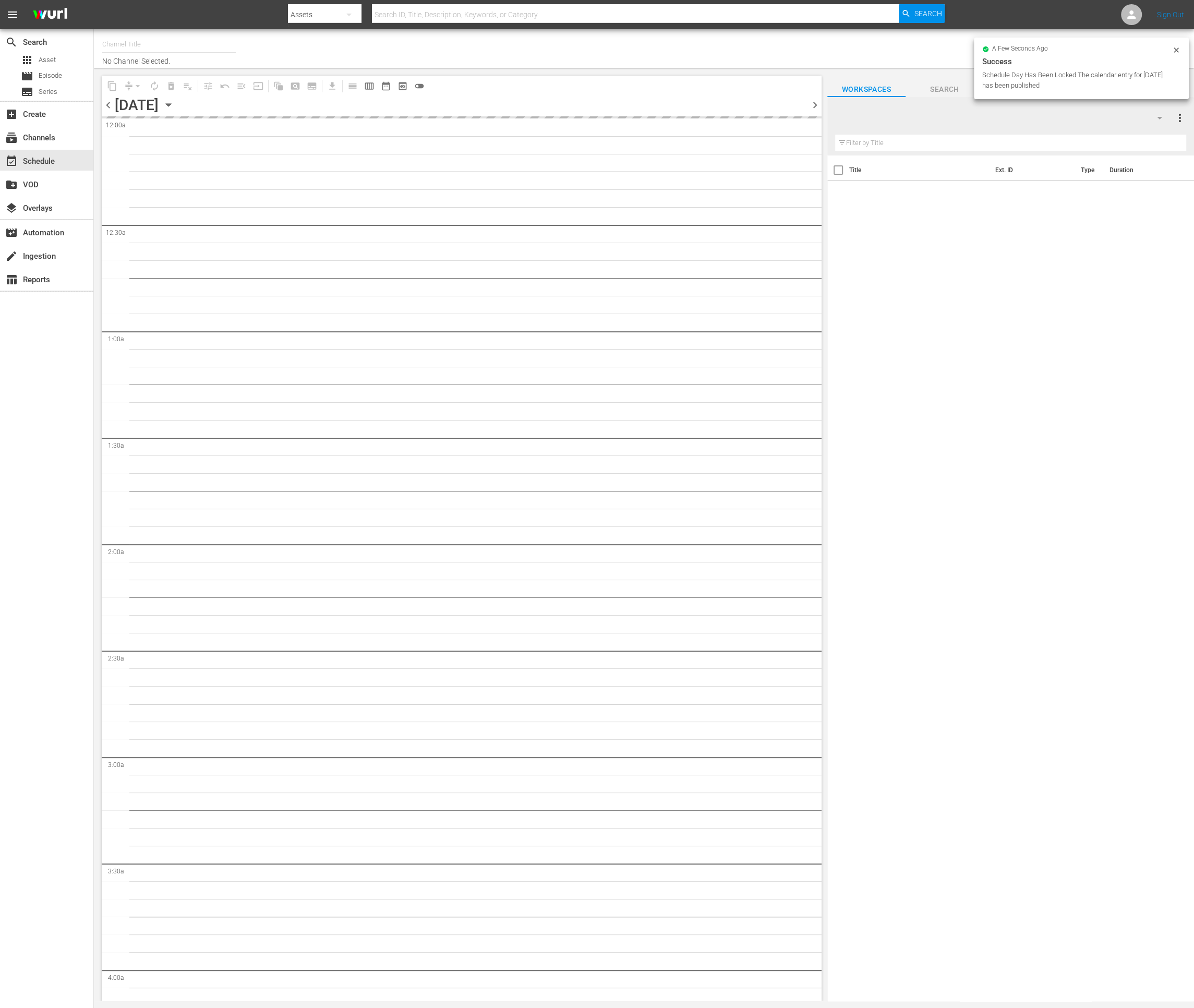
type input "Impossible (1011)"
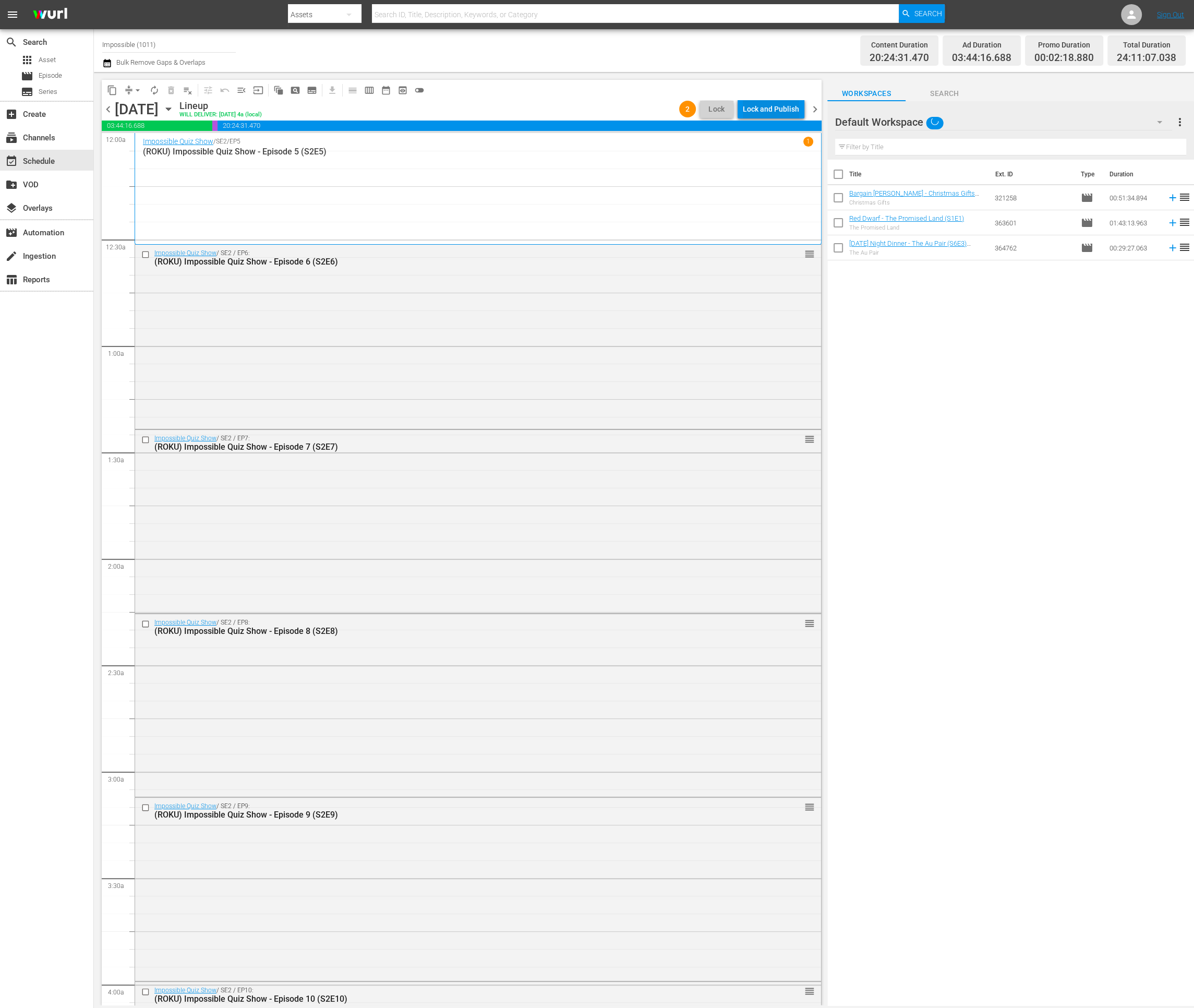
click at [764, 113] on div "Lock and Publish" at bounding box center [771, 109] width 56 height 19
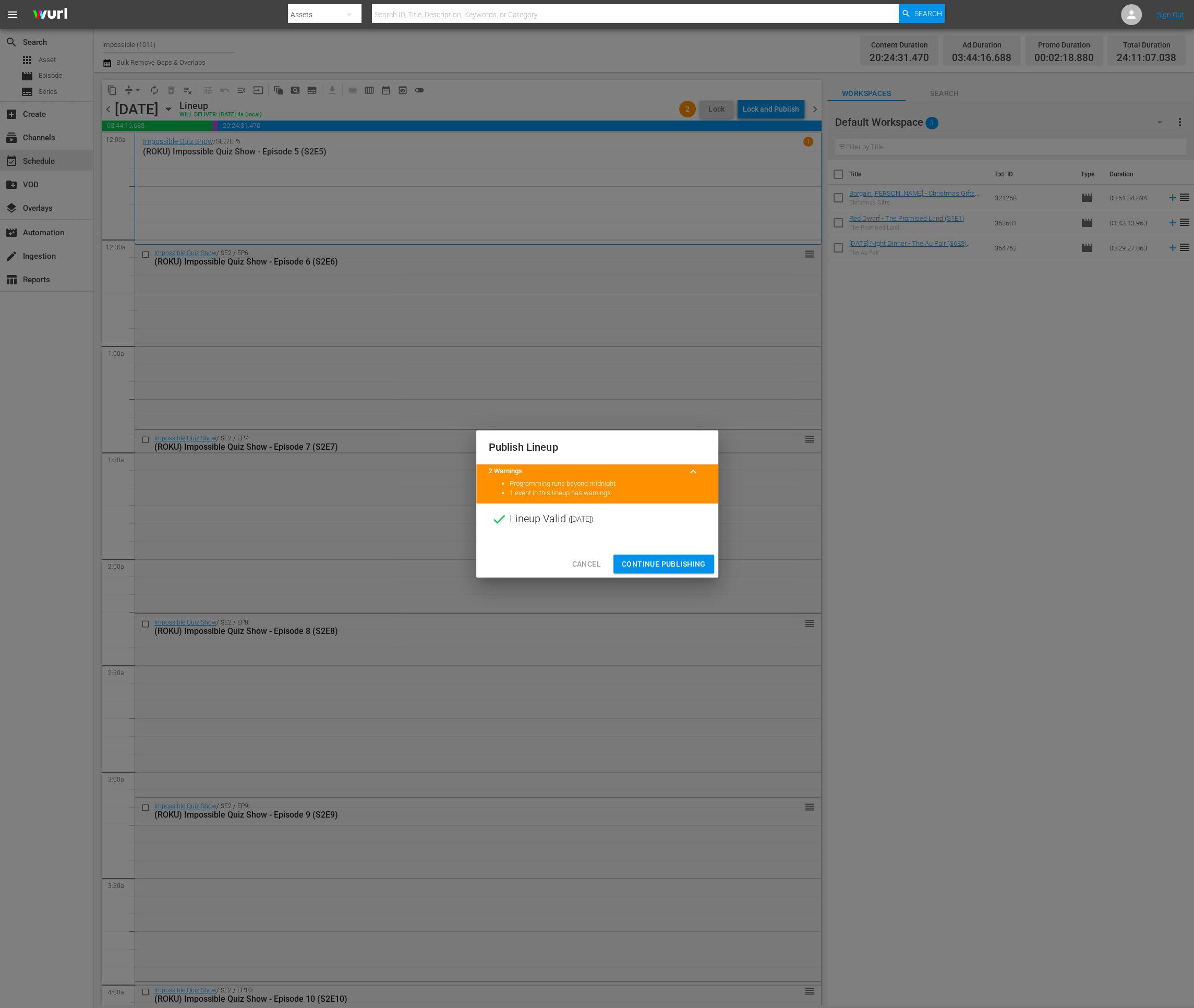
click at [658, 563] on span "Continue Publishing" at bounding box center [664, 564] width 84 height 13
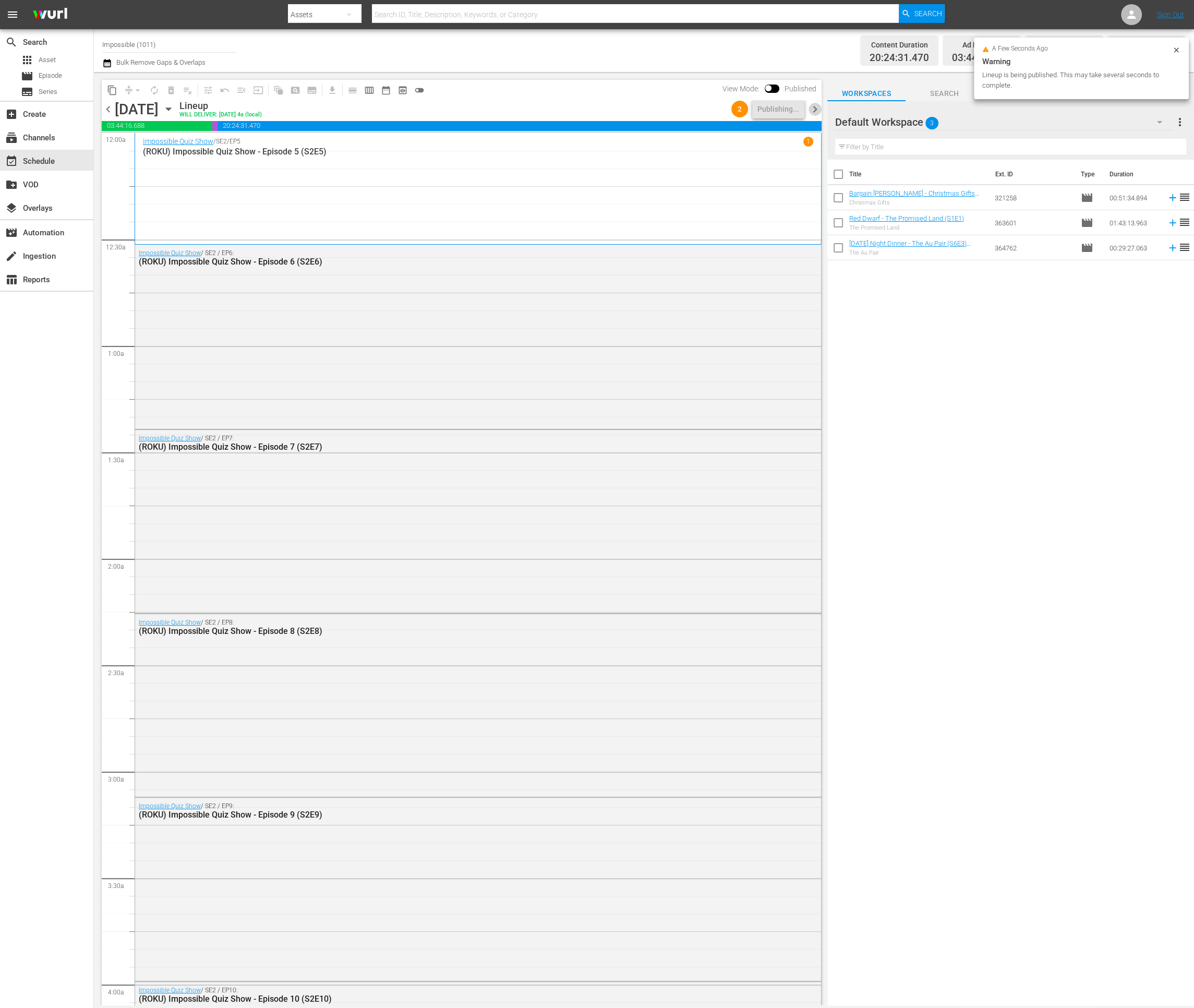
click at [812, 108] on span "chevron_right" at bounding box center [815, 110] width 13 height 13
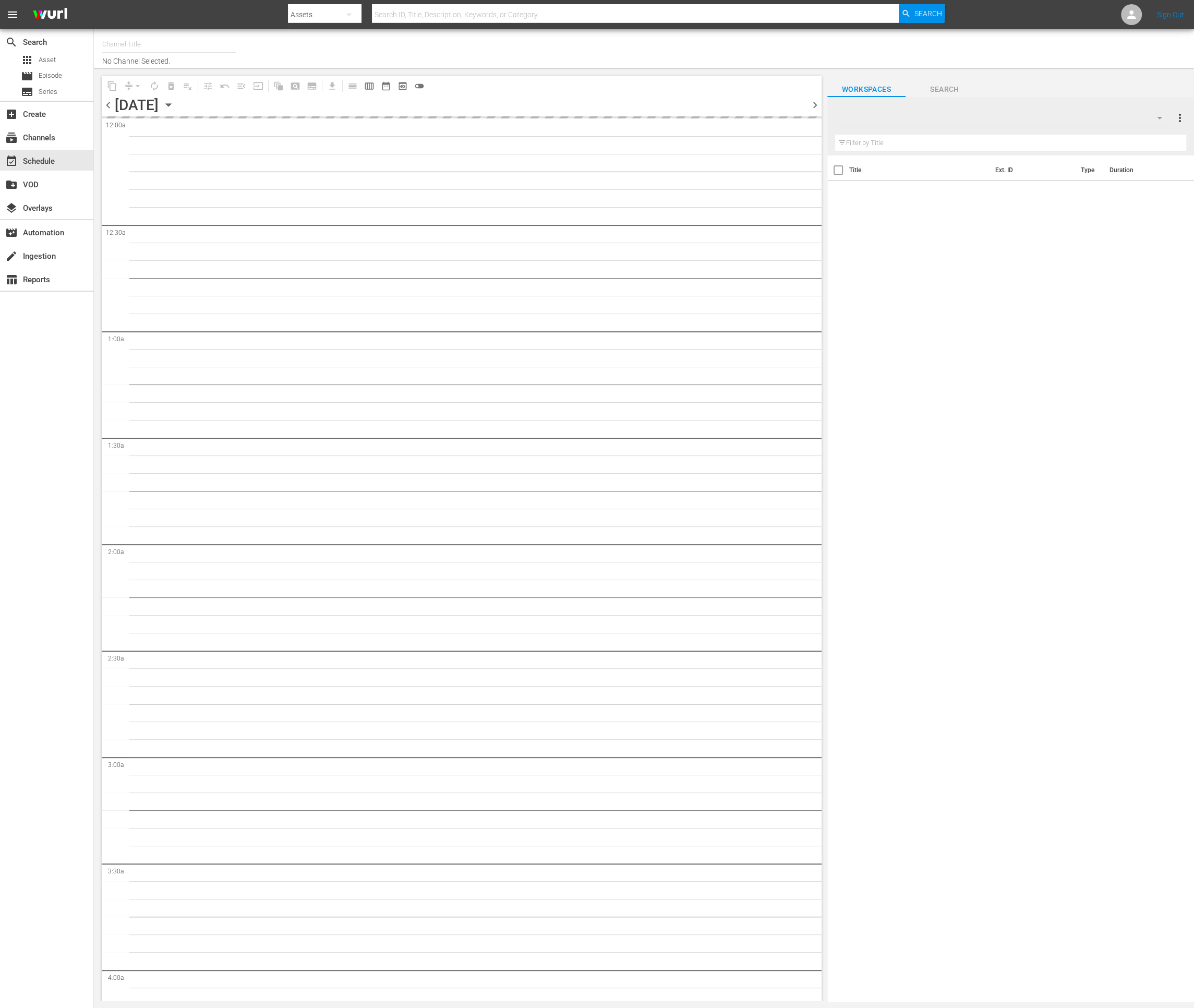
type input "Impossible (1011)"
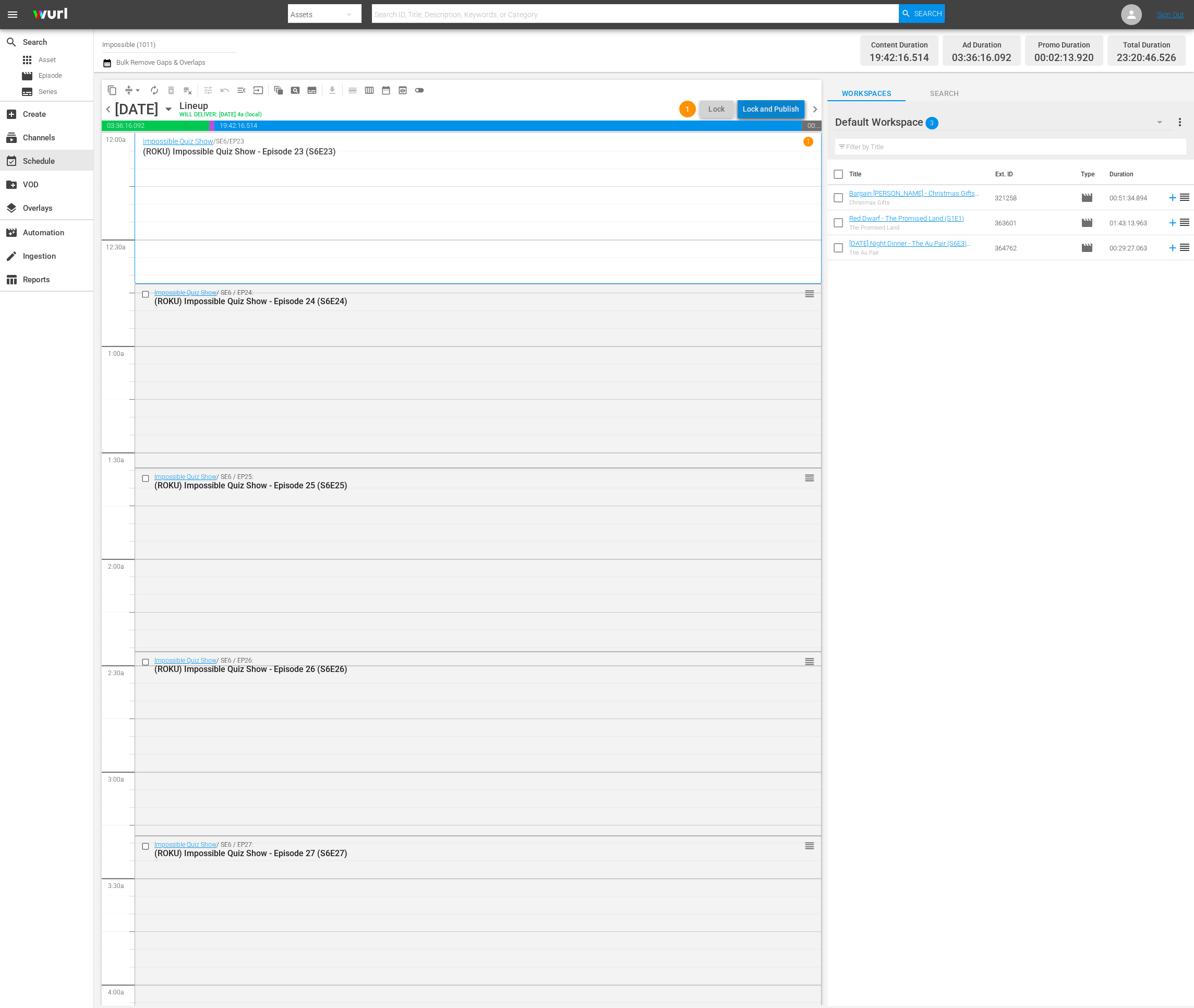
click at [786, 111] on div "Lock and Publish" at bounding box center [771, 109] width 56 height 19
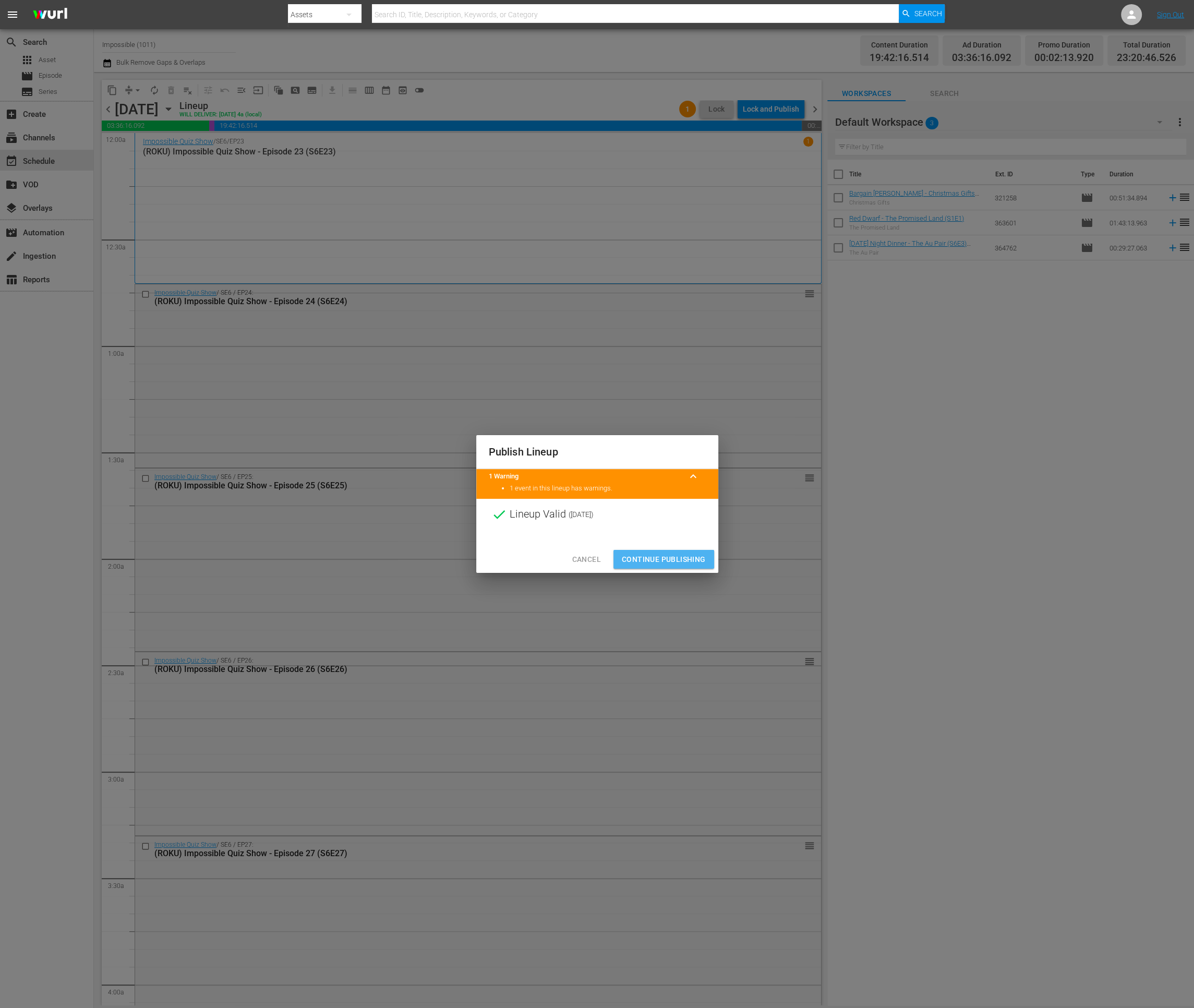
click at [674, 557] on span "Continue Publishing" at bounding box center [664, 559] width 84 height 13
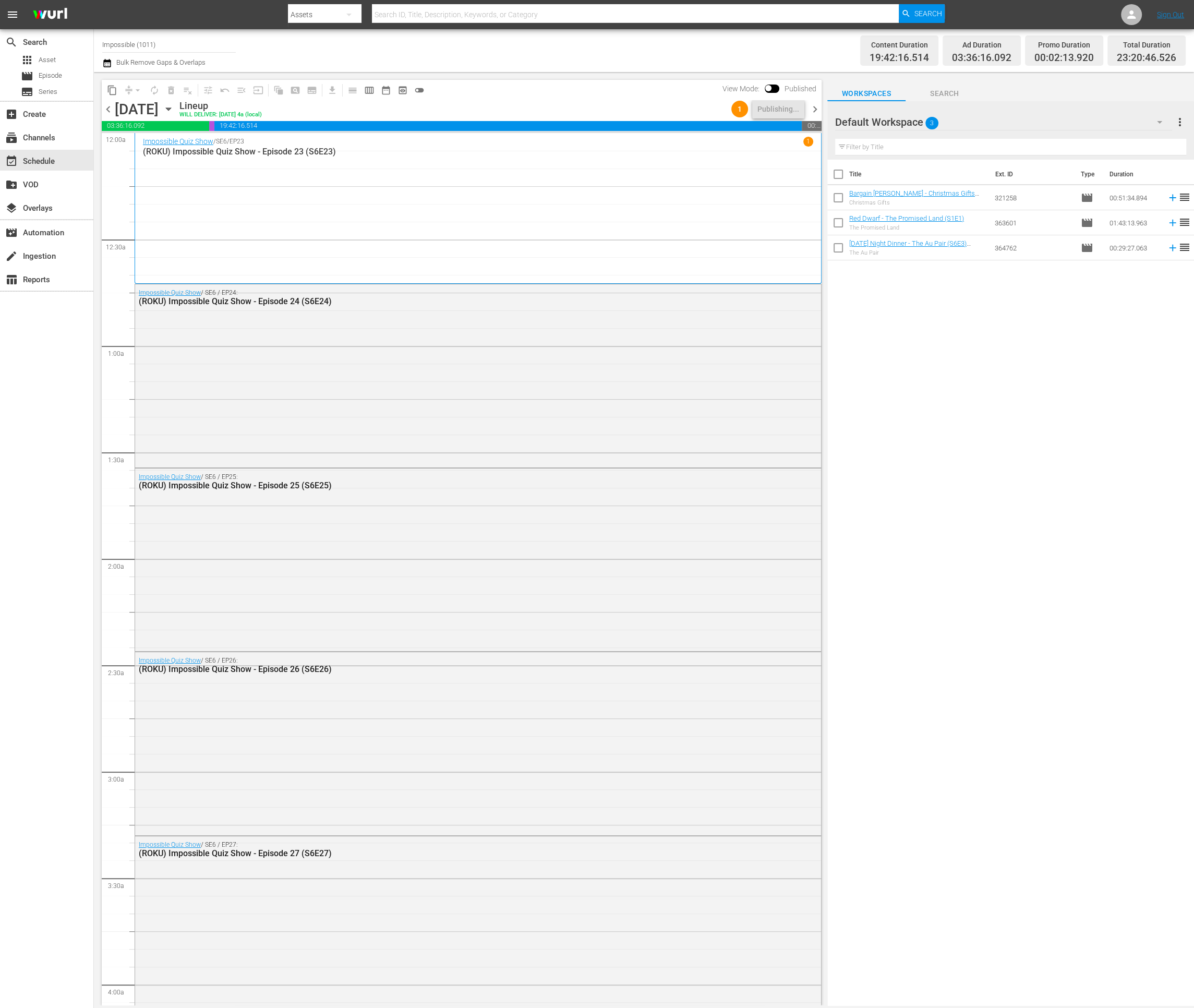
click at [814, 116] on div "chevron_left Friday, September 26th September 26th Lineup WILL DELIVER: 9/25 @ …" at bounding box center [462, 110] width 720 height 20
click at [817, 106] on span "chevron_right" at bounding box center [815, 110] width 13 height 13
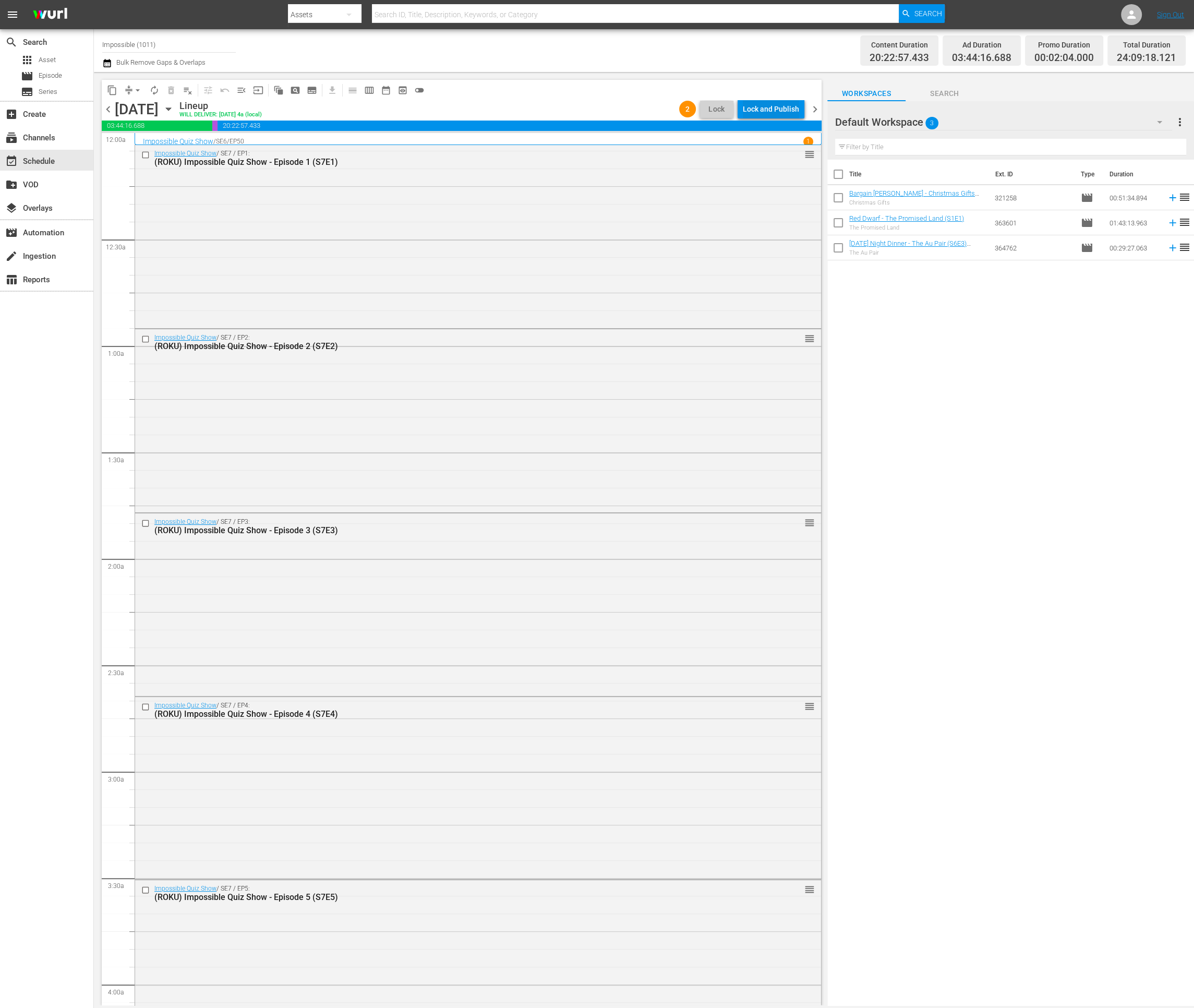
click at [779, 109] on div "Lock and Publish" at bounding box center [771, 109] width 56 height 19
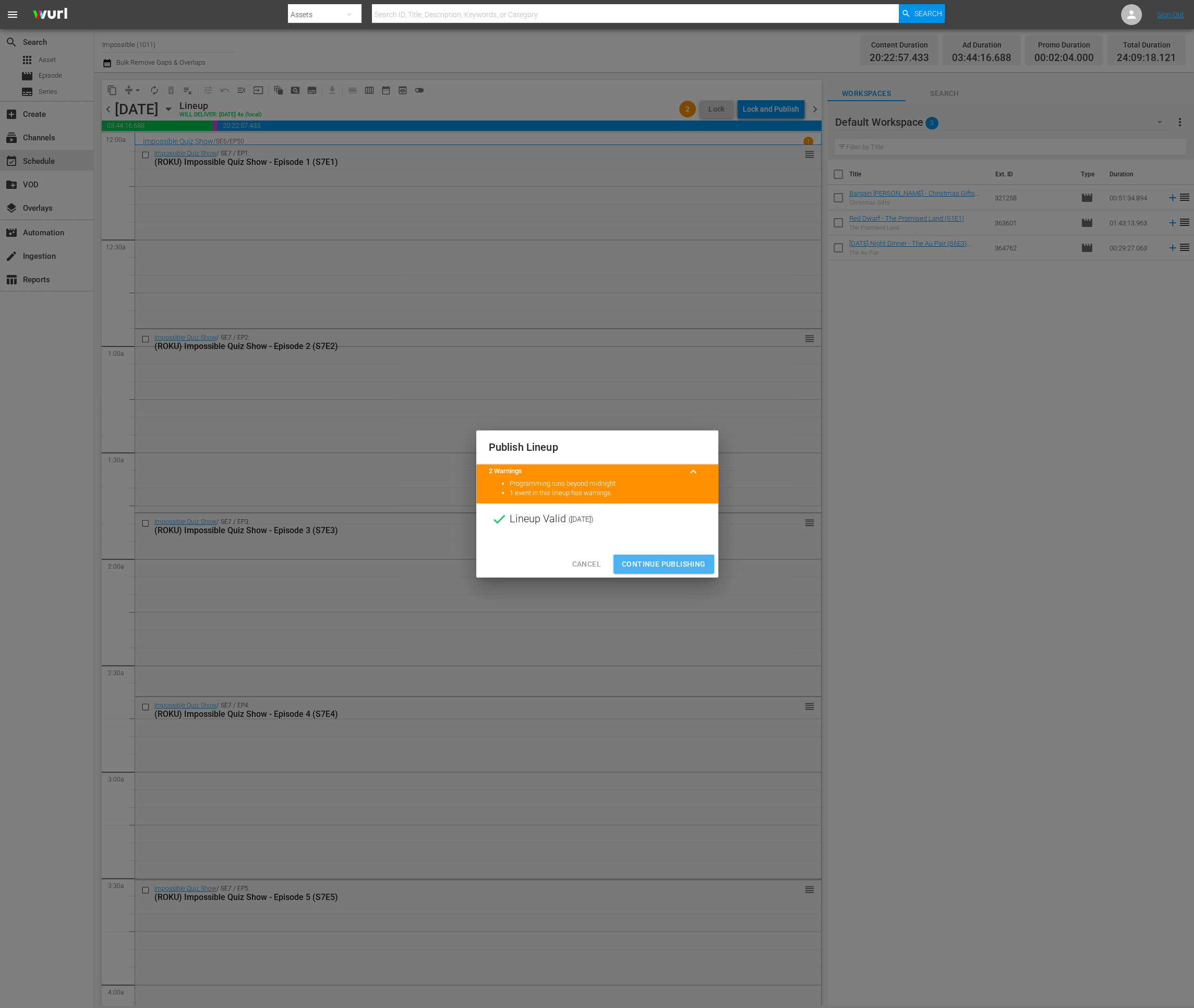
click at [659, 565] on span "Continue Publishing" at bounding box center [664, 564] width 84 height 13
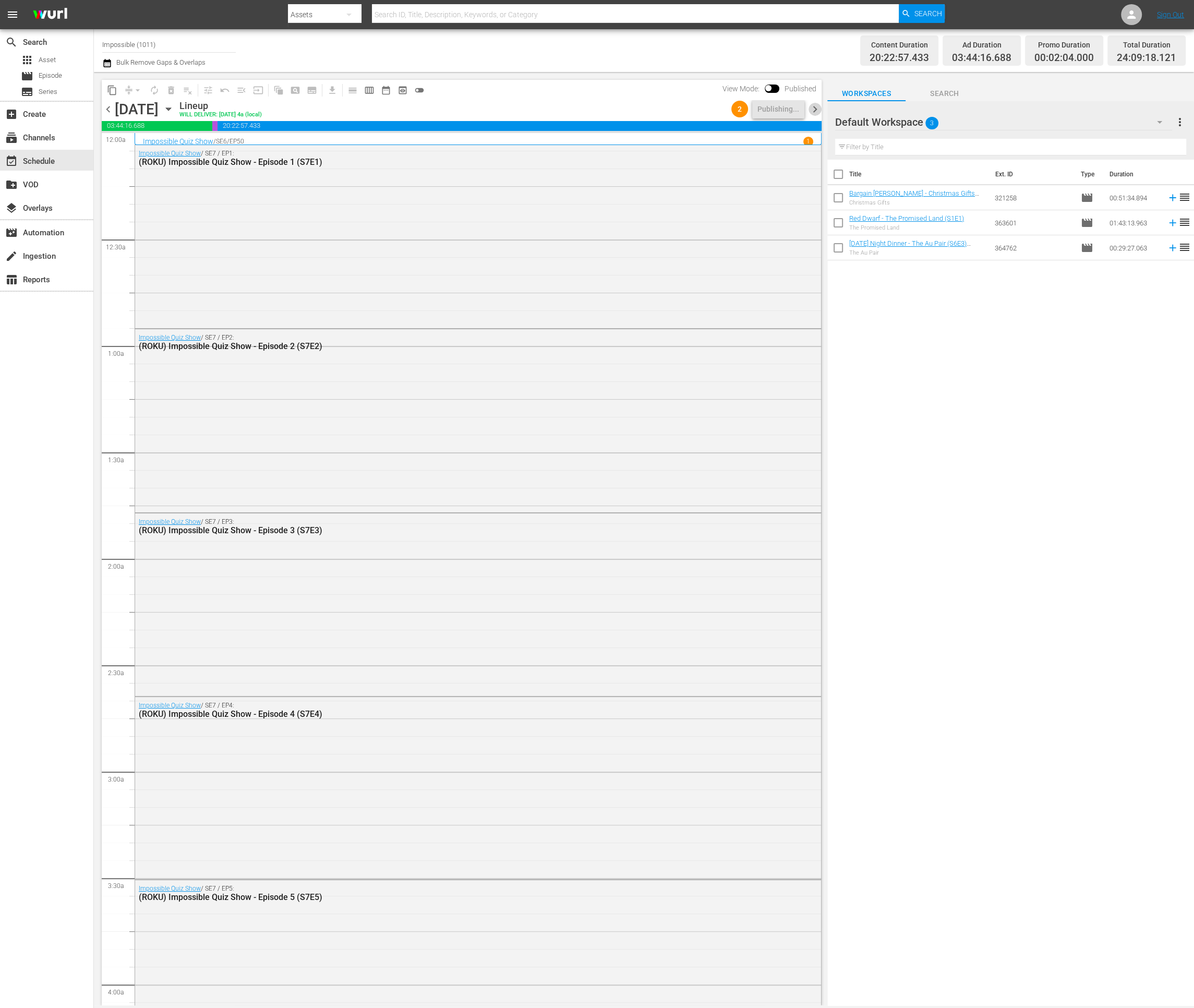
click at [815, 109] on span "chevron_right" at bounding box center [815, 110] width 13 height 13
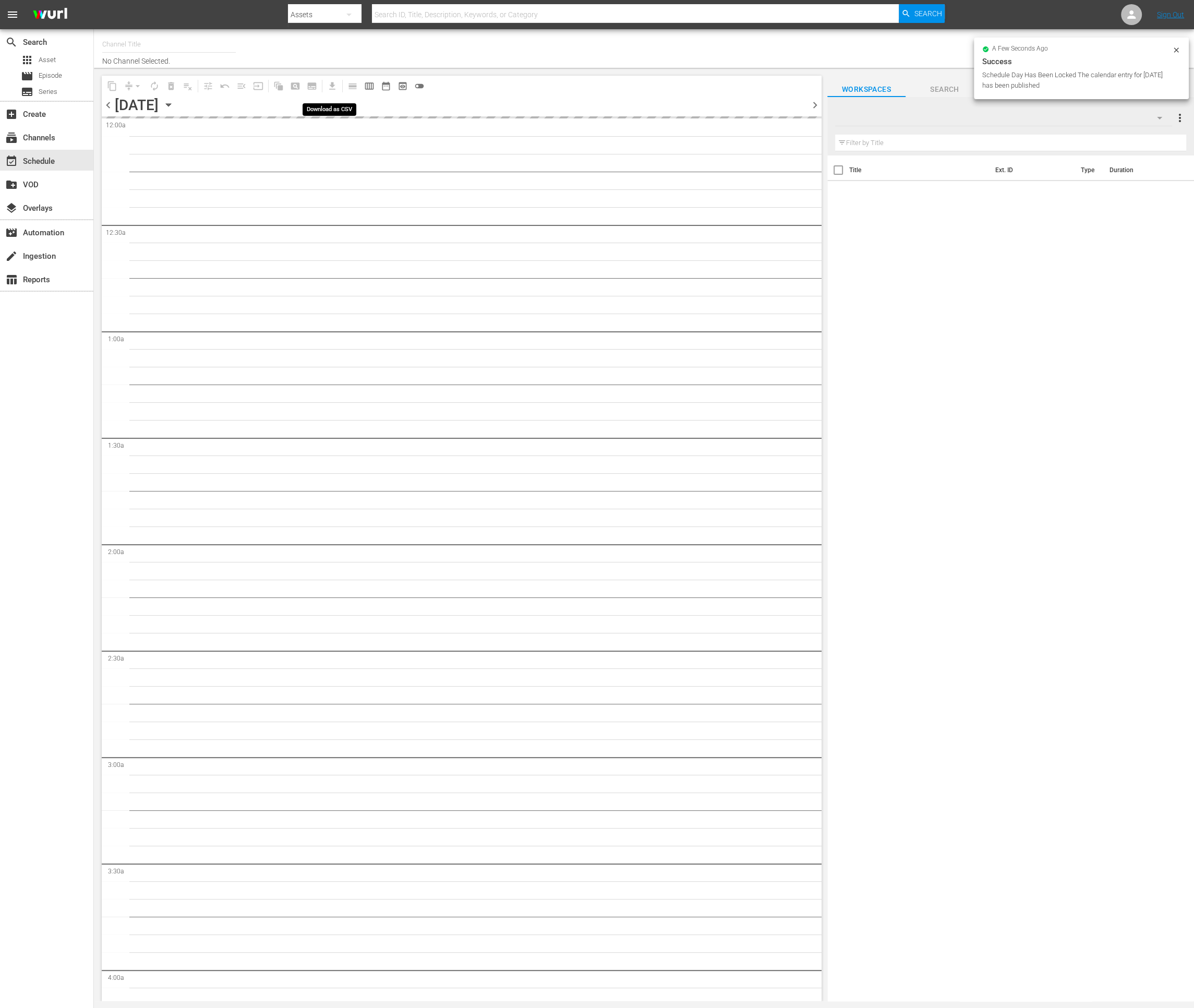
type input "Impossible (1011)"
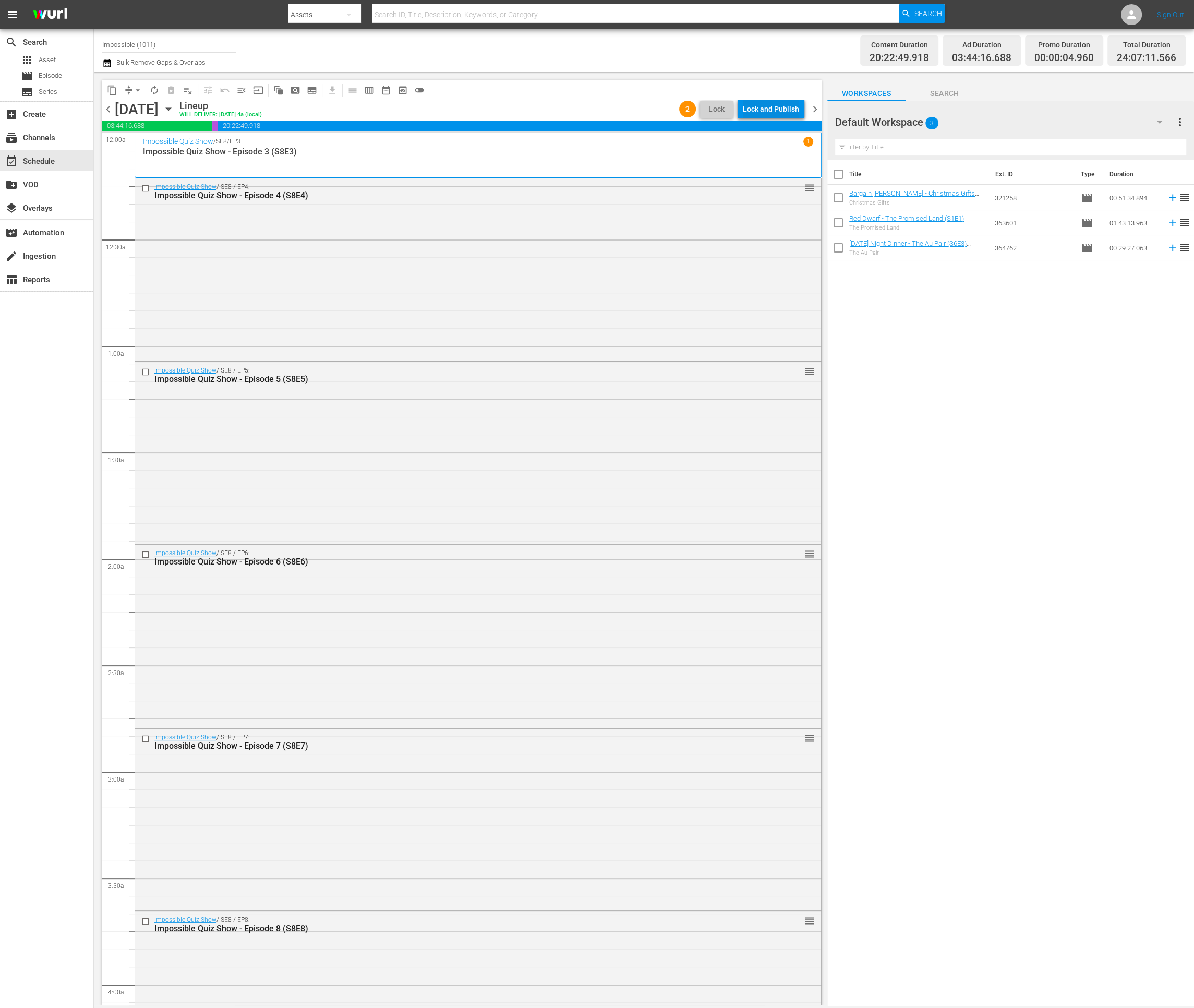
click at [766, 109] on div "Lock and Publish" at bounding box center [771, 109] width 56 height 19
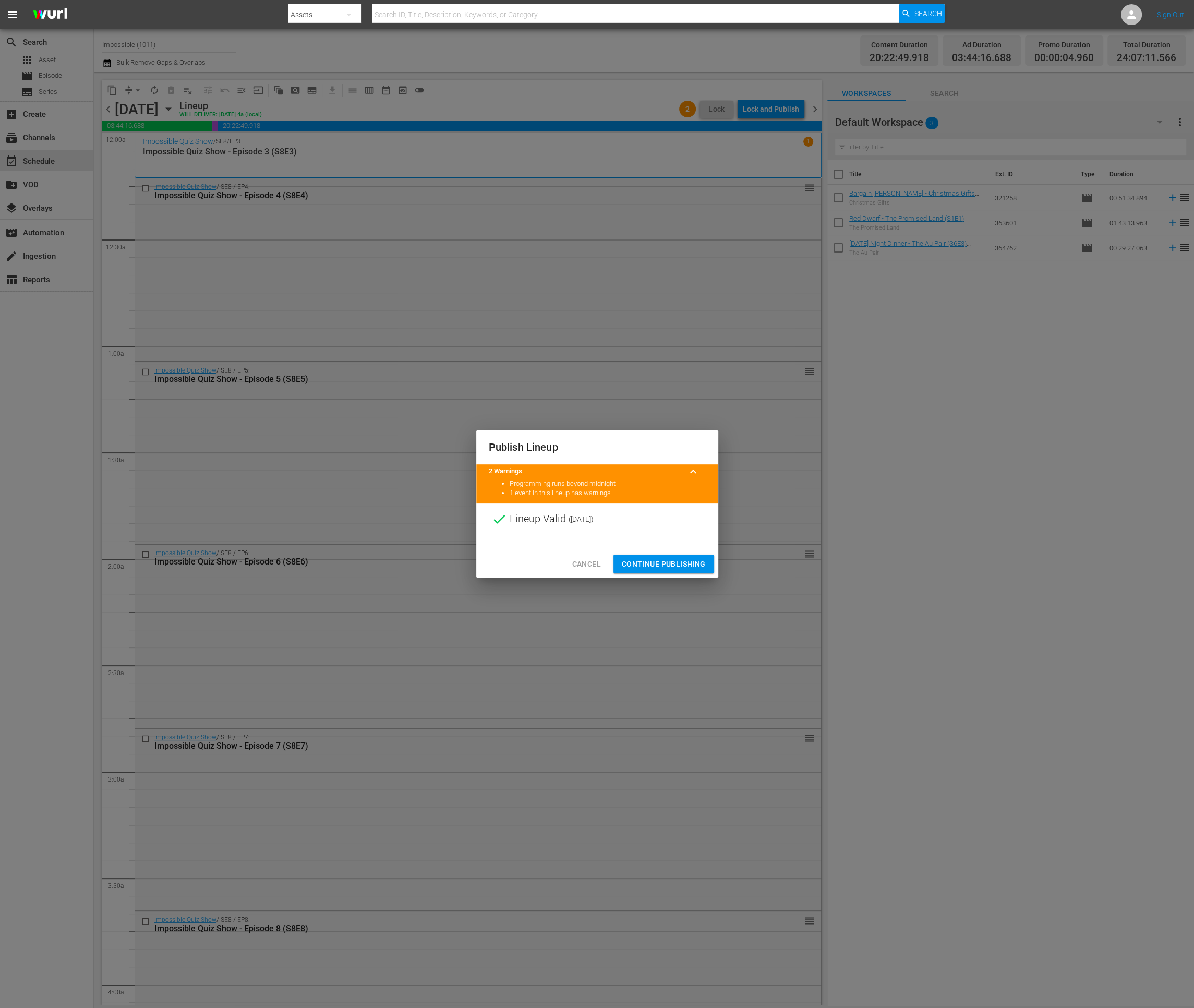
click at [639, 565] on span "Continue Publishing" at bounding box center [664, 564] width 84 height 13
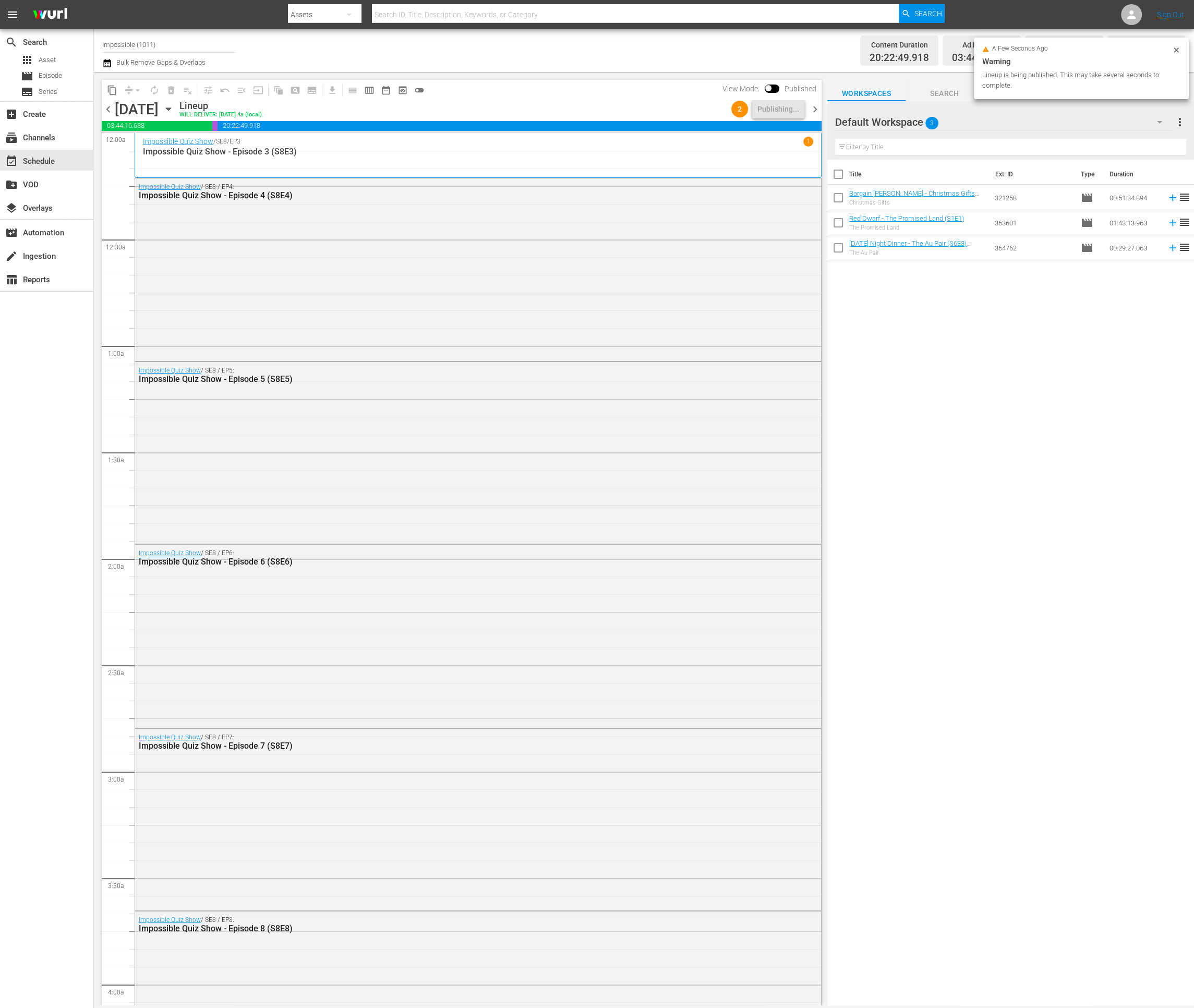
click at [814, 110] on span "chevron_right" at bounding box center [815, 110] width 13 height 13
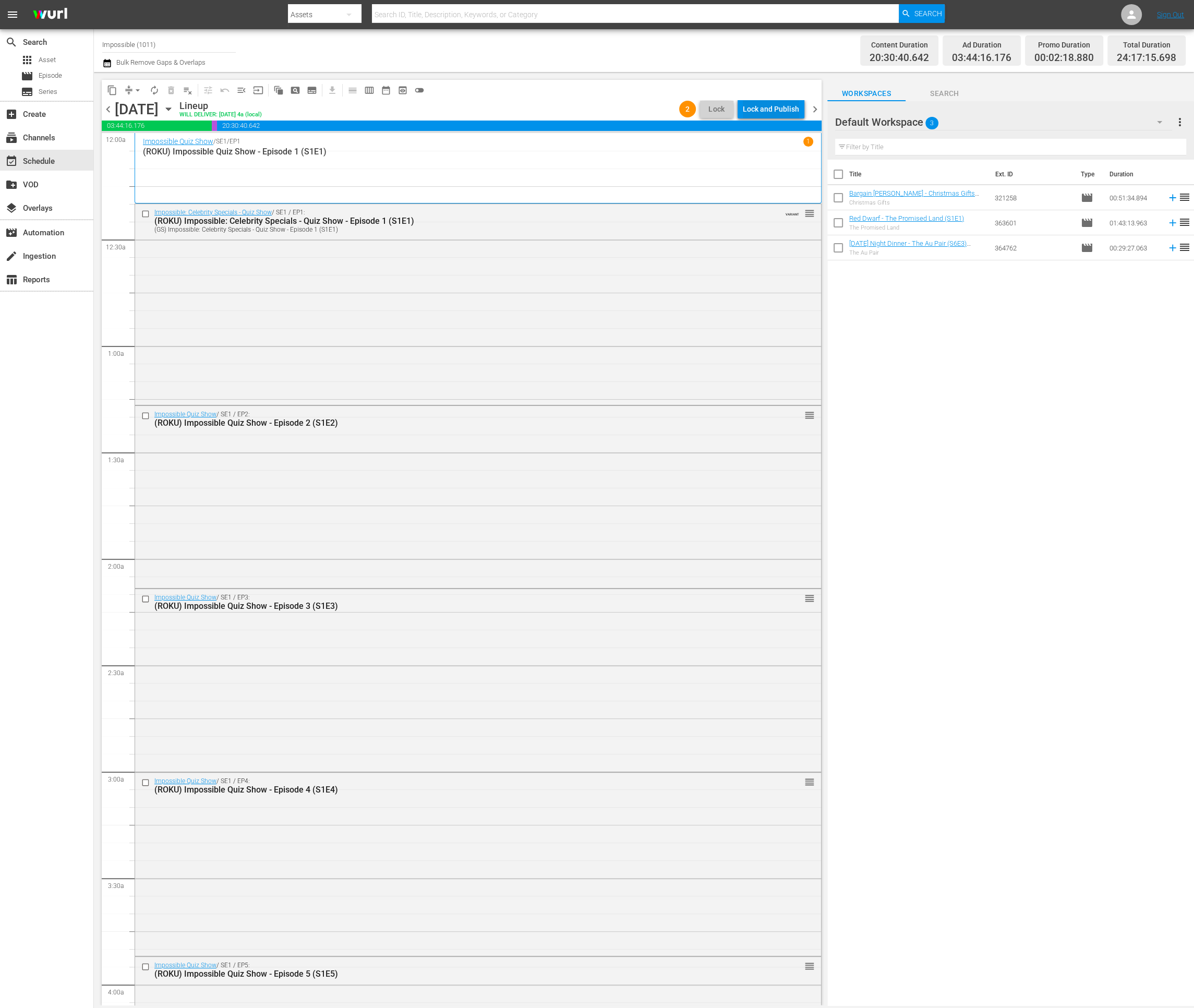
click at [771, 111] on div "Lock and Publish" at bounding box center [771, 109] width 56 height 19
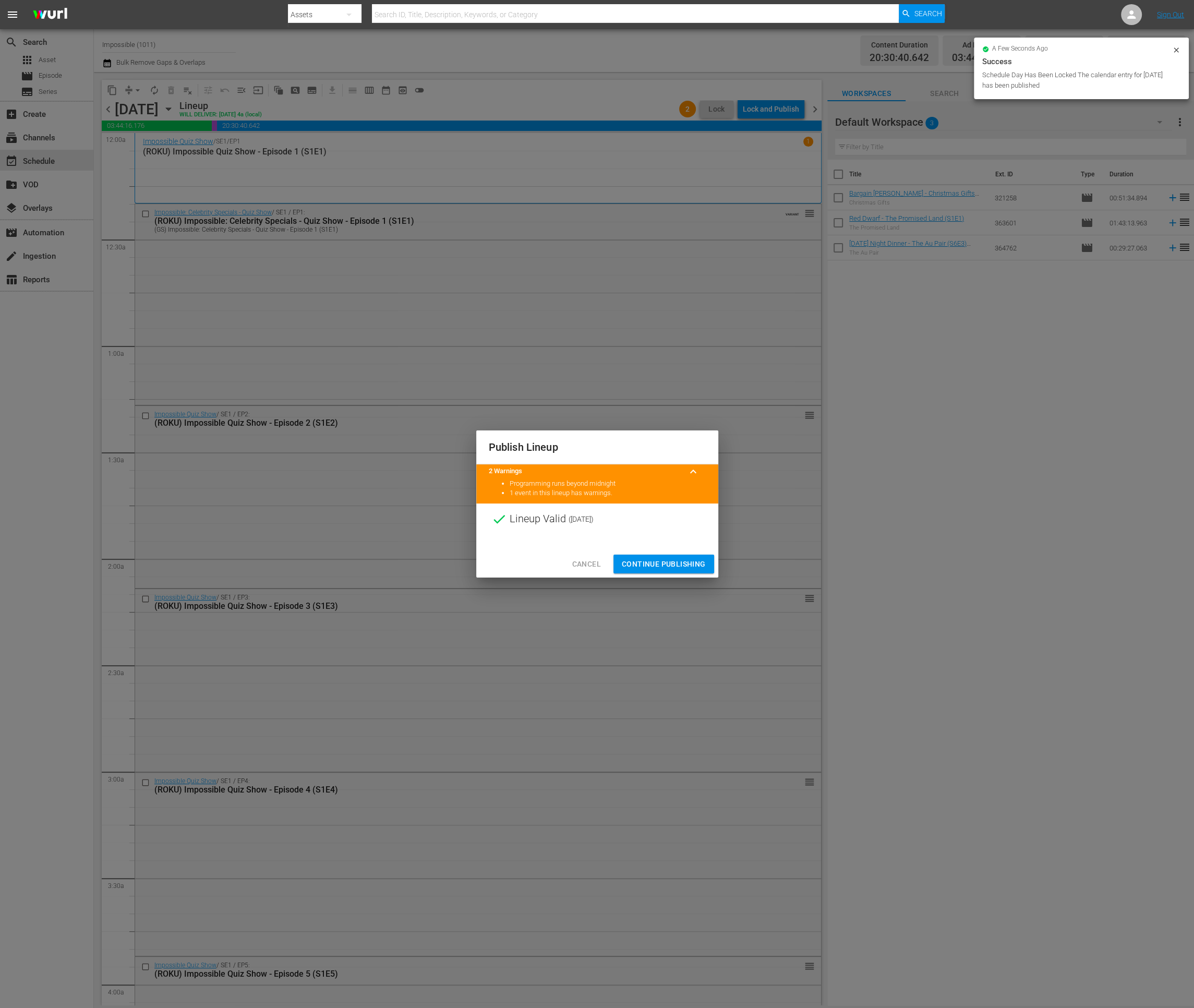
click at [647, 559] on span "Continue Publishing" at bounding box center [664, 564] width 84 height 13
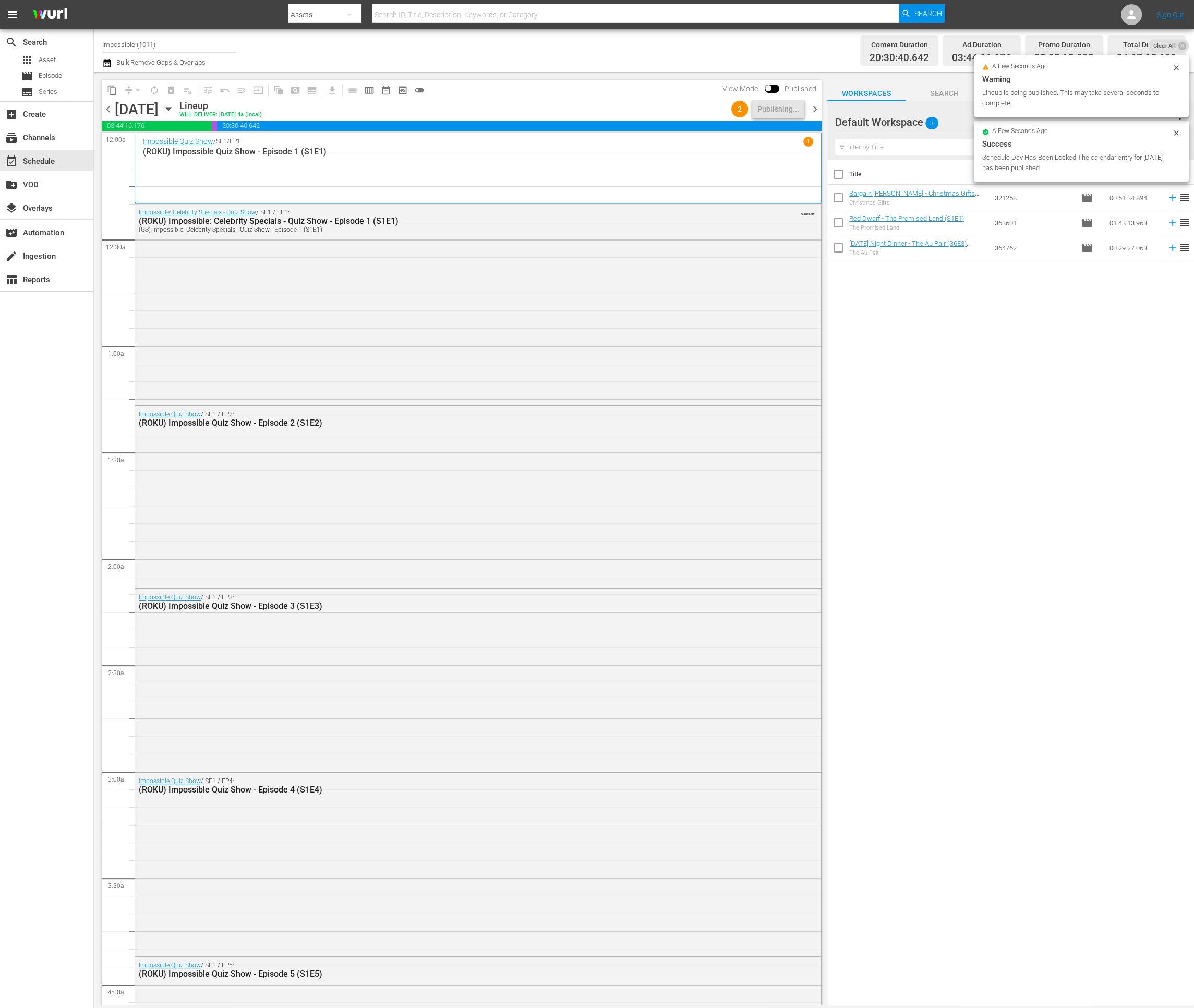
click at [812, 102] on div "chevron_left Monday, September 29th September 29th Lineup WILL DELIVER: 9/28 @ …" at bounding box center [462, 110] width 720 height 20
click at [815, 108] on span "chevron_right" at bounding box center [815, 110] width 13 height 13
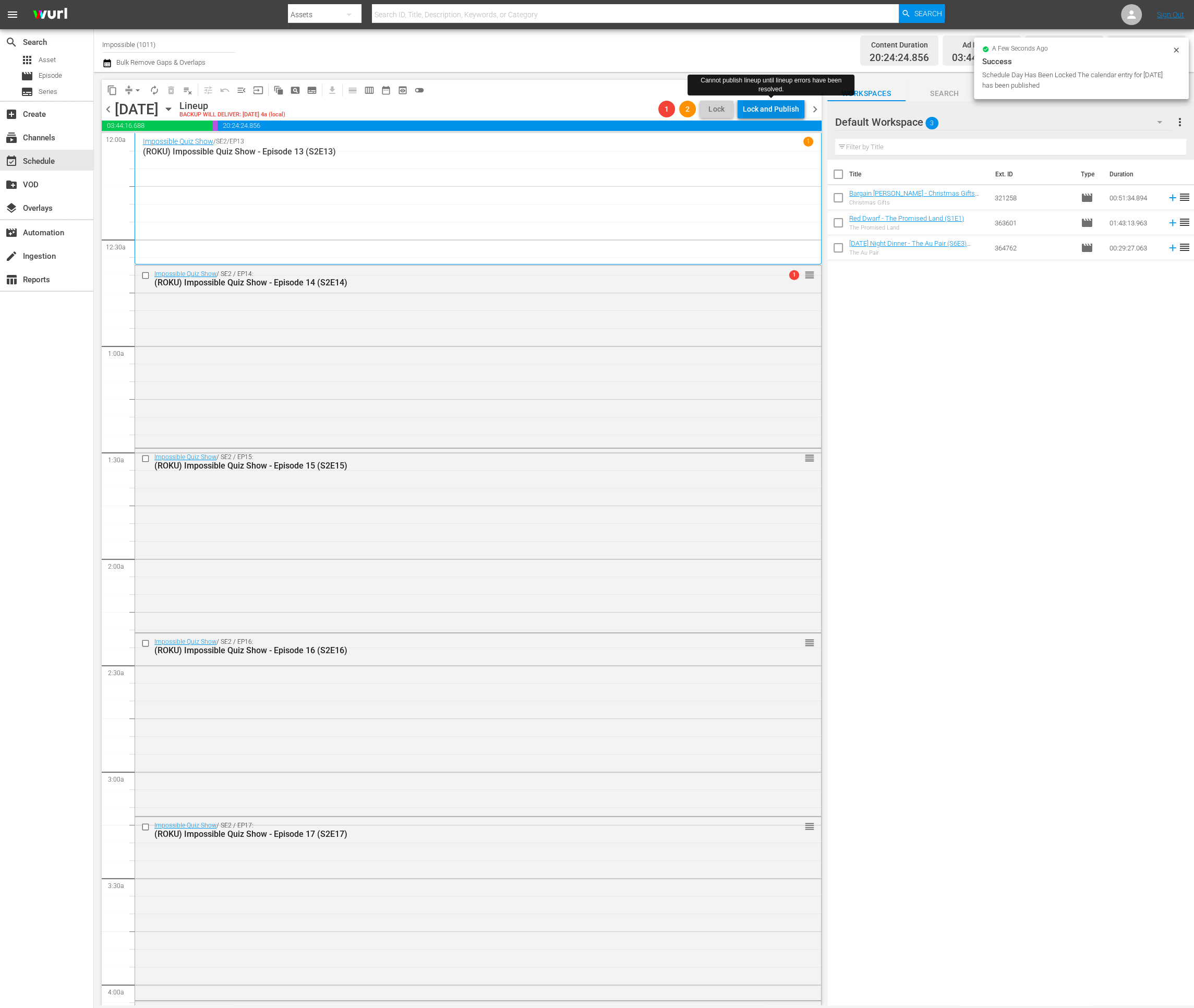
click at [750, 110] on div "Lock and Publish" at bounding box center [771, 109] width 56 height 19
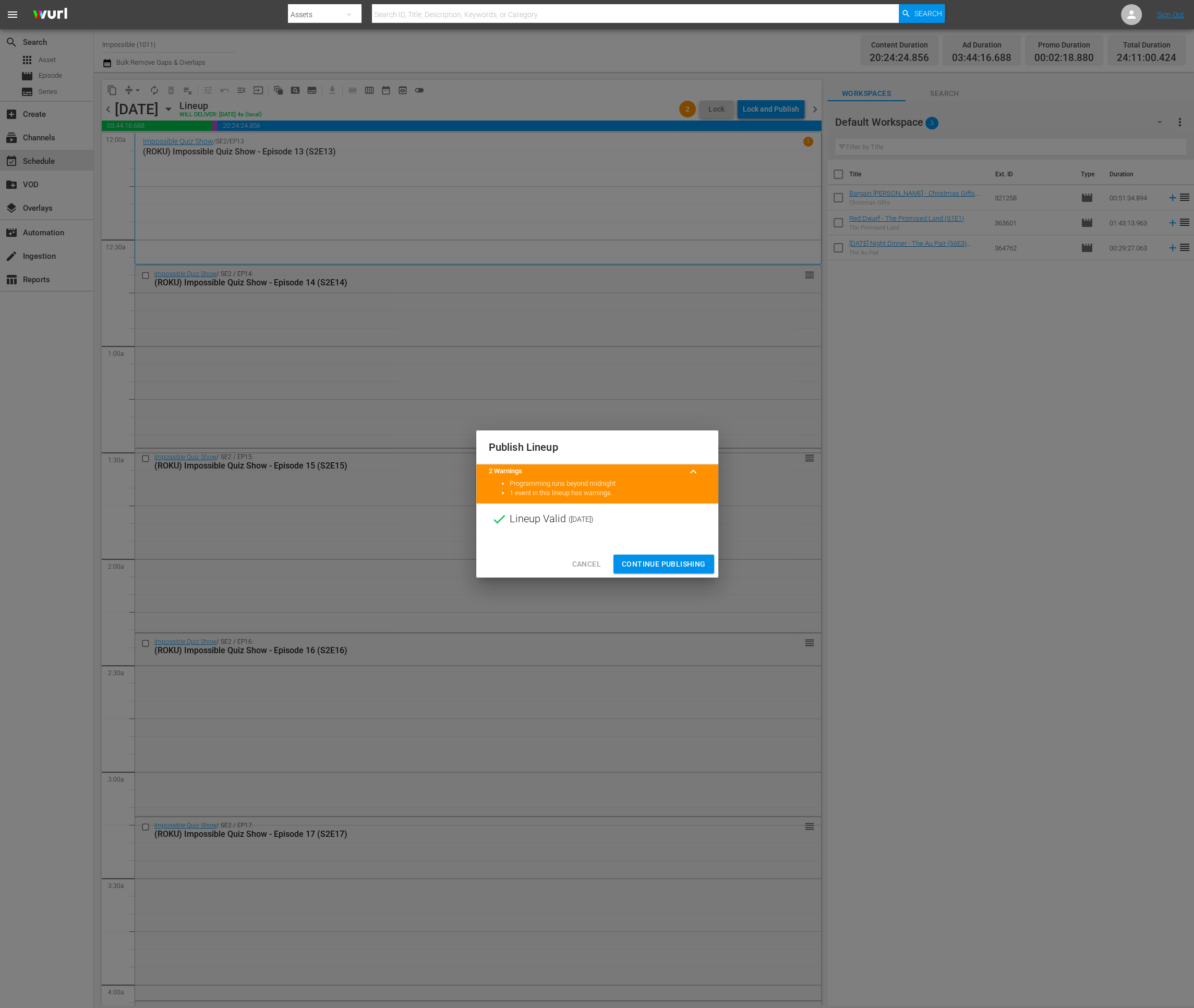
click at [649, 565] on span "Continue Publishing" at bounding box center [664, 564] width 84 height 13
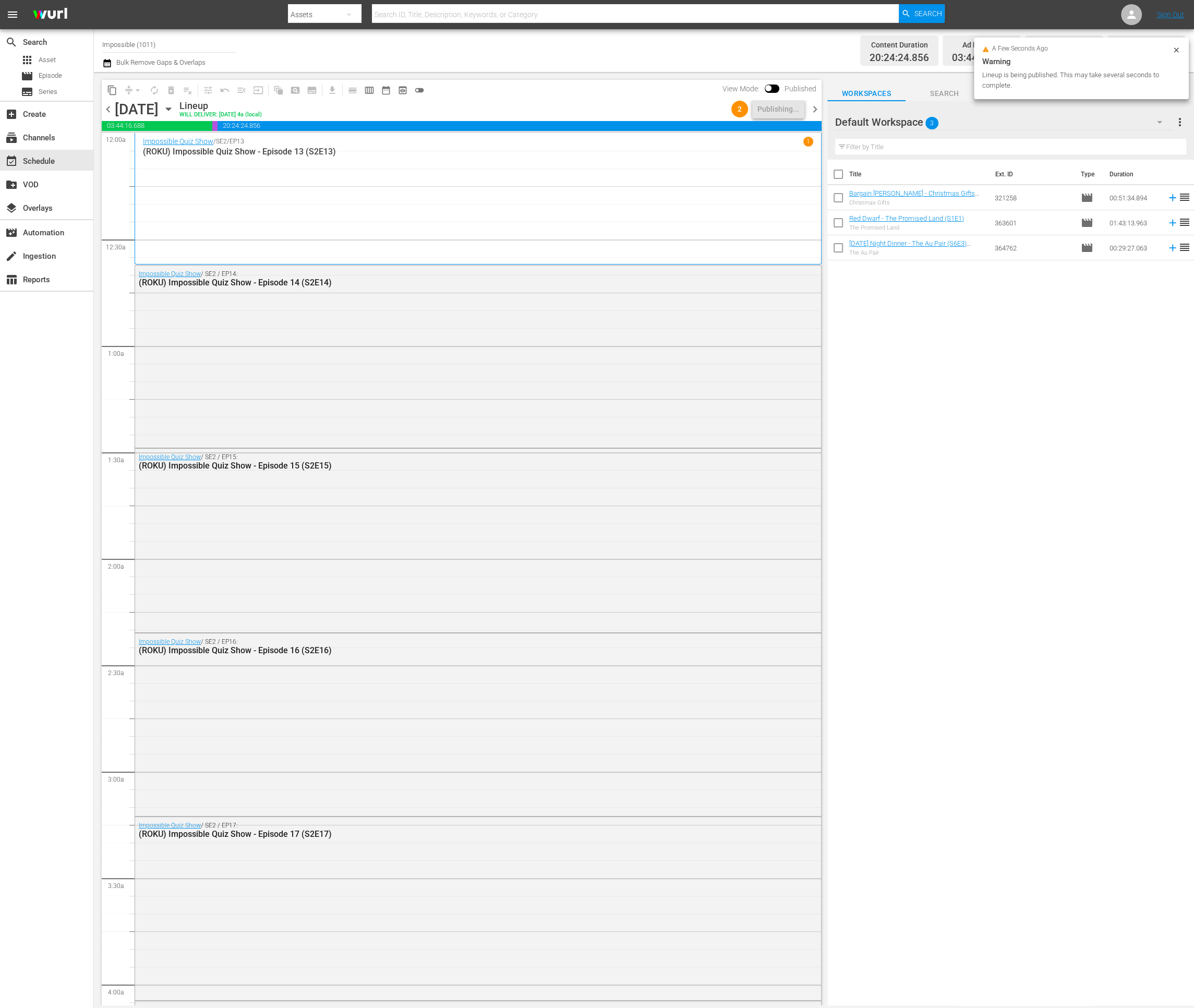
click at [814, 108] on span "chevron_right" at bounding box center [815, 110] width 13 height 13
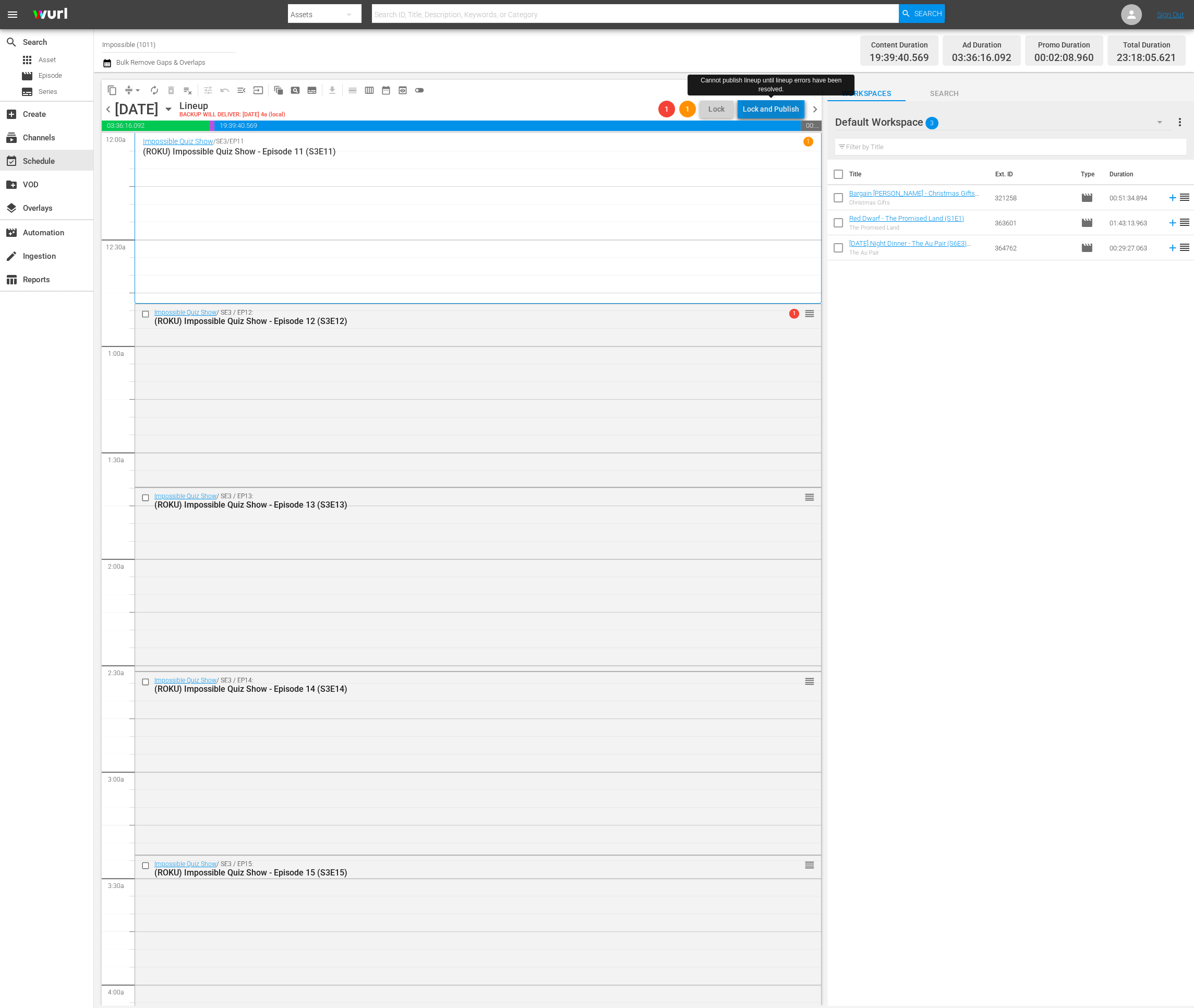
click at [775, 108] on div "Lock and Publish" at bounding box center [771, 109] width 56 height 19
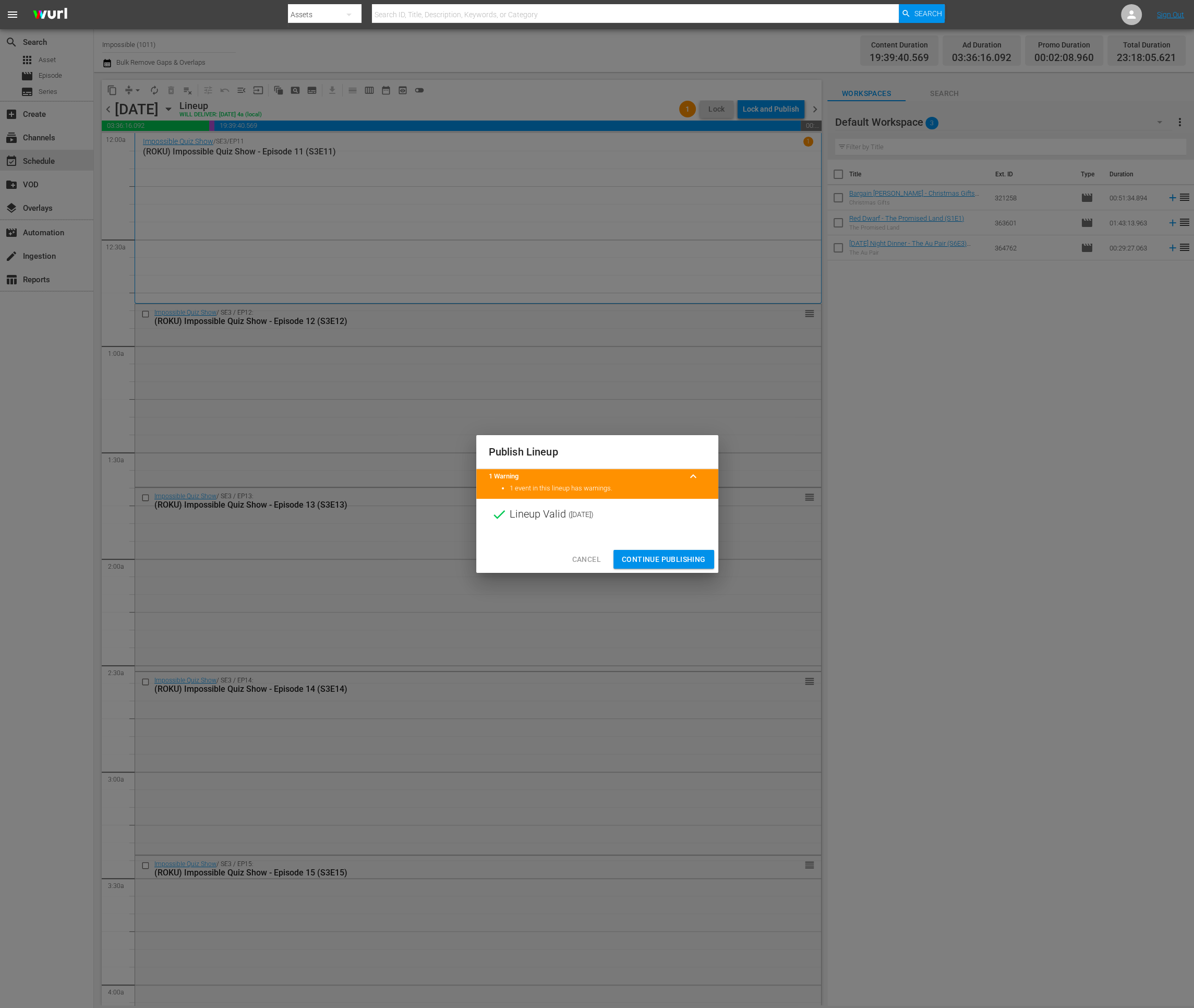
click at [638, 554] on span "Continue Publishing" at bounding box center [664, 559] width 84 height 13
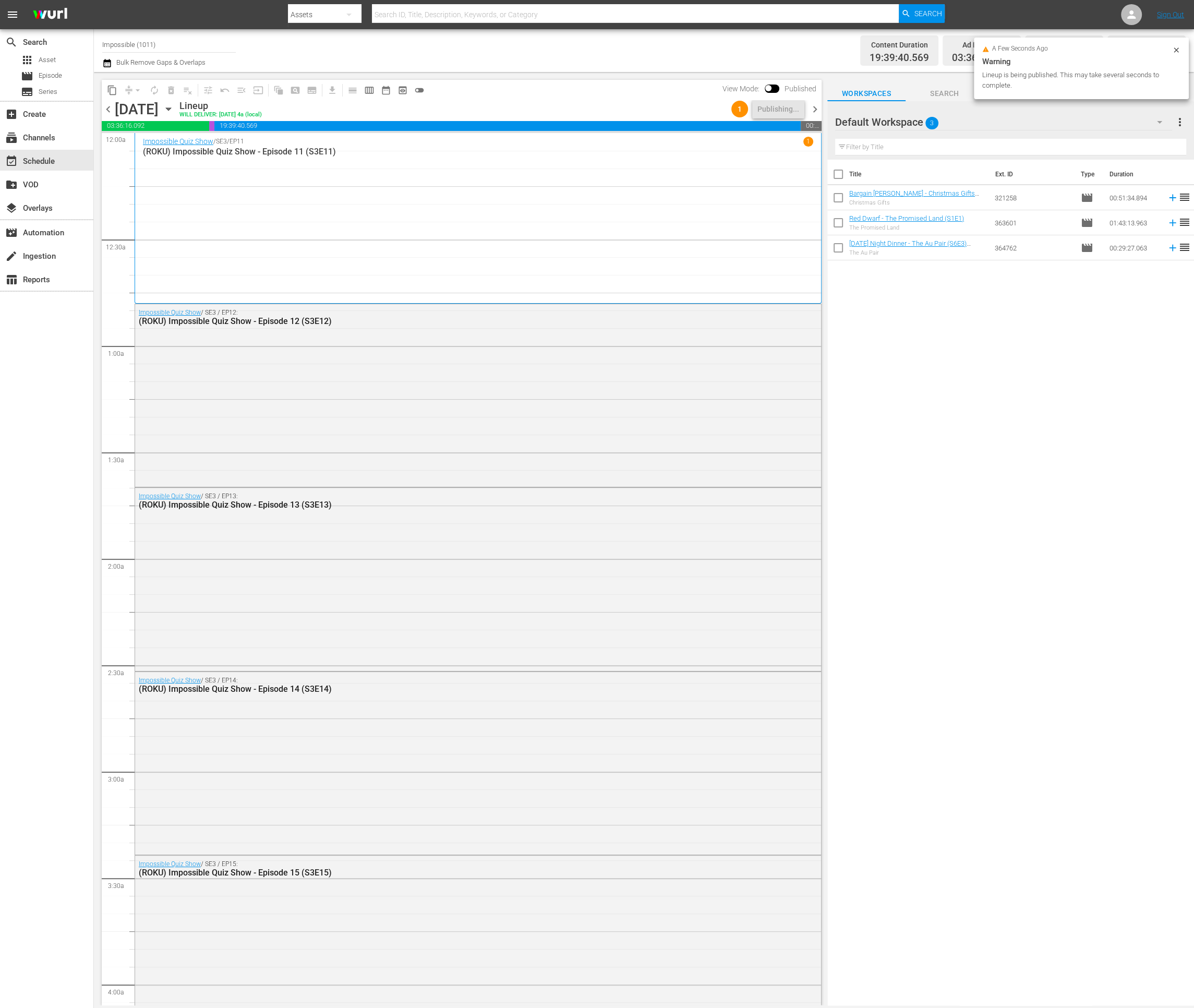
click at [815, 106] on span "chevron_right" at bounding box center [815, 110] width 13 height 13
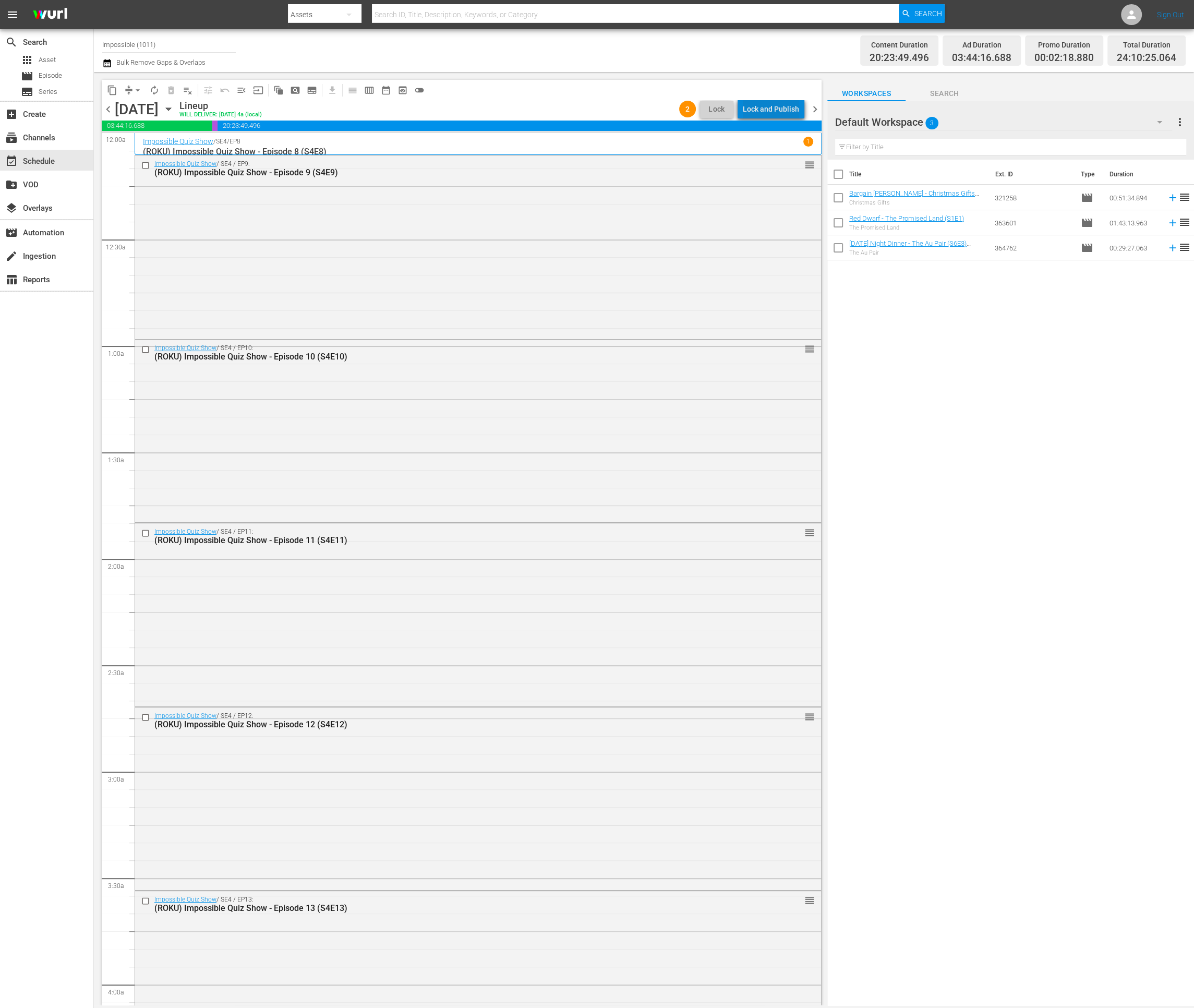
click at [778, 109] on div "Lock and Publish" at bounding box center [771, 109] width 56 height 19
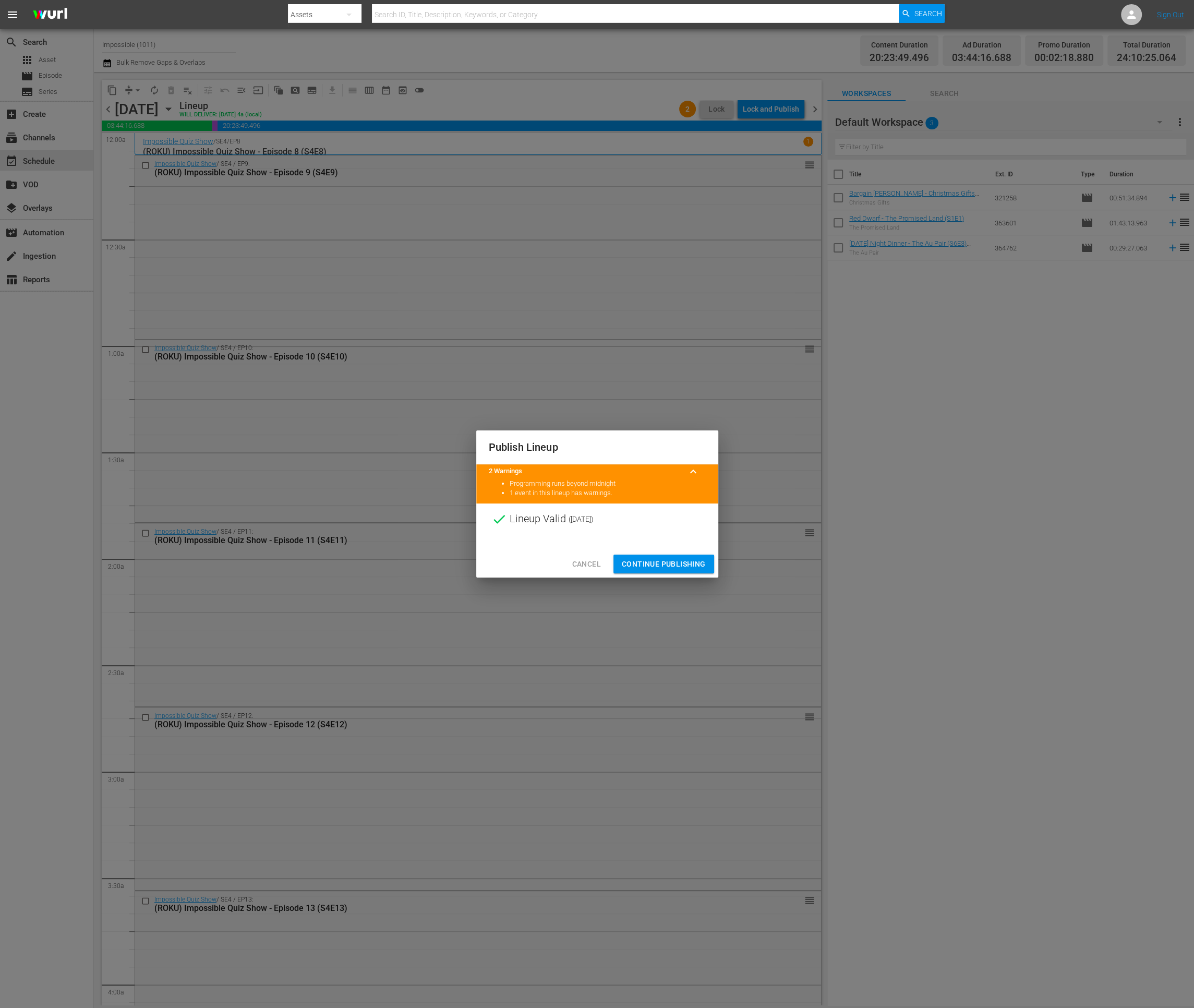
click at [669, 559] on span "Continue Publishing" at bounding box center [664, 564] width 84 height 13
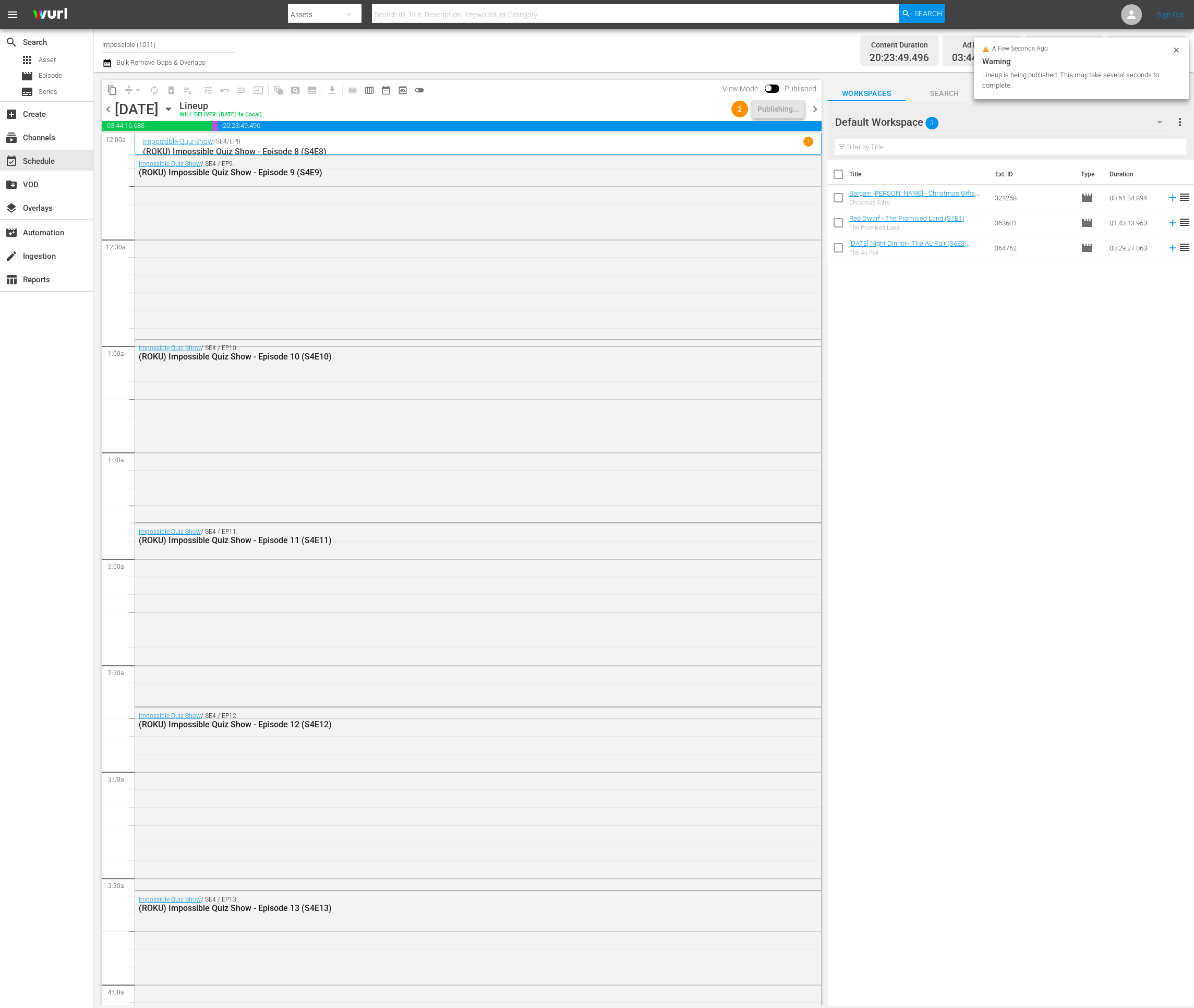
click at [810, 111] on span "chevron_right" at bounding box center [815, 110] width 13 height 13
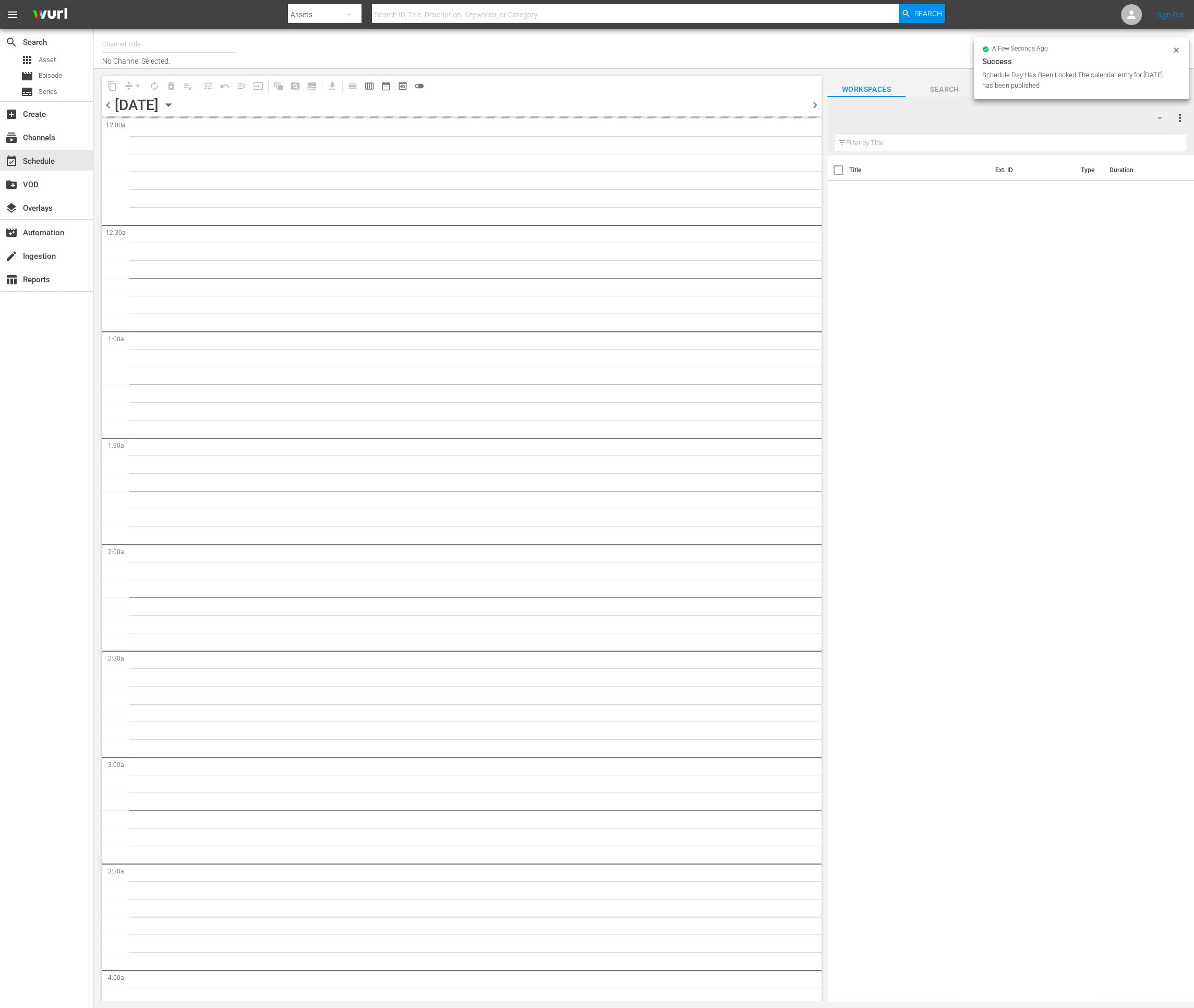
type input "Impossible (1011)"
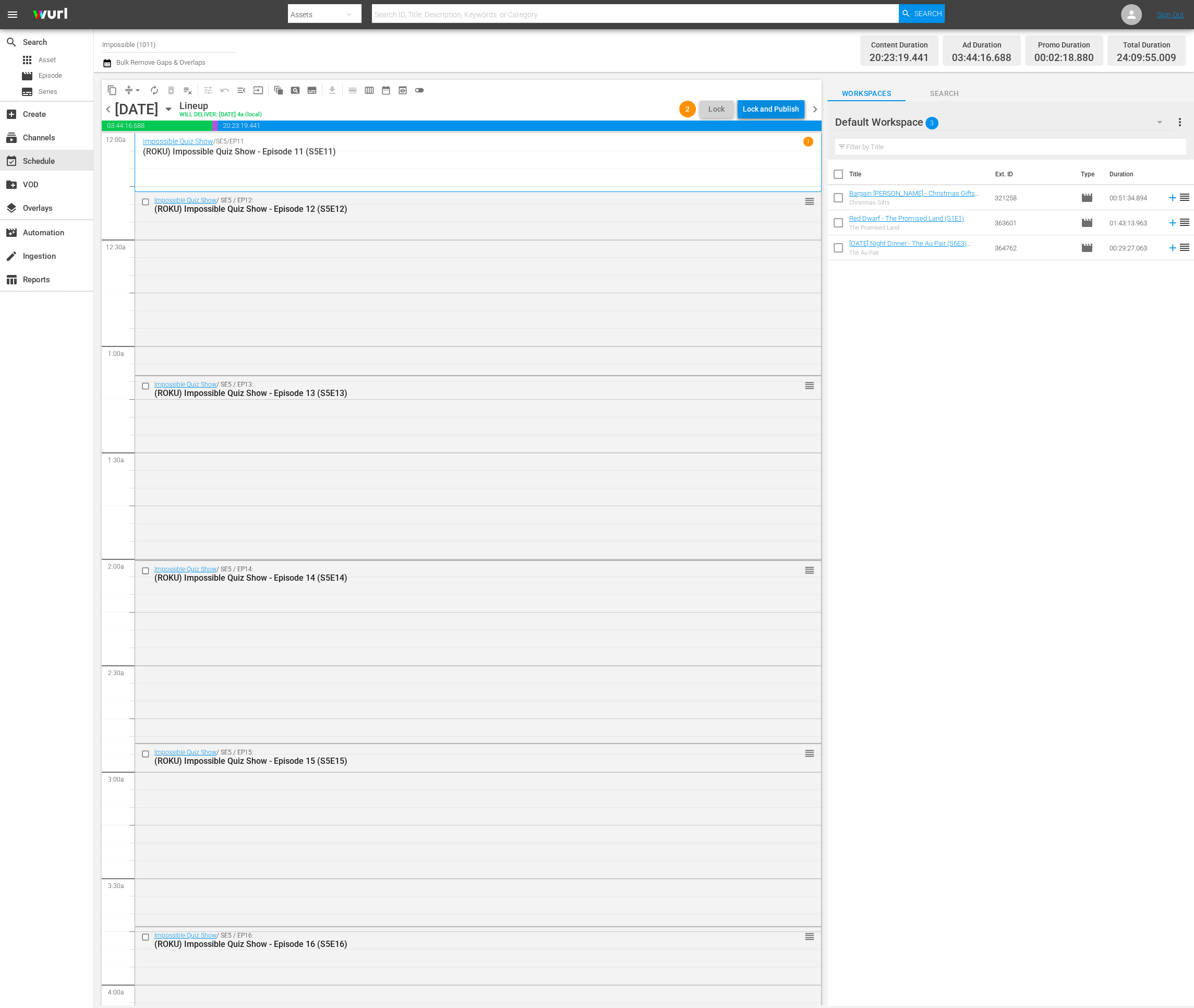
click at [756, 108] on div "Lock and Publish" at bounding box center [771, 109] width 56 height 19
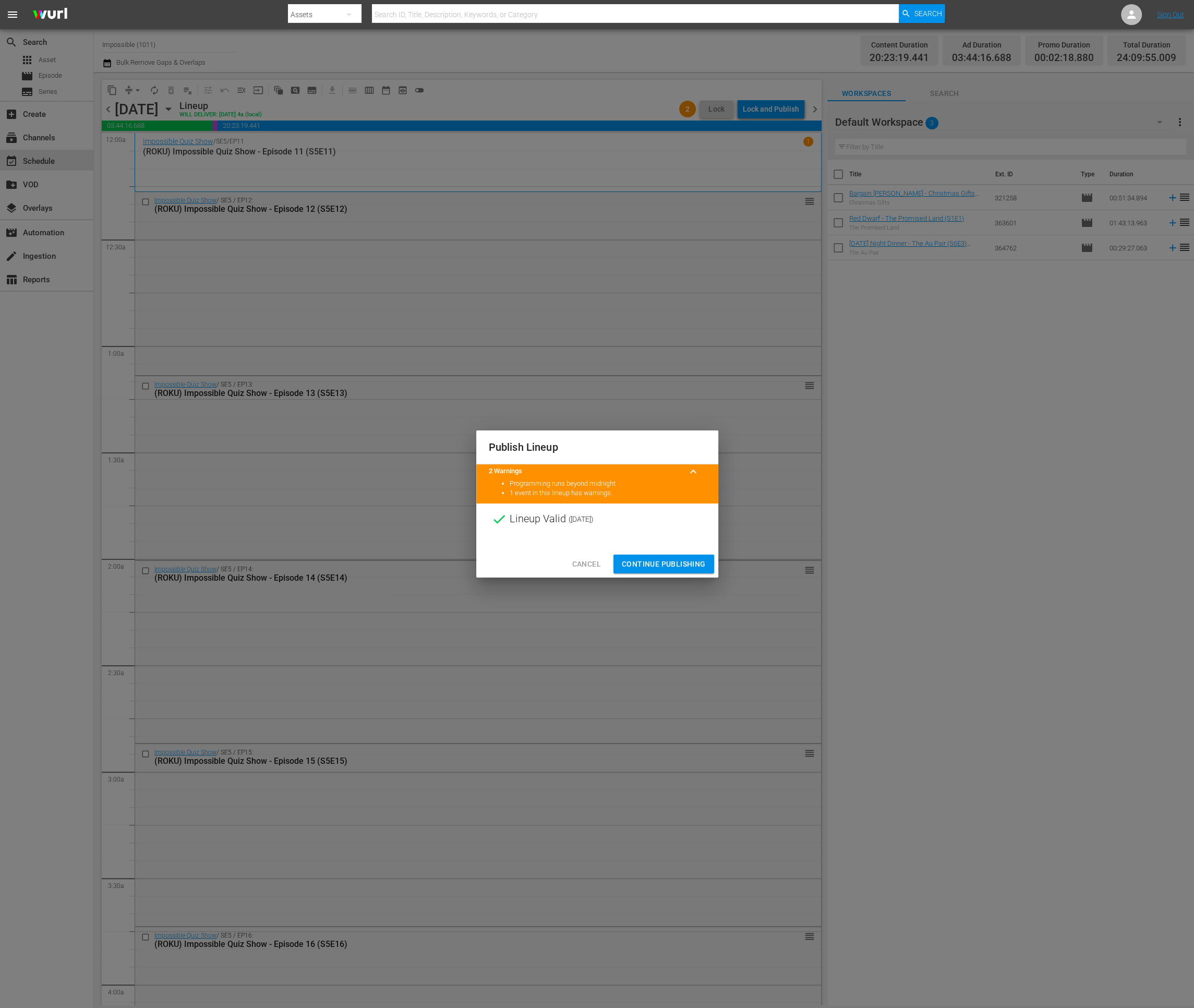
click at [632, 566] on span "Continue Publishing" at bounding box center [664, 564] width 84 height 13
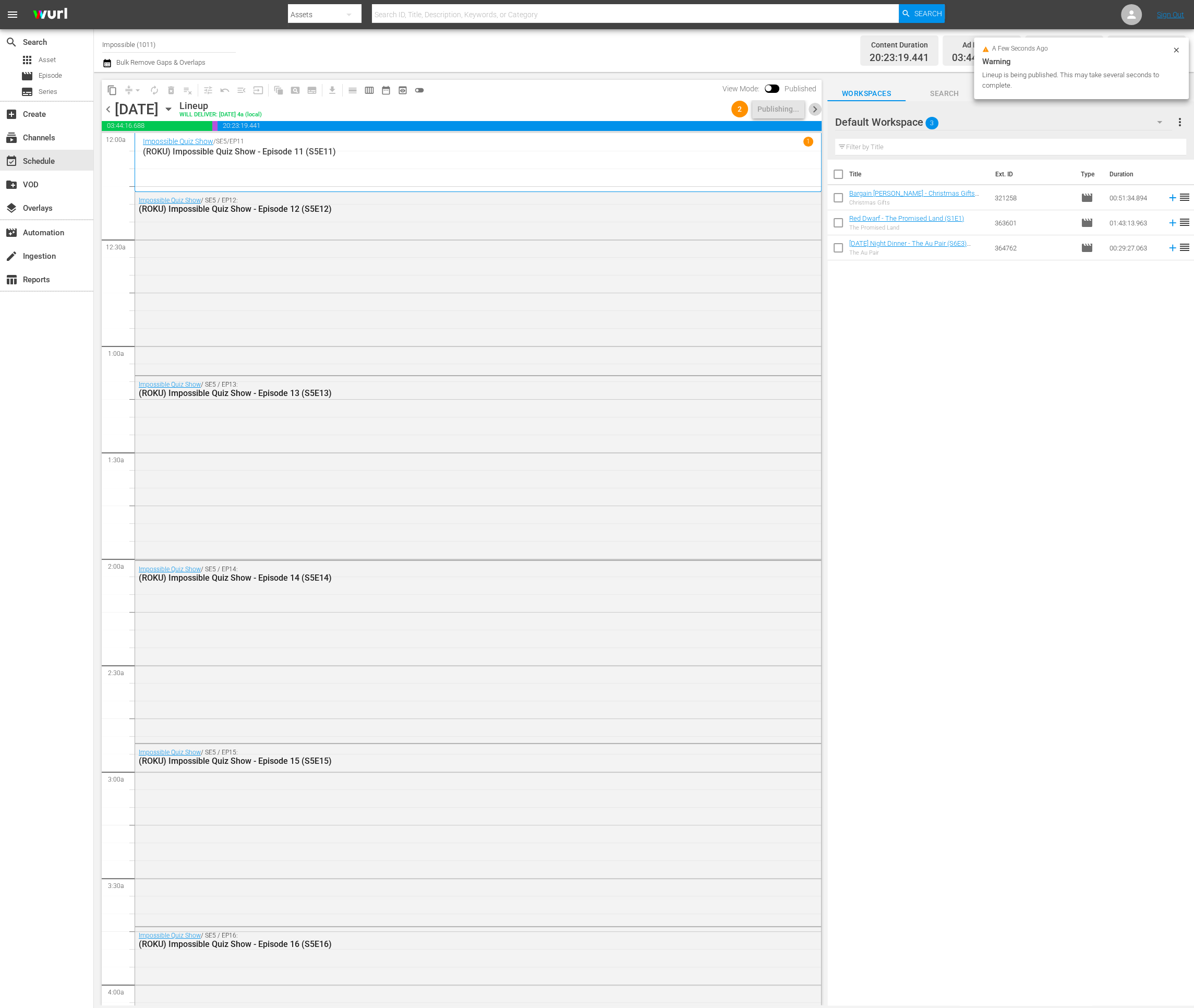
click at [815, 108] on span "chevron_right" at bounding box center [815, 110] width 13 height 13
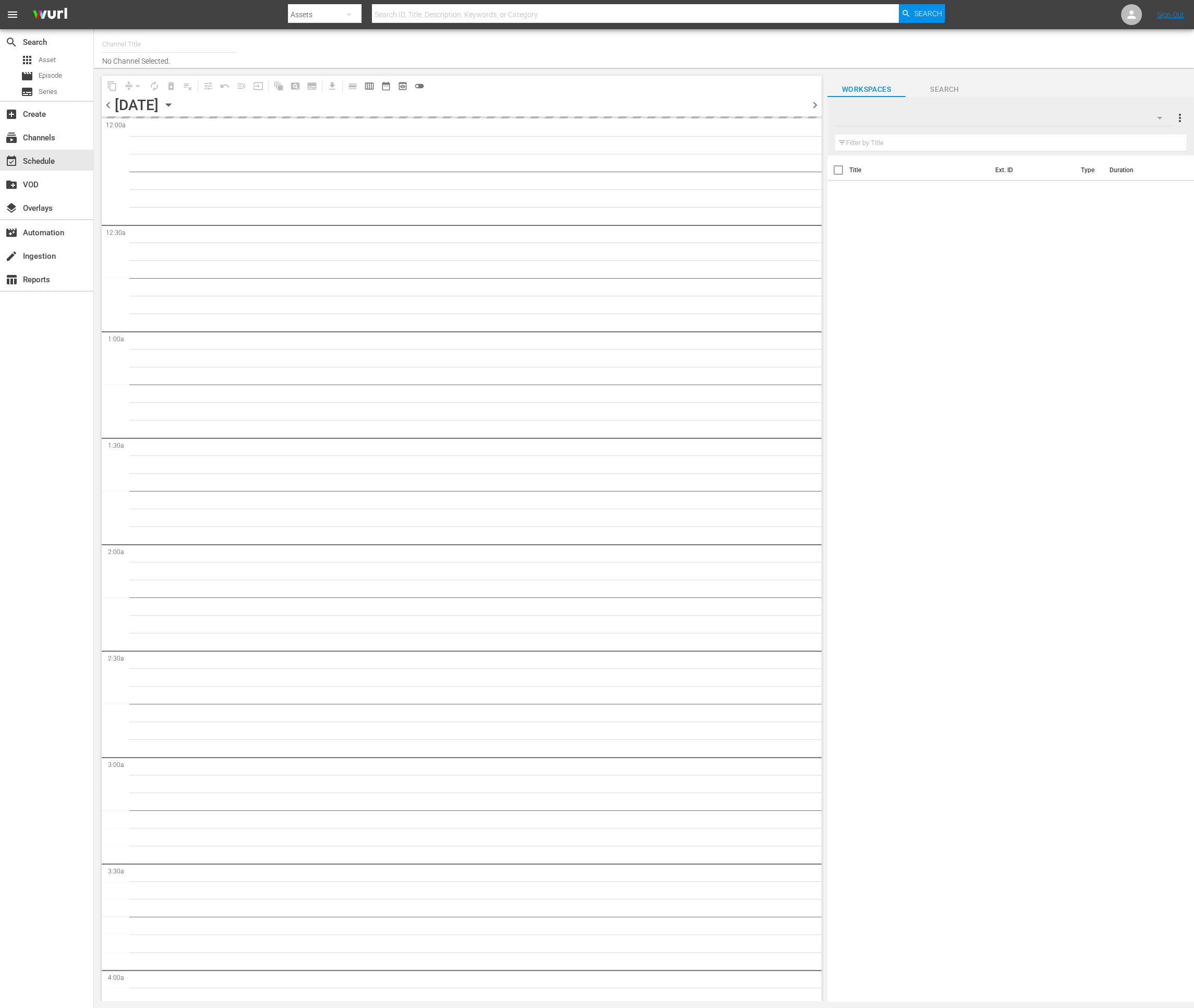
type input "Impossible (1011)"
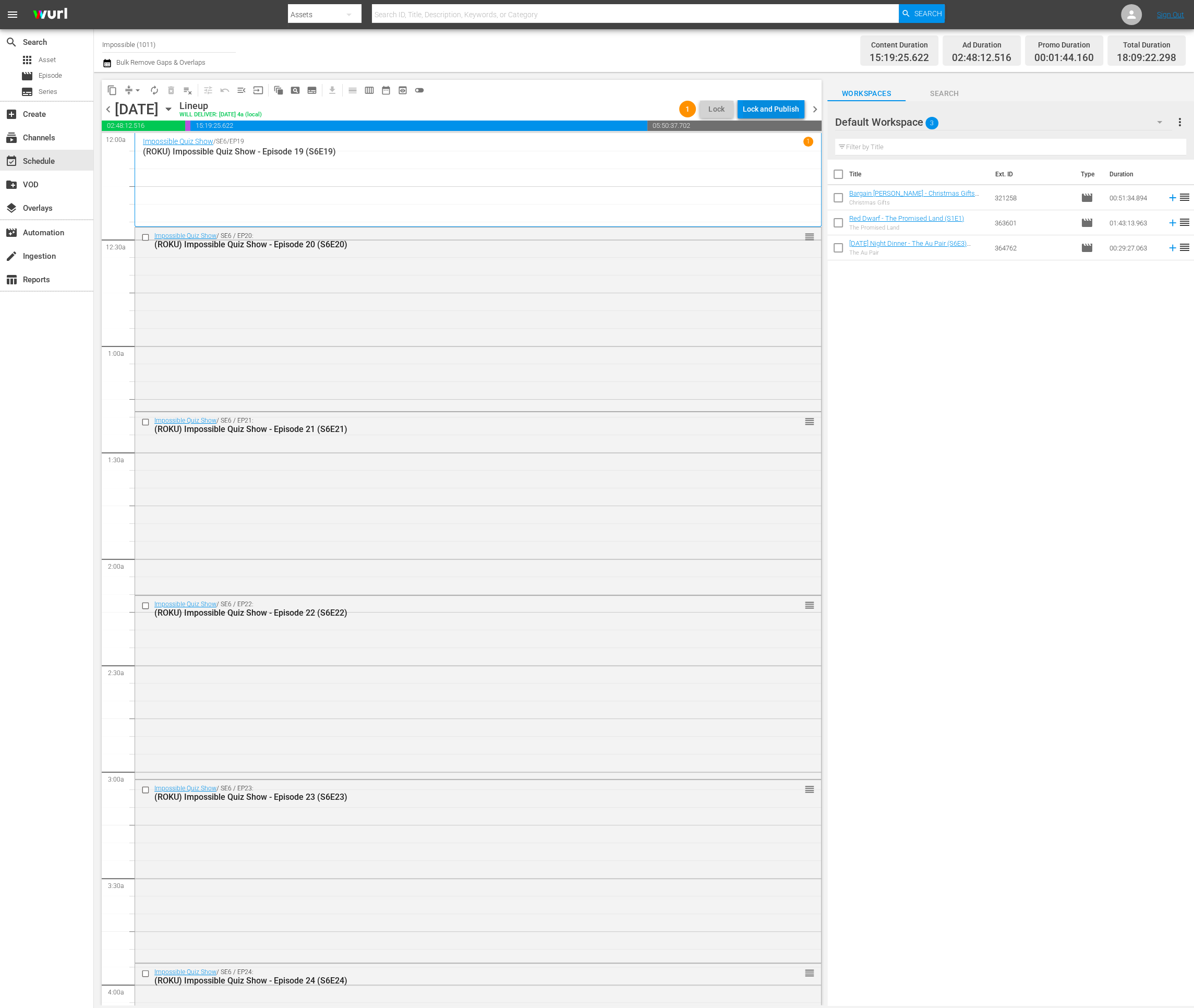
click at [776, 109] on div "Lock and Publish" at bounding box center [771, 109] width 56 height 19
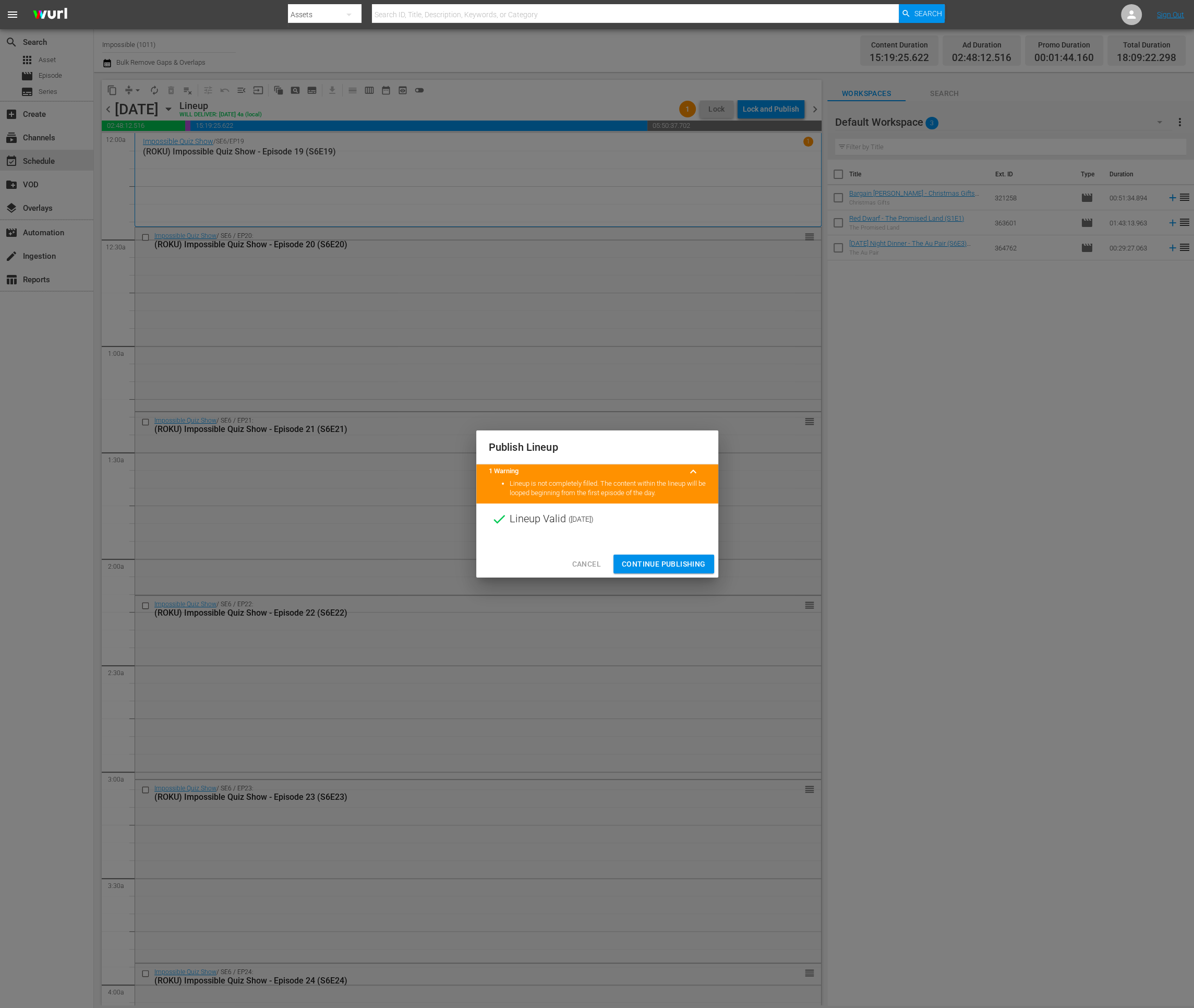
click at [639, 566] on span "Continue Publishing" at bounding box center [664, 564] width 84 height 13
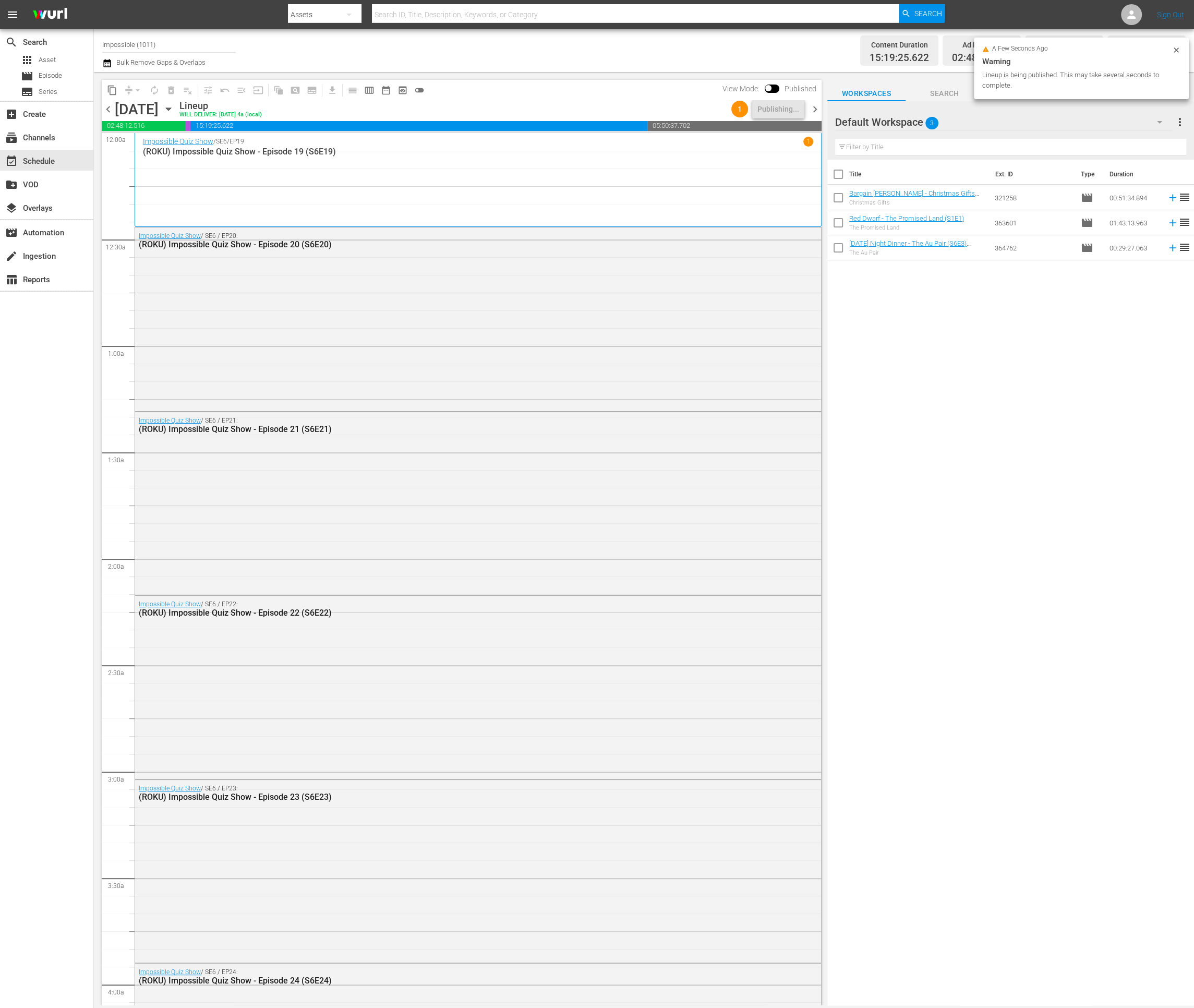
click at [812, 108] on span "chevron_right" at bounding box center [815, 110] width 13 height 13
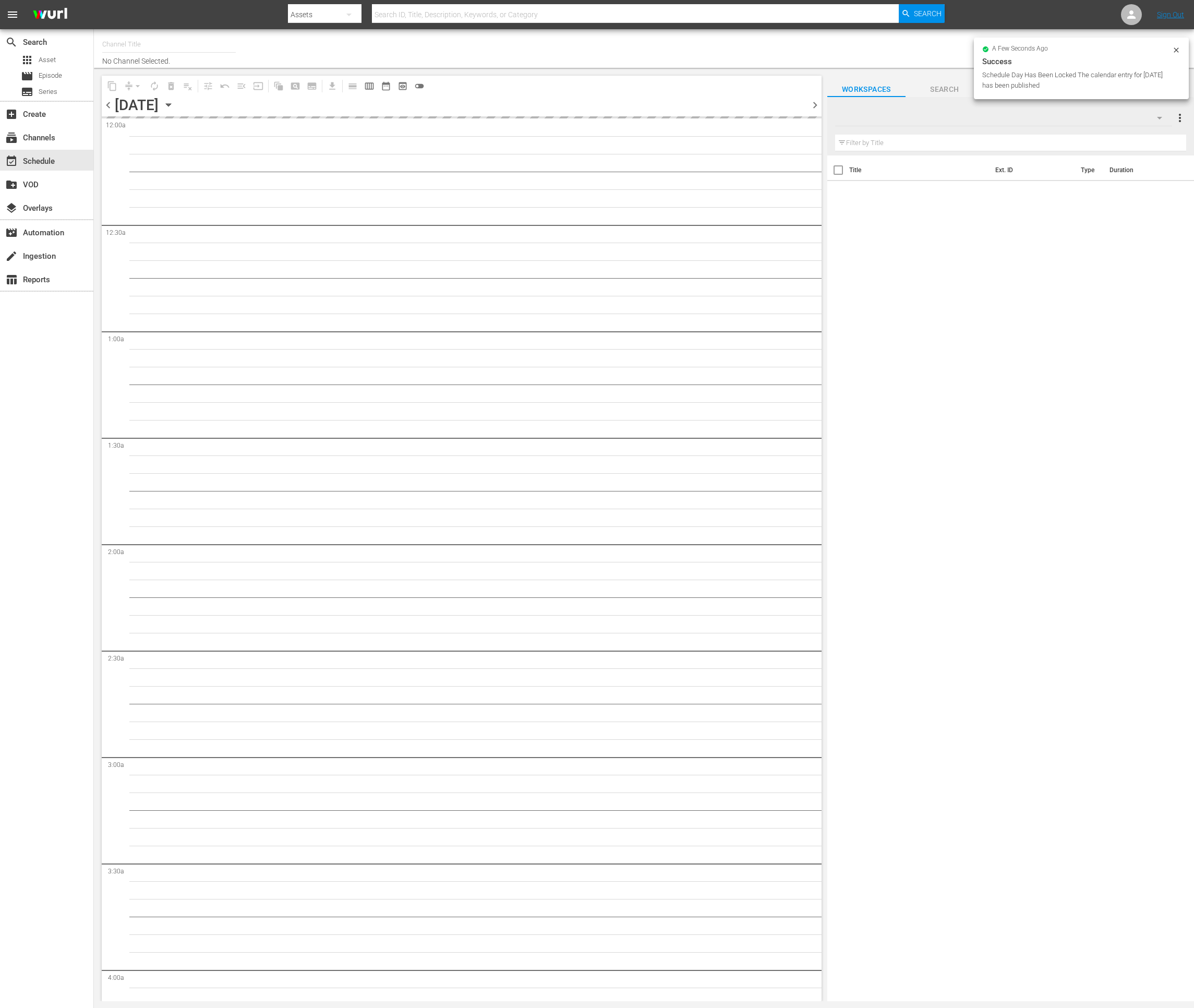
type input "Impossible (1011)"
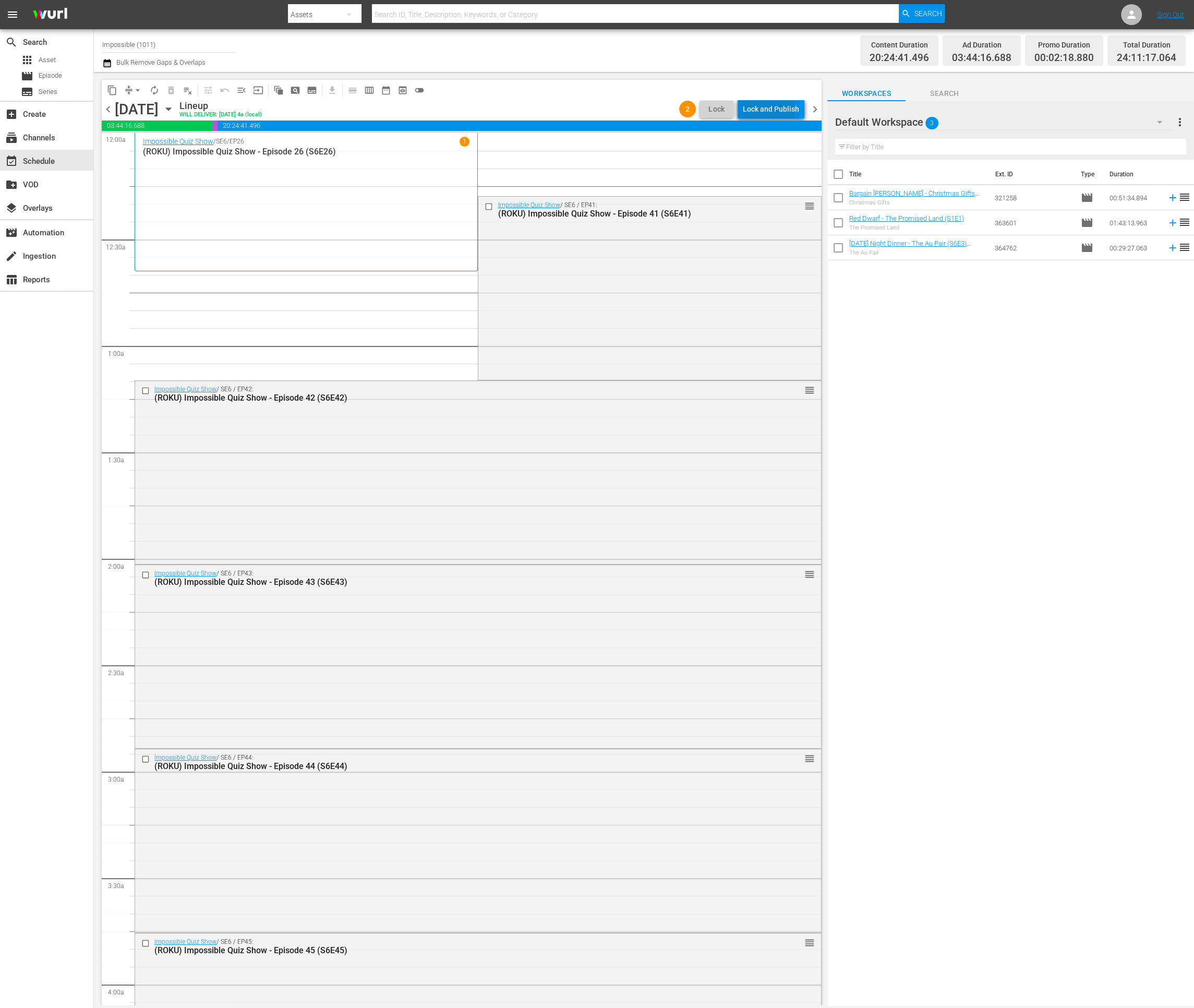
click at [757, 110] on div "Lock and Publish" at bounding box center [771, 109] width 56 height 19
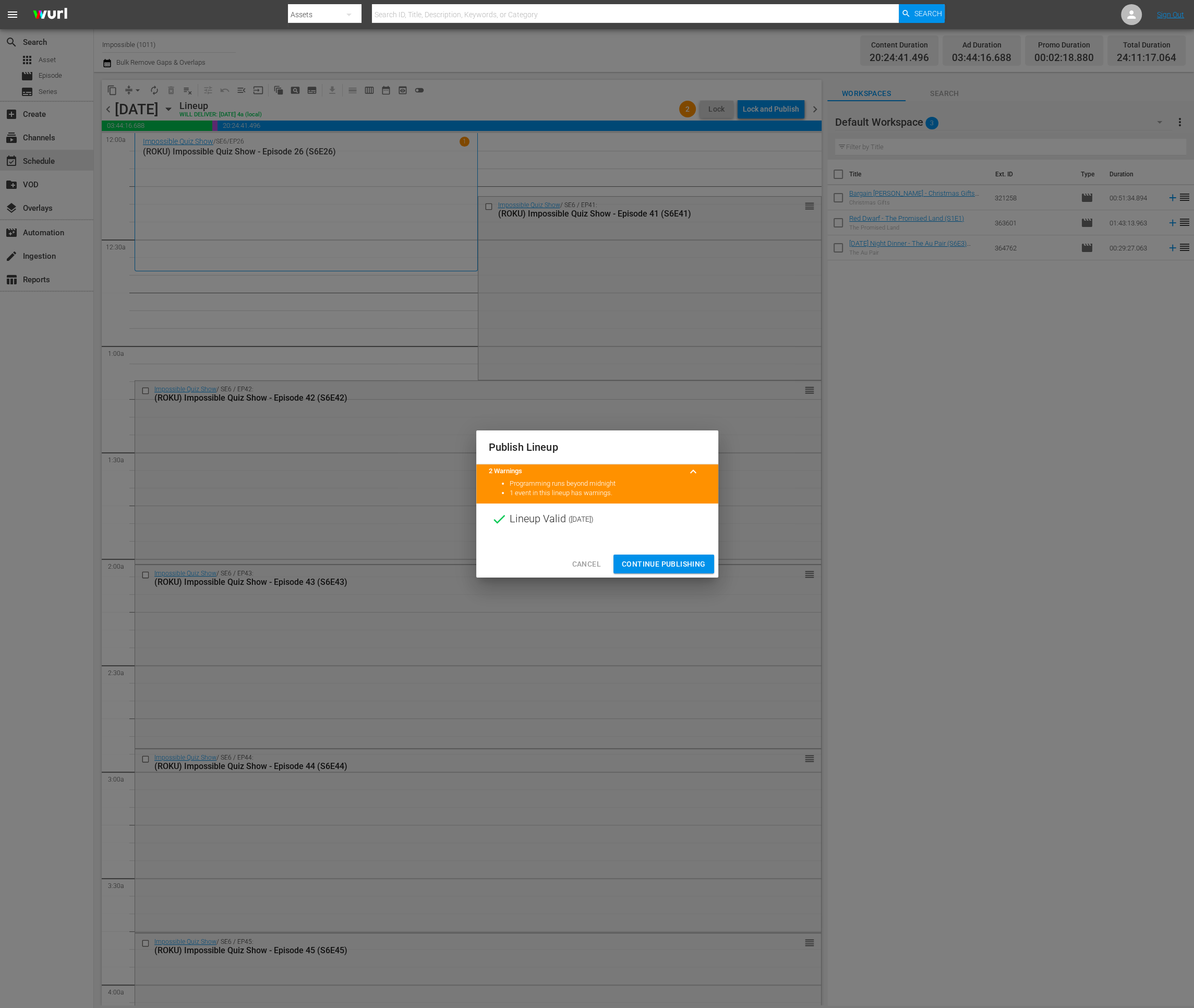
click at [659, 567] on span "Continue Publishing" at bounding box center [664, 564] width 84 height 13
